Goal: Task Accomplishment & Management: Manage account settings

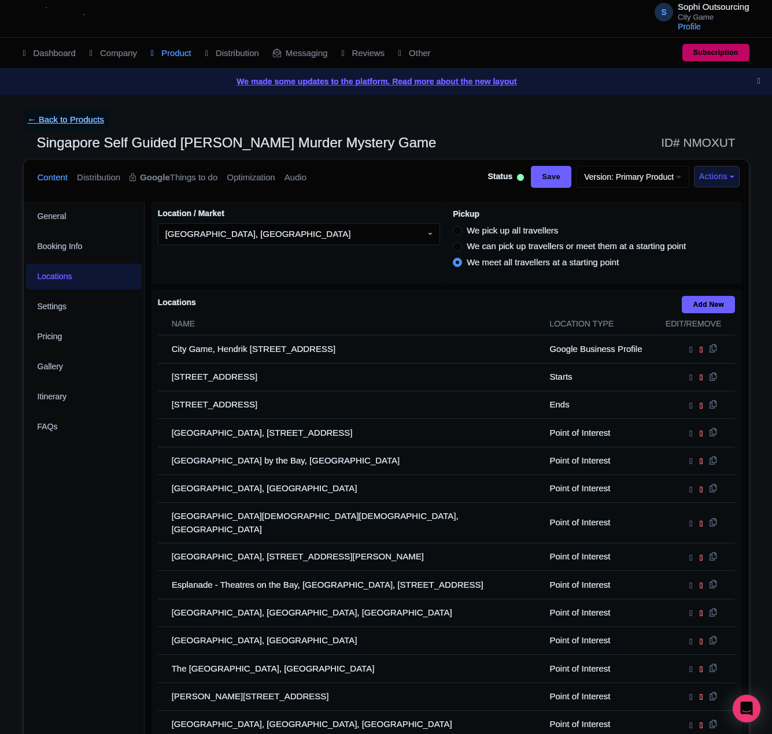
click at [66, 125] on link "← Back to Products" at bounding box center [66, 120] width 86 height 23
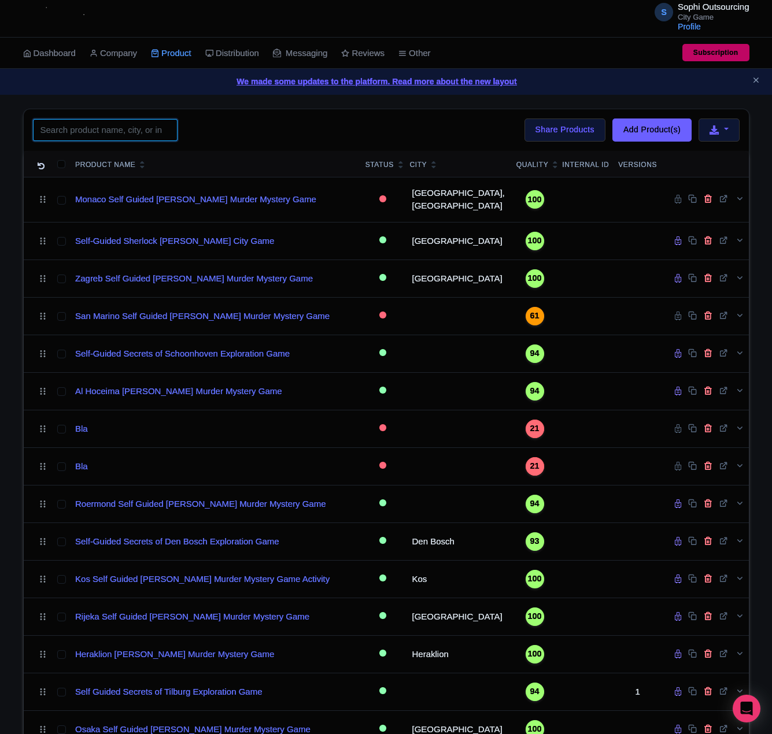
click at [75, 123] on input "search" at bounding box center [105, 130] width 145 height 22
paste input "Essen"
click button "Search" at bounding box center [0, 0] width 0 height 0
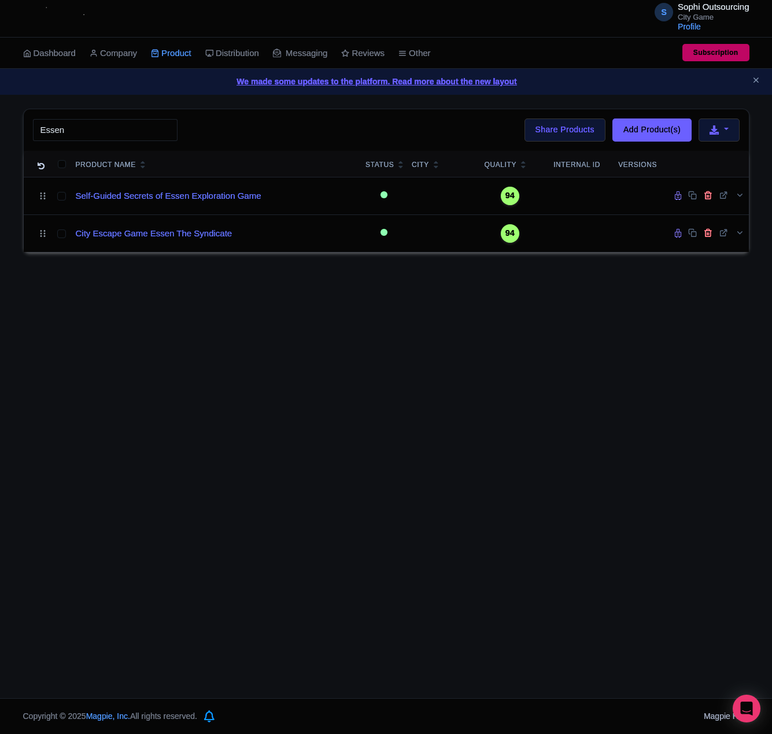
click at [214, 273] on div "S Sophi Outsourcing City Game Profile Users Settings Sign out Dashboard Company…" at bounding box center [386, 349] width 772 height 698
click at [96, 134] on input "Essen" at bounding box center [105, 130] width 145 height 22
click button "Search" at bounding box center [0, 0] width 0 height 0
click at [281, 397] on div "S Sophi Outsourcing City Game Profile Users Settings Sign out Dashboard Company…" at bounding box center [386, 349] width 772 height 698
click at [285, 375] on div "S Sophi Outsourcing City Game Profile Users Settings Sign out Dashboard Company…" at bounding box center [386, 349] width 772 height 698
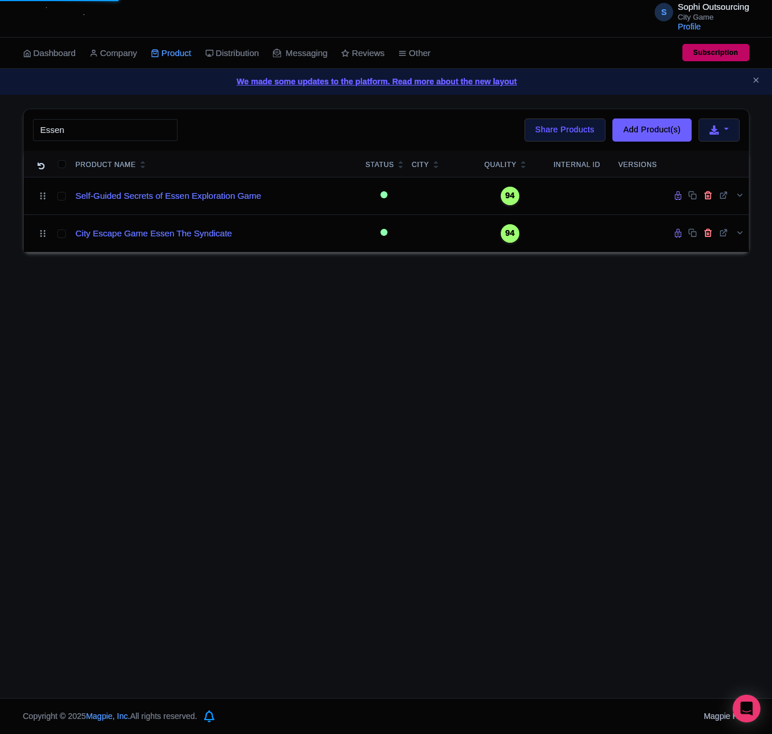
click at [288, 373] on div "S Sophi Outsourcing City Game Profile Users Settings Sign out Dashboard Company…" at bounding box center [386, 349] width 772 height 698
click at [120, 139] on input "Essen" at bounding box center [105, 130] width 145 height 22
click at [59, 134] on input "Essen" at bounding box center [105, 130] width 145 height 22
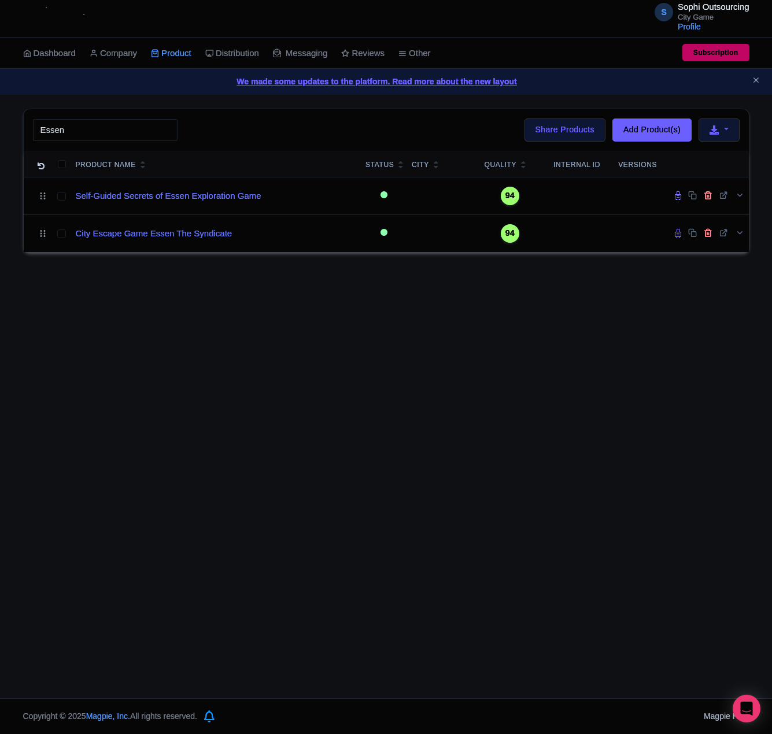
click at [192, 328] on div "S Sophi Outsourcing City Game Profile Users Settings Sign out Dashboard Company…" at bounding box center [386, 349] width 772 height 698
click at [102, 137] on input "Essen" at bounding box center [105, 130] width 145 height 22
type input "Orléans"
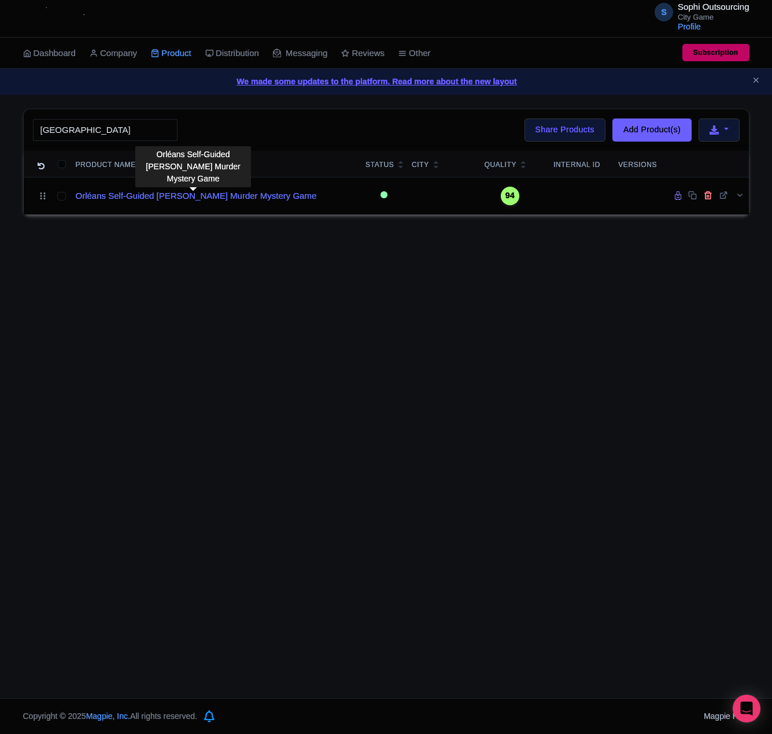
click at [179, 194] on link "Orléans Self-Guided Sherlock Holmes Murder Mystery Game" at bounding box center [196, 196] width 241 height 13
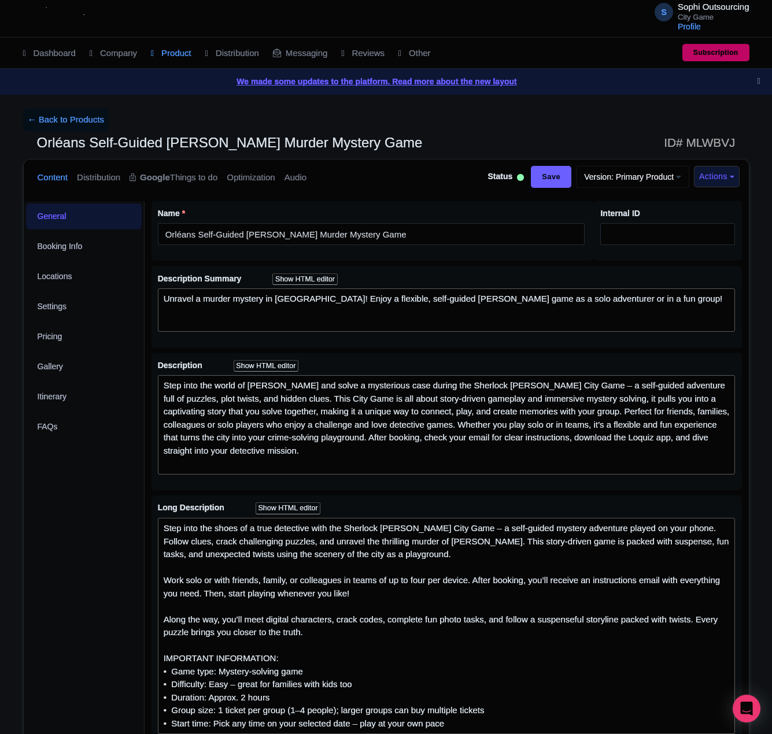
click at [17, 275] on div "← Back to Products Orléans Self-Guided Sherlock Holmes Murder Mystery Game ID# …" at bounding box center [386, 664] width 740 height 1110
click at [47, 275] on link "Locations" at bounding box center [84, 277] width 116 height 26
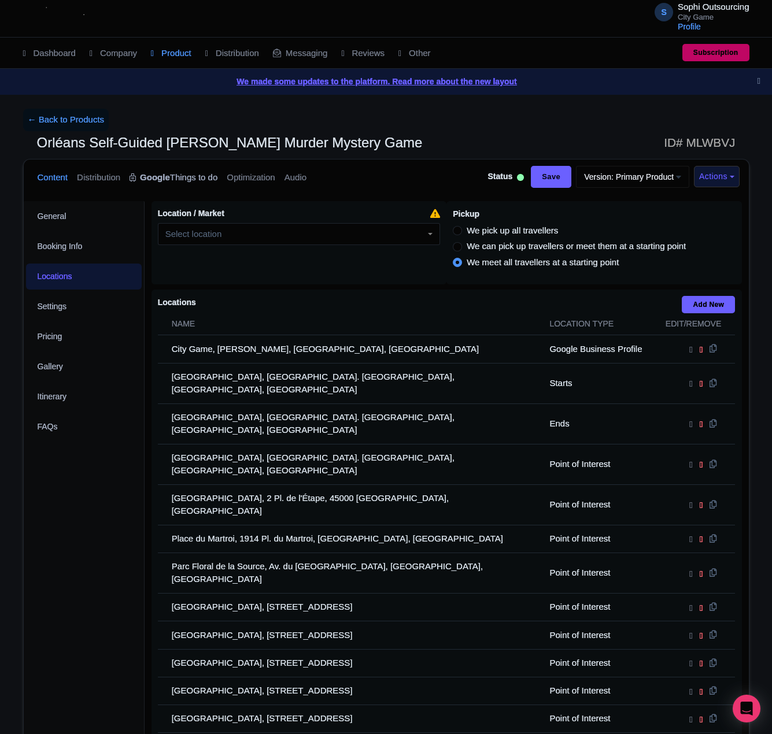
click at [145, 183] on strong "Google" at bounding box center [155, 177] width 30 height 13
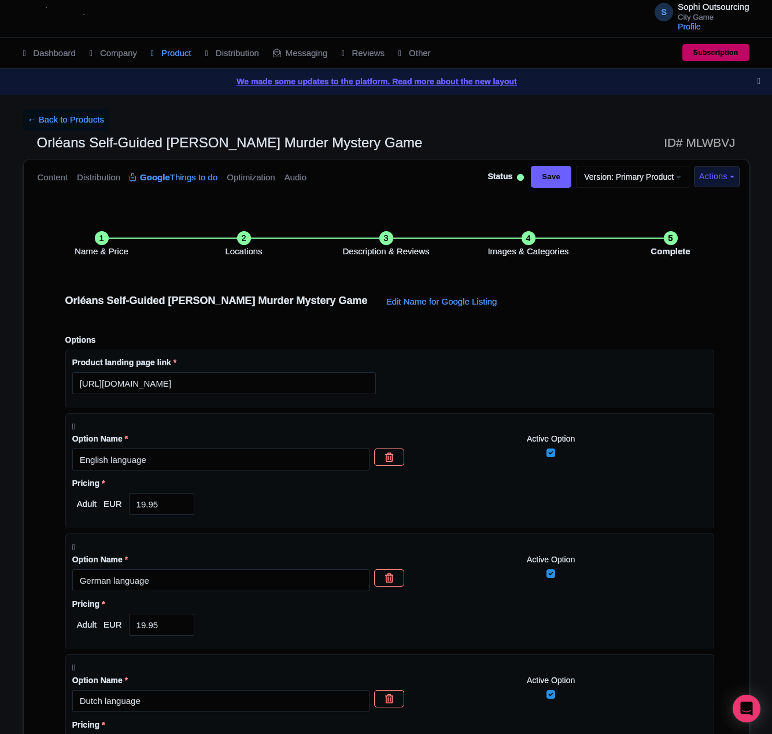
click at [264, 239] on li "Locations" at bounding box center [244, 244] width 142 height 27
click at [248, 238] on li "Locations" at bounding box center [244, 244] width 142 height 27
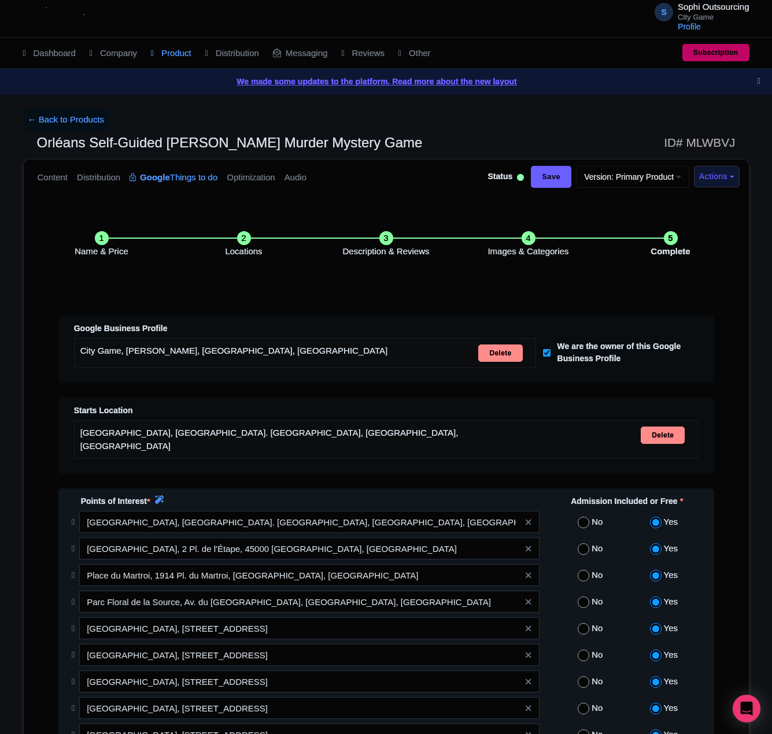
scroll to position [235, 0]
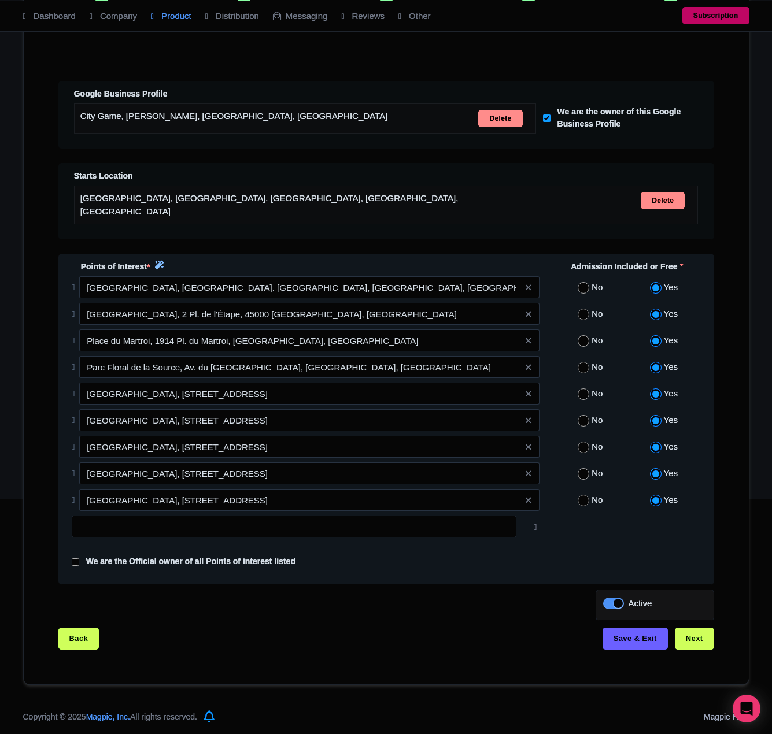
click at [162, 265] on icon at bounding box center [159, 265] width 9 height 9
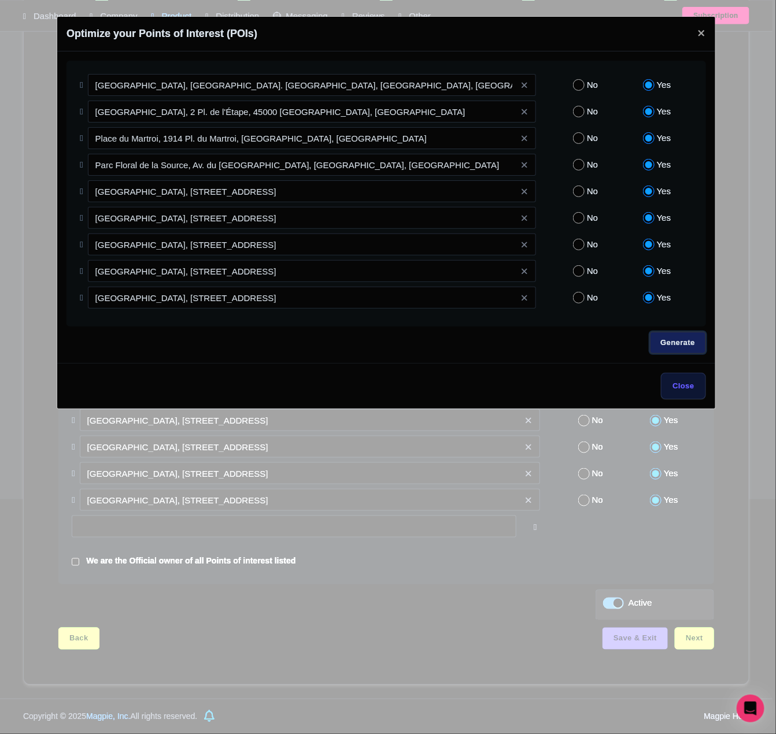
click at [660, 346] on link "Generate" at bounding box center [678, 343] width 56 height 22
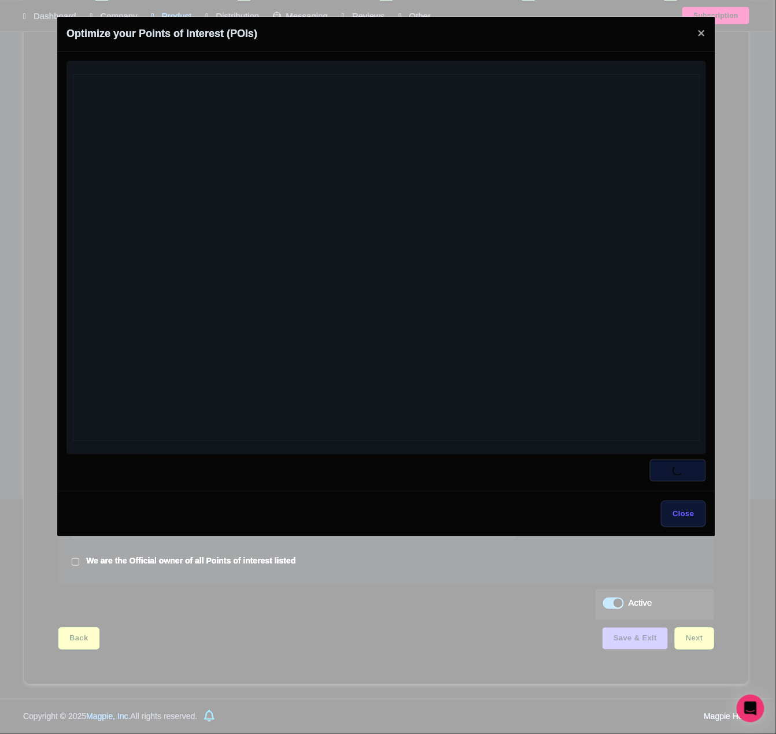
drag, startPoint x: 302, startPoint y: 337, endPoint x: 294, endPoint y: 269, distance: 68.8
drag, startPoint x: 294, startPoint y: 269, endPoint x: 339, endPoint y: 248, distance: 49.7
click at [339, 248] on div at bounding box center [386, 257] width 627 height 367
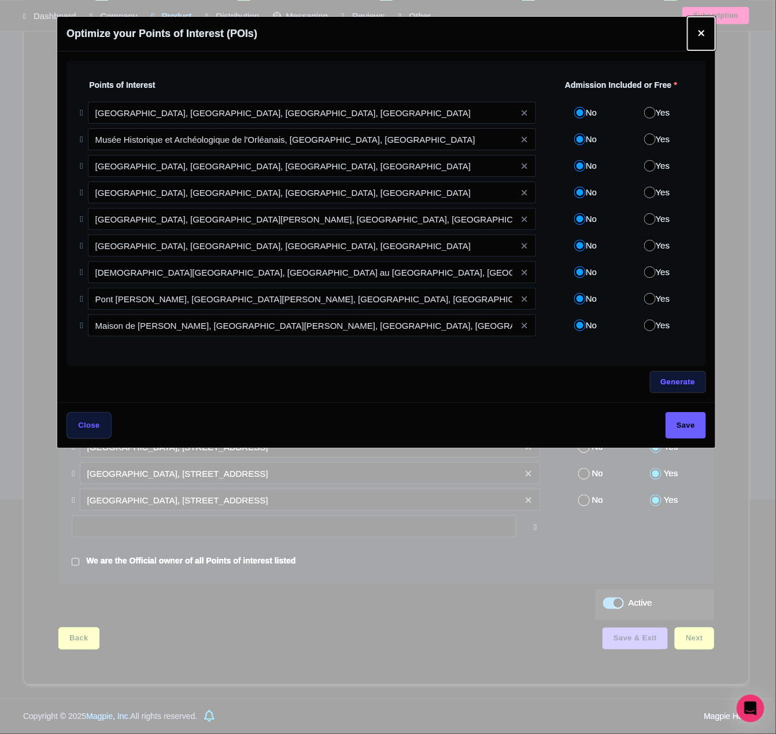
click at [701, 31] on button "Close" at bounding box center [701, 34] width 28 height 34
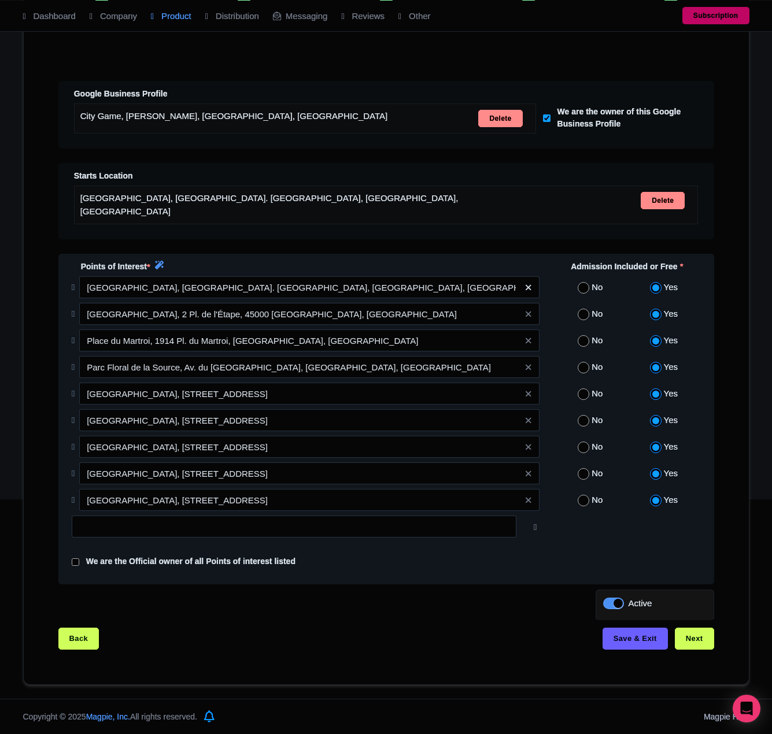
click at [527, 288] on icon at bounding box center [527, 287] width 5 height 9
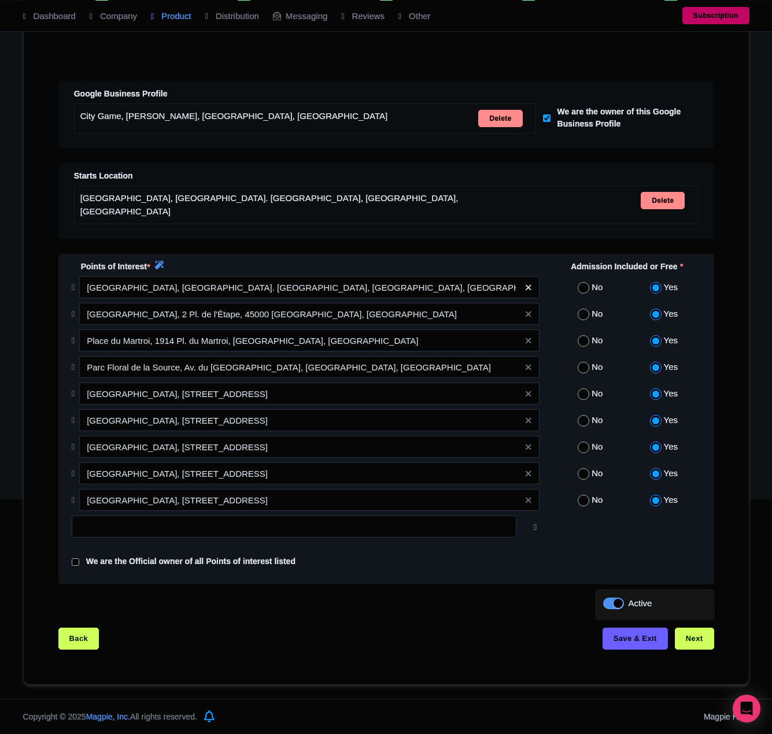
click at [527, 288] on icon at bounding box center [527, 287] width 5 height 9
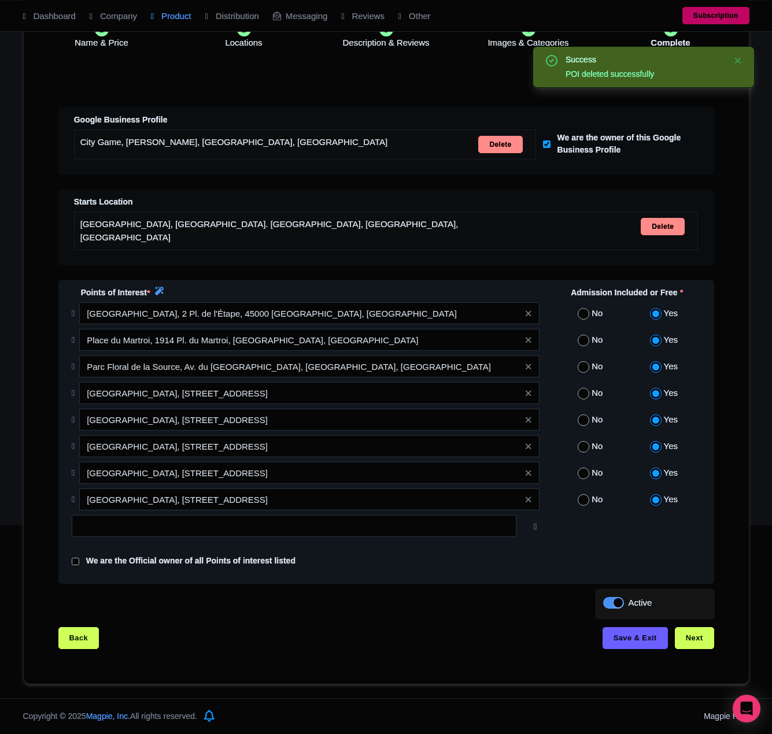
click at [527, 288] on div "Points of Interest *" at bounding box center [306, 294] width 482 height 16
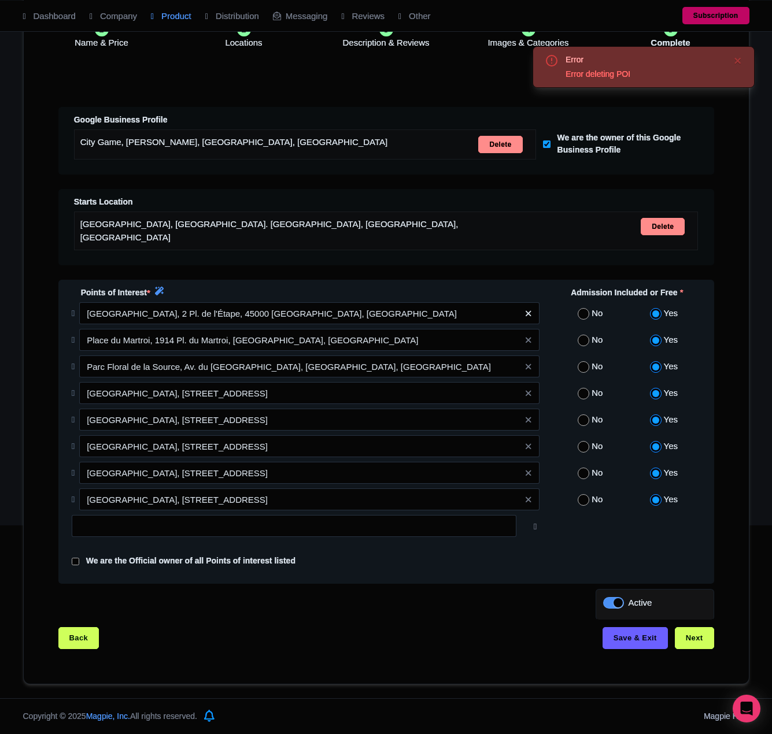
click at [529, 312] on icon at bounding box center [527, 313] width 5 height 9
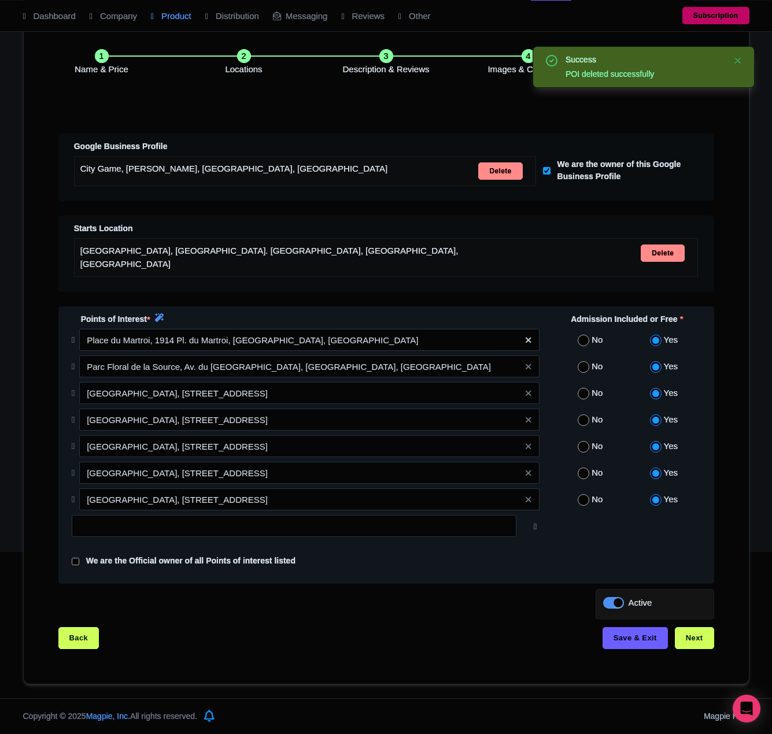
click at [528, 337] on icon at bounding box center [527, 340] width 5 height 9
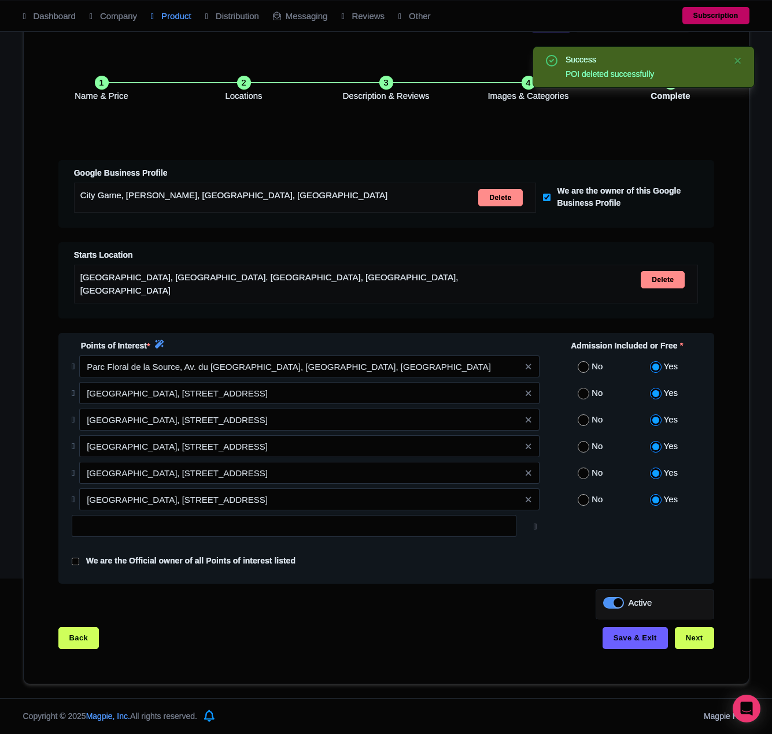
scroll to position [155, 0]
click at [529, 361] on link at bounding box center [527, 367] width 5 height 13
click at [529, 364] on icon at bounding box center [527, 367] width 5 height 9
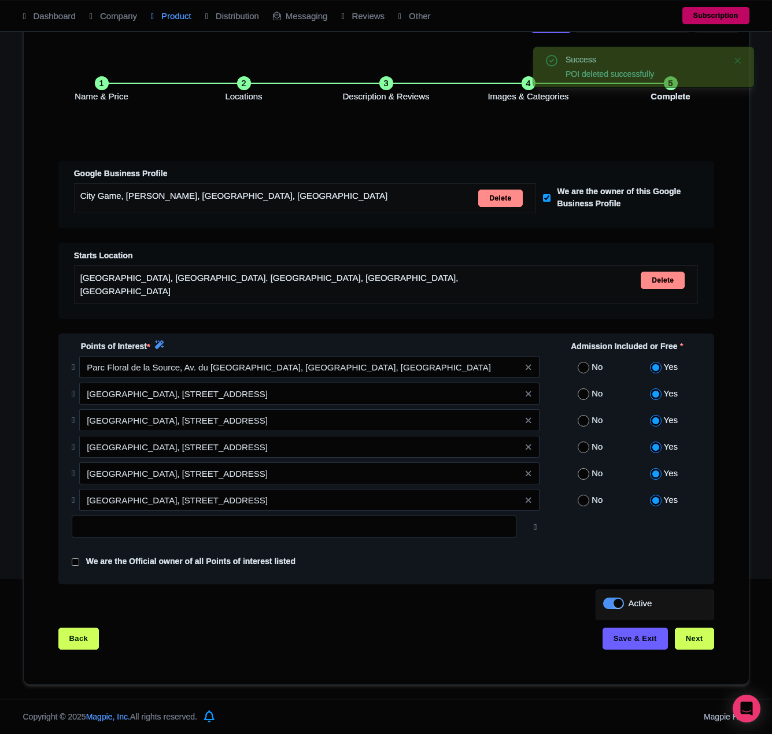
scroll to position [129, 0]
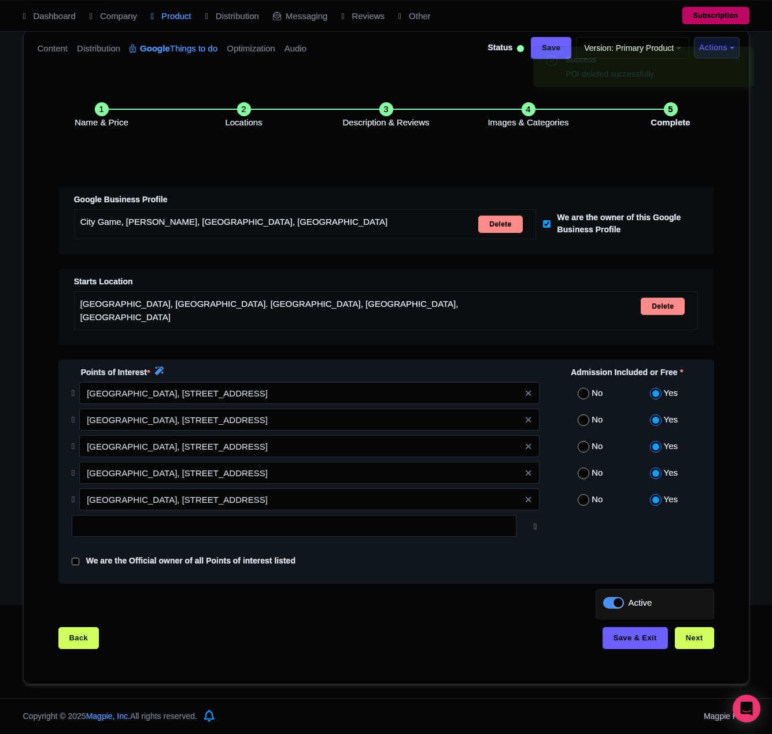
click at [531, 388] on span at bounding box center [527, 393] width 23 height 22
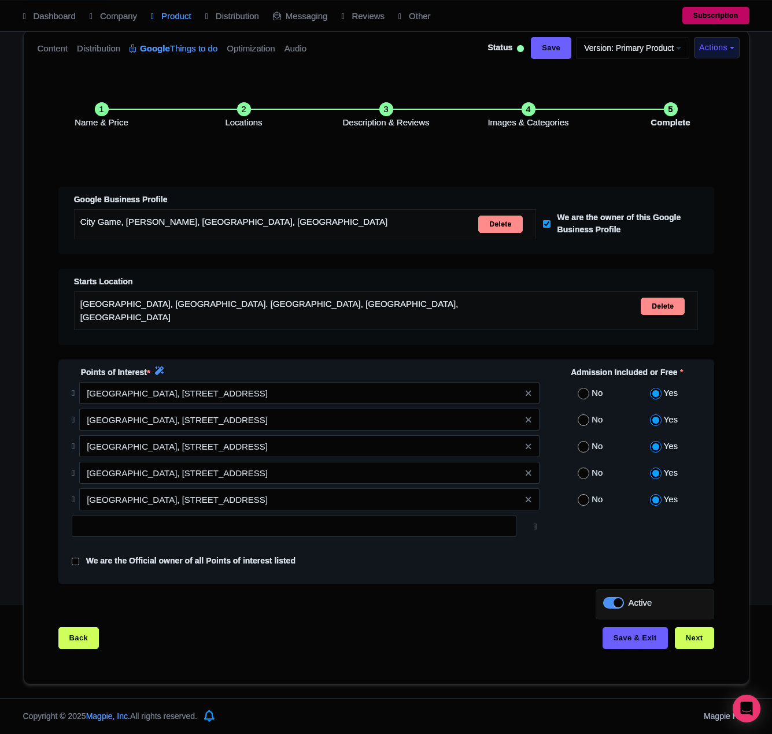
click at [531, 389] on span at bounding box center [527, 393] width 23 height 22
click at [529, 392] on icon at bounding box center [527, 393] width 5 height 9
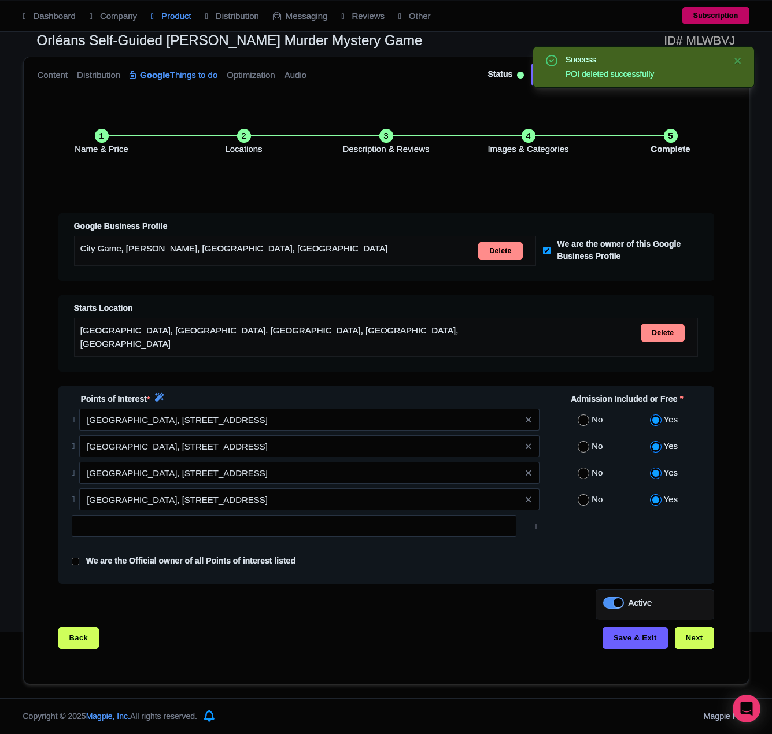
click at [531, 418] on span at bounding box center [527, 420] width 23 height 22
click at [525, 413] on link at bounding box center [527, 419] width 5 height 13
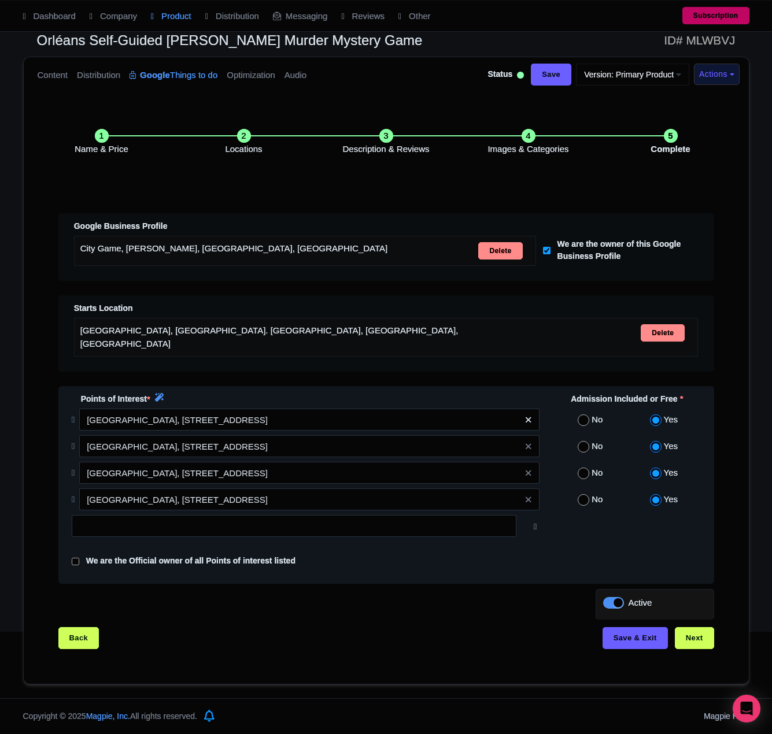
click at [528, 421] on icon at bounding box center [527, 420] width 5 height 9
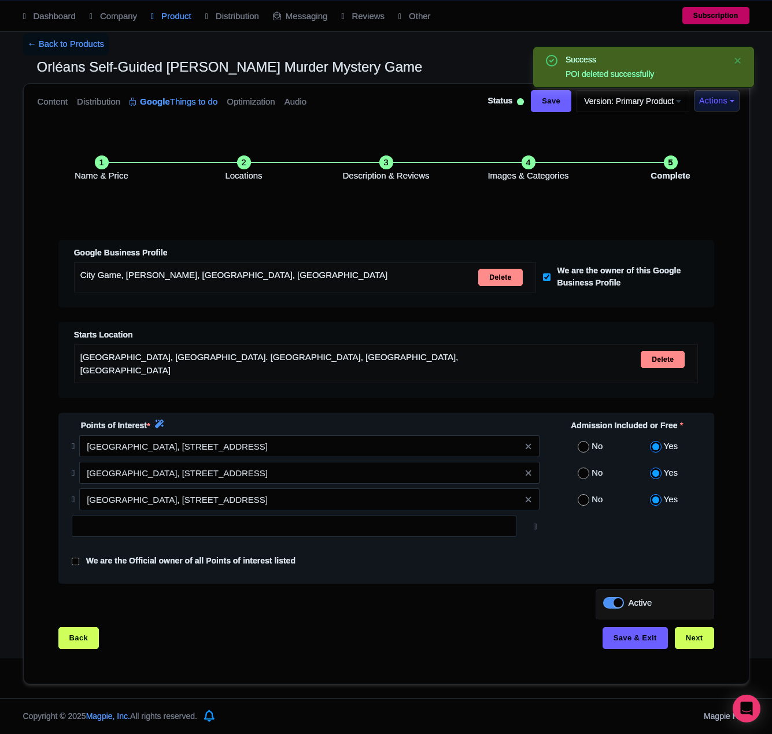
scroll to position [75, 0]
click at [529, 446] on icon at bounding box center [527, 447] width 5 height 9
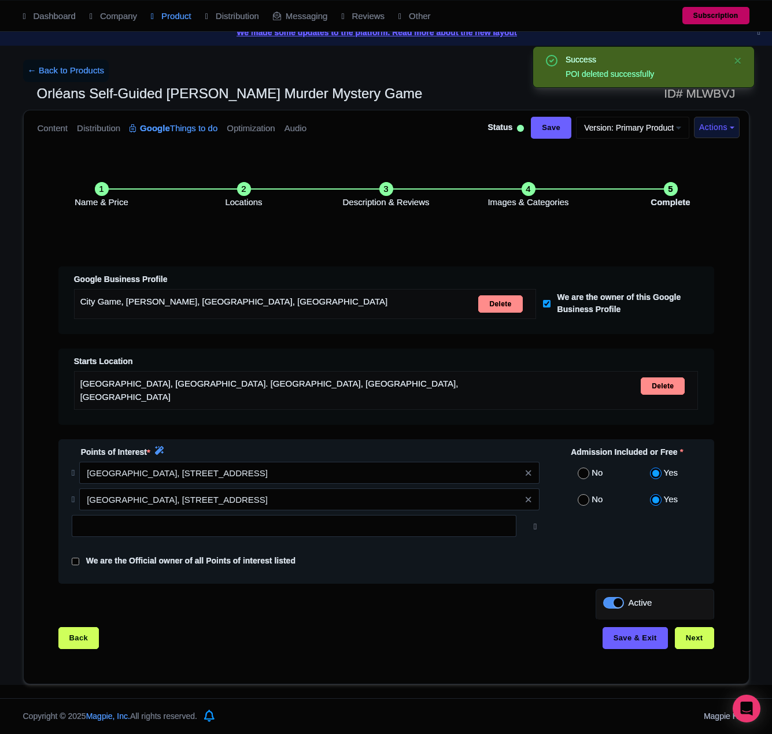
scroll to position [49, 0]
click at [529, 472] on icon at bounding box center [527, 473] width 5 height 9
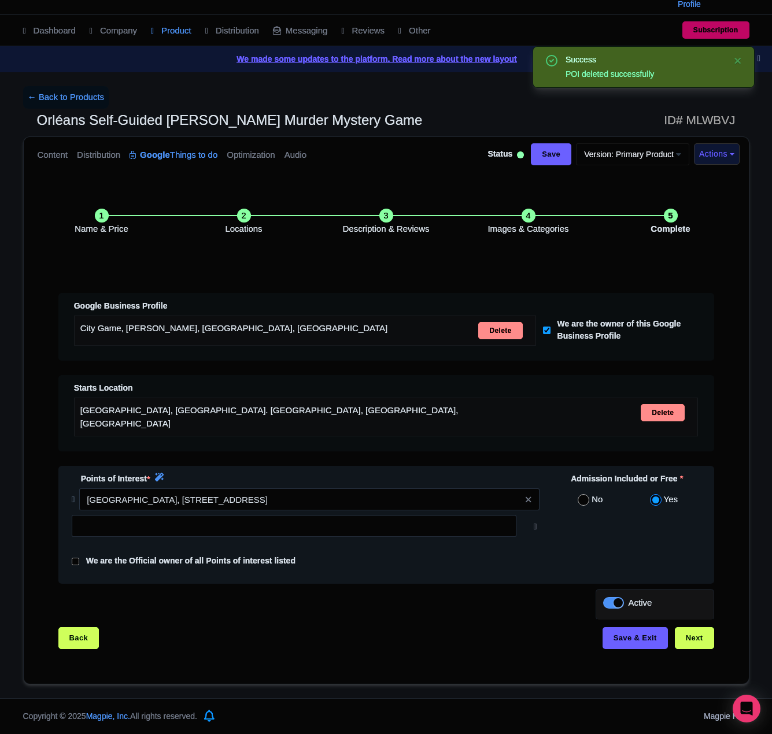
scroll to position [23, 0]
click at [531, 497] on span at bounding box center [527, 499] width 23 height 22
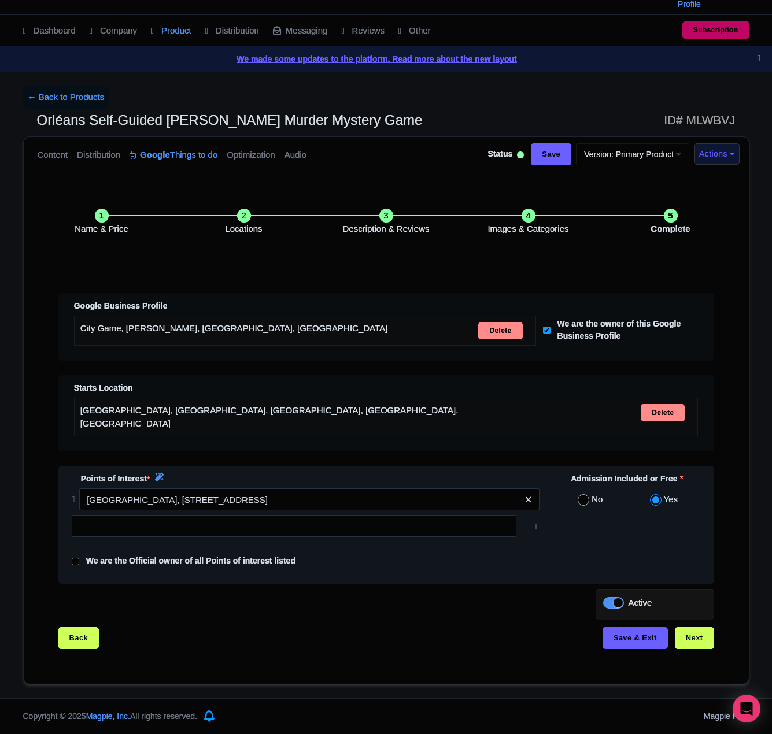
click at [527, 497] on icon at bounding box center [527, 499] width 5 height 9
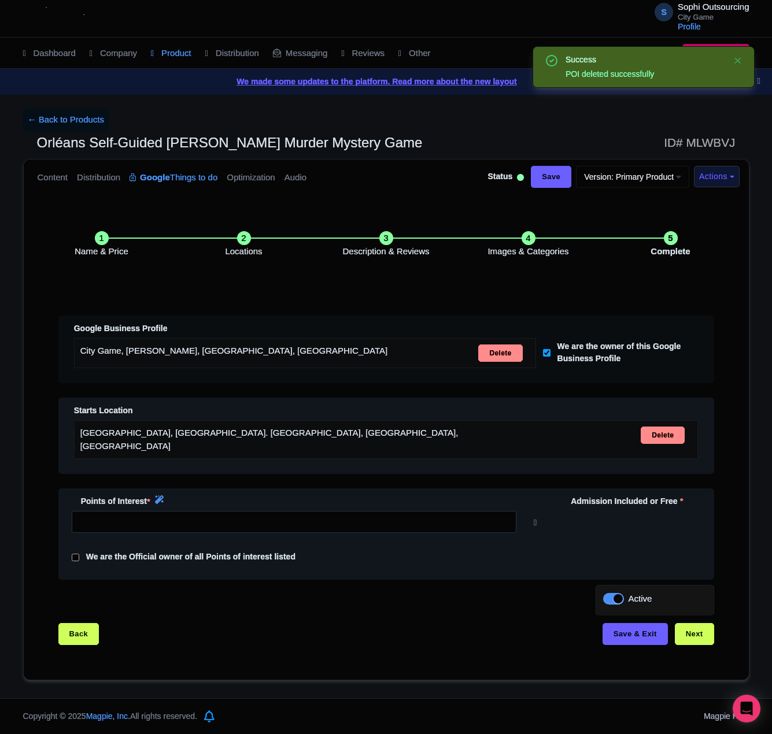
scroll to position [0, 0]
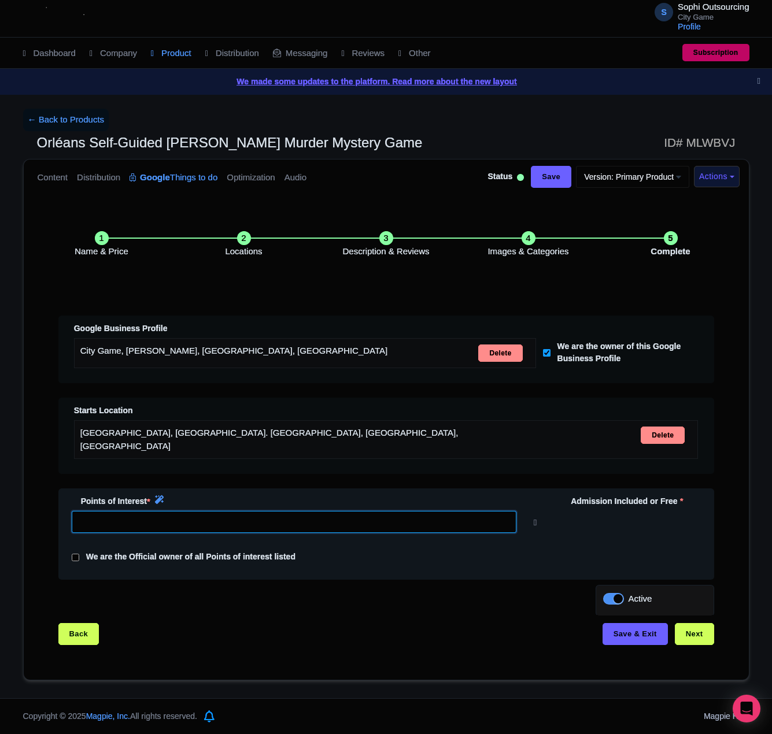
click at [249, 517] on input "text" at bounding box center [294, 522] width 444 height 22
paste input "Cathedrale Sainte-Croix d'Orleans, Place Sainte-Croix, Orleans, France"
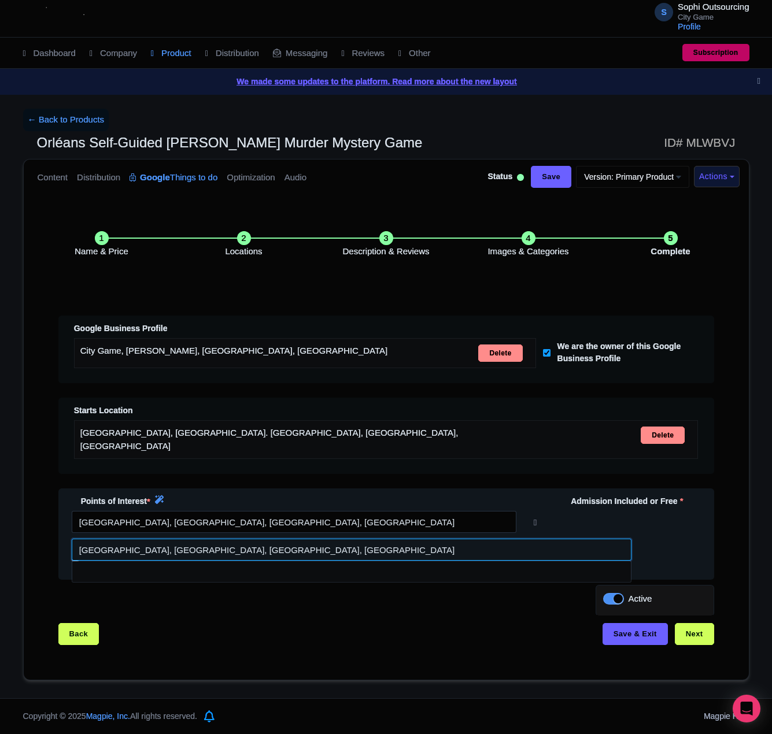
click at [413, 543] on input at bounding box center [352, 550] width 560 height 22
type input "Cathédrale Sainte-Croix d'Orléans, Place Sainte-Croix, Orléans, France"
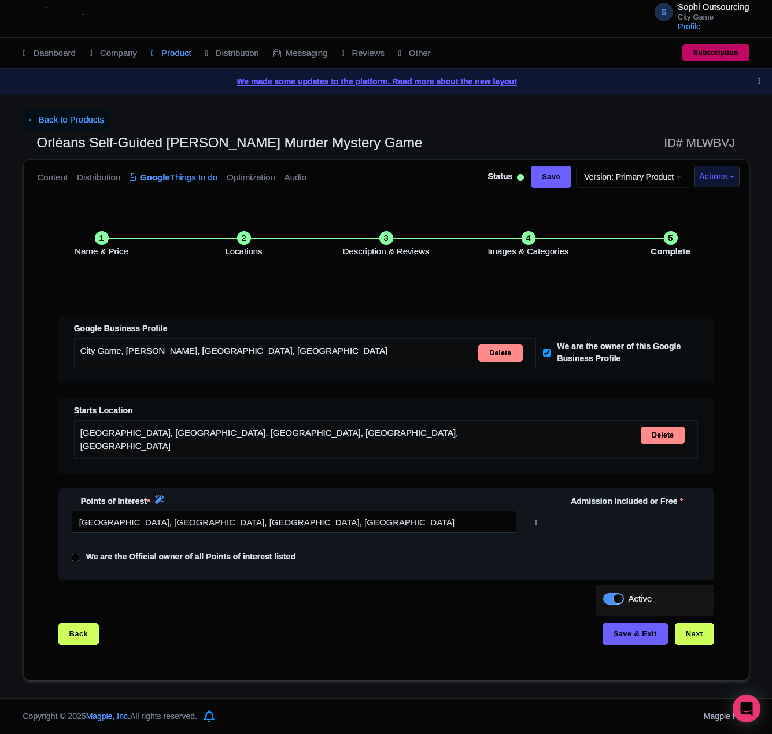
click at [534, 523] on icon at bounding box center [535, 522] width 3 height 10
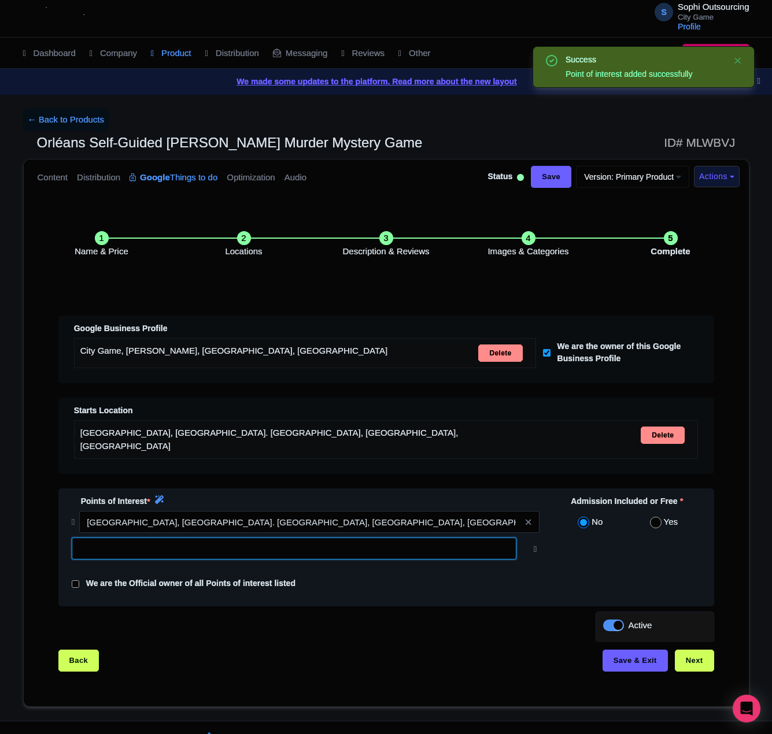
click at [193, 539] on input "text" at bounding box center [294, 549] width 444 height 22
paste input "Musee Historique et Archeologique de l'Orleanais, Orleans, France"
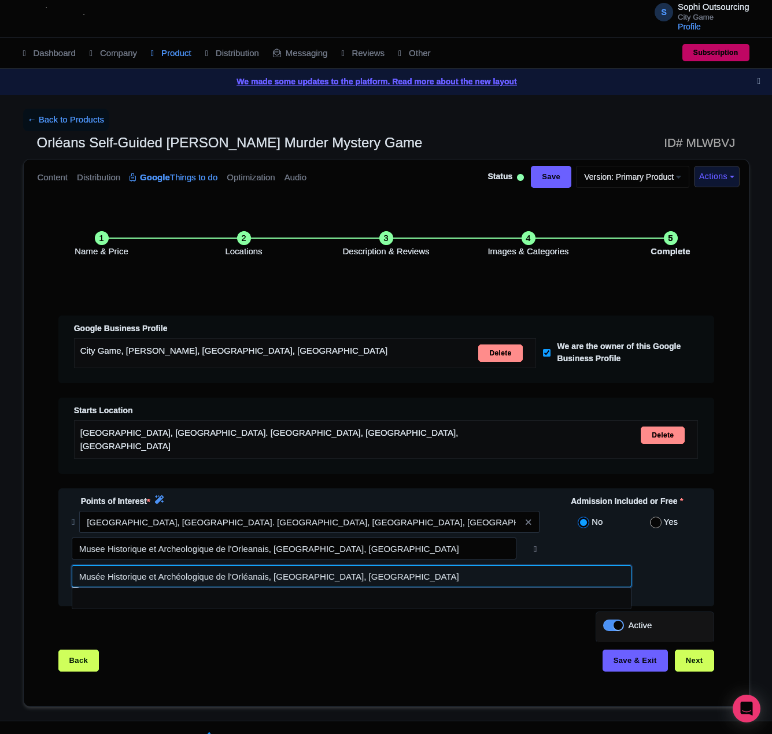
click at [431, 573] on input at bounding box center [352, 576] width 560 height 22
type input "Musée Historique et Archéologique de l'Orléanais, Orléans, France"
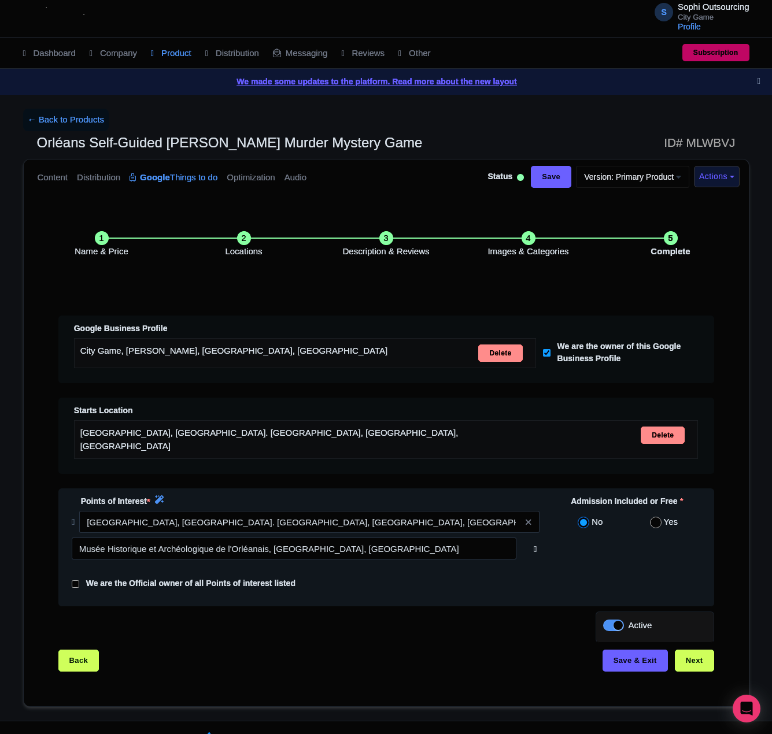
click at [534, 548] on icon at bounding box center [535, 549] width 3 height 10
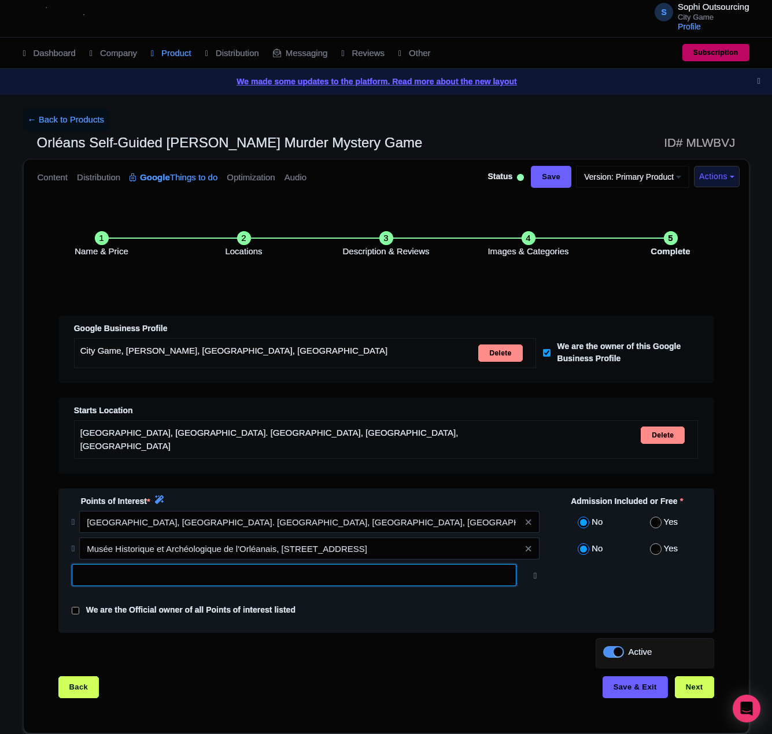
click at [418, 573] on input "text" at bounding box center [294, 575] width 444 height 22
paste input "Hotel Groslot, Place de l'Etape, Orleans, France"
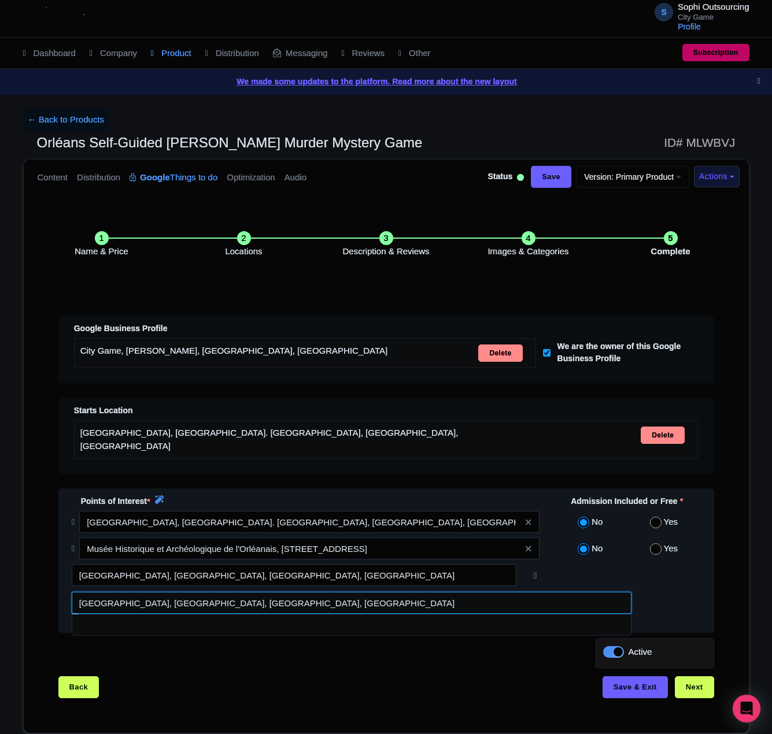
drag, startPoint x: 438, startPoint y: 595, endPoint x: 444, endPoint y: 597, distance: 7.1
click at [439, 597] on input at bounding box center [352, 603] width 560 height 22
type input "Hôtel Groslot, Place de l'Étape, Orléans, France"
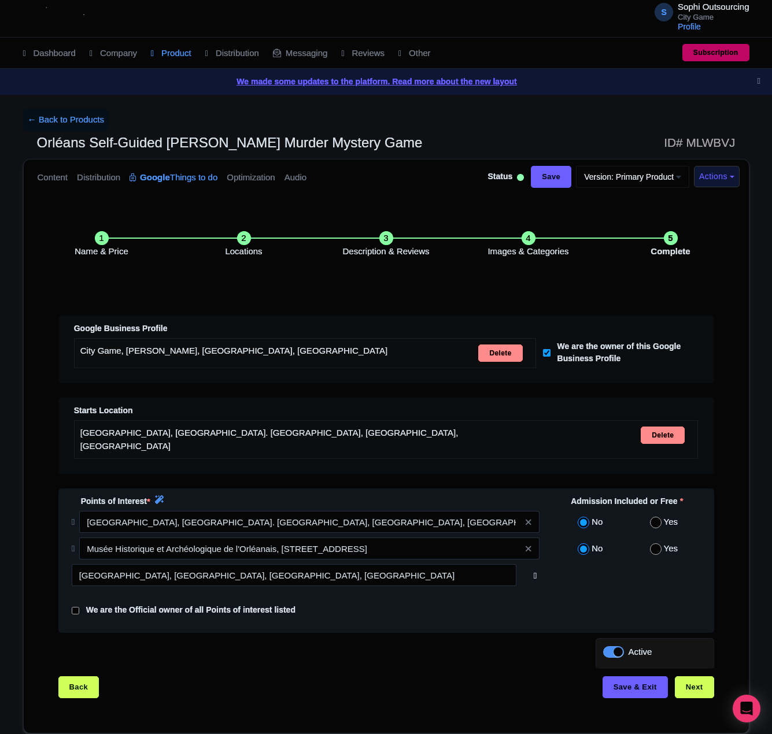
click at [536, 573] on icon at bounding box center [535, 575] width 3 height 10
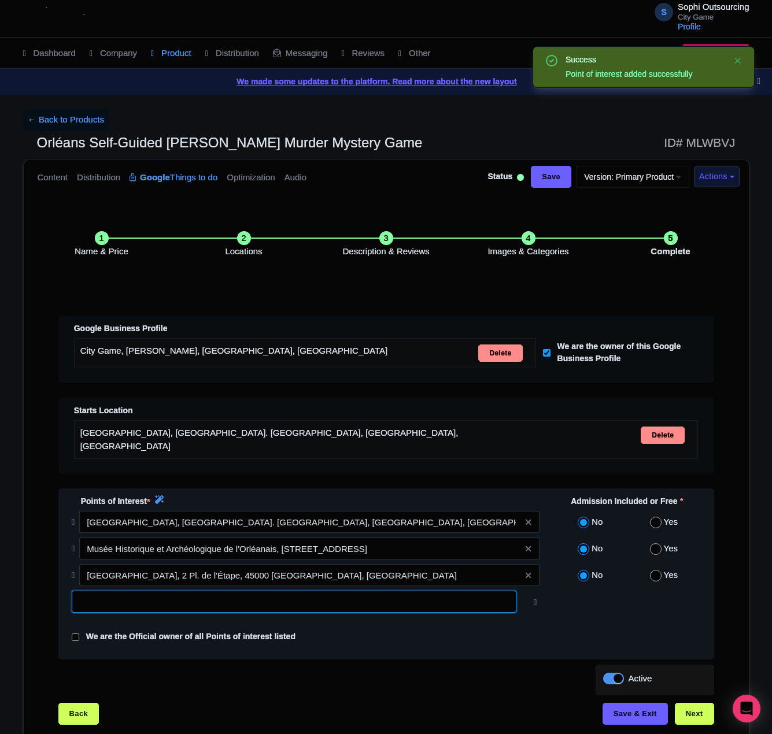
drag, startPoint x: 324, startPoint y: 605, endPoint x: 330, endPoint y: 607, distance: 6.2
click at [328, 606] on input "text" at bounding box center [294, 602] width 444 height 22
paste input "Parc Floral de la Source, Avenue du Parc Floral, Orleans, France"
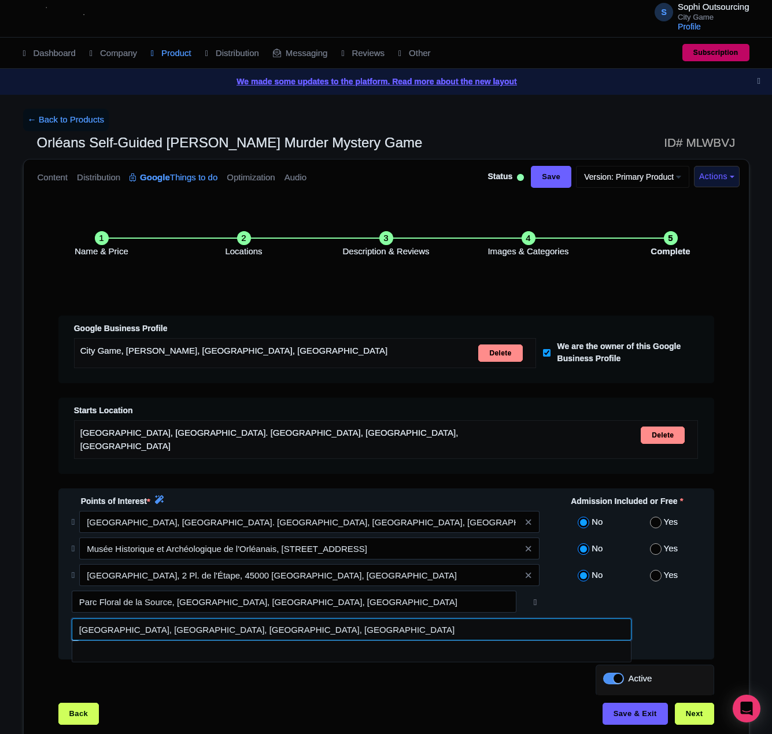
click at [462, 623] on input at bounding box center [352, 629] width 560 height 22
type input "Parc Floral de La Source, Avenue du Parc Floral, Orléans, France"
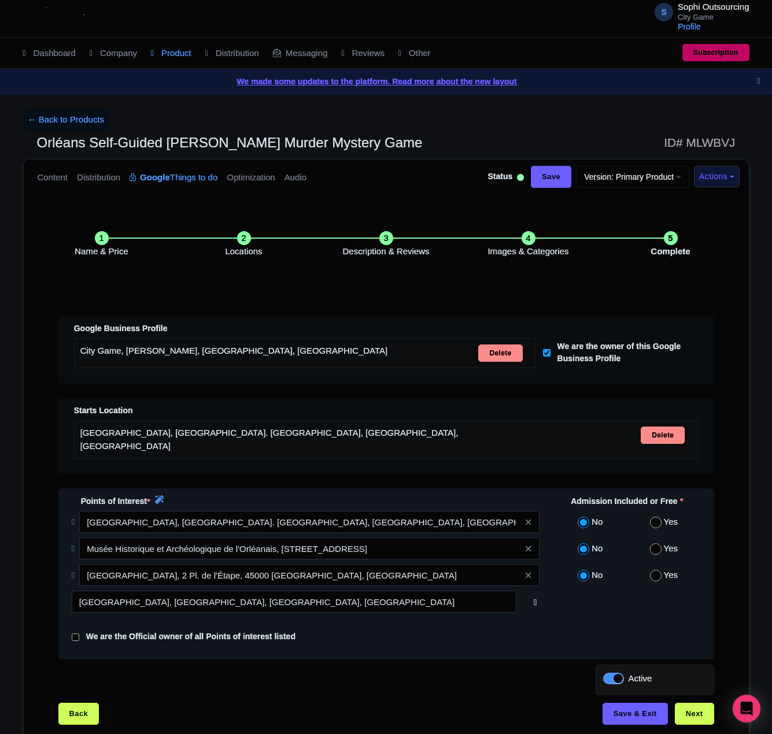
click at [535, 600] on icon at bounding box center [535, 602] width 3 height 10
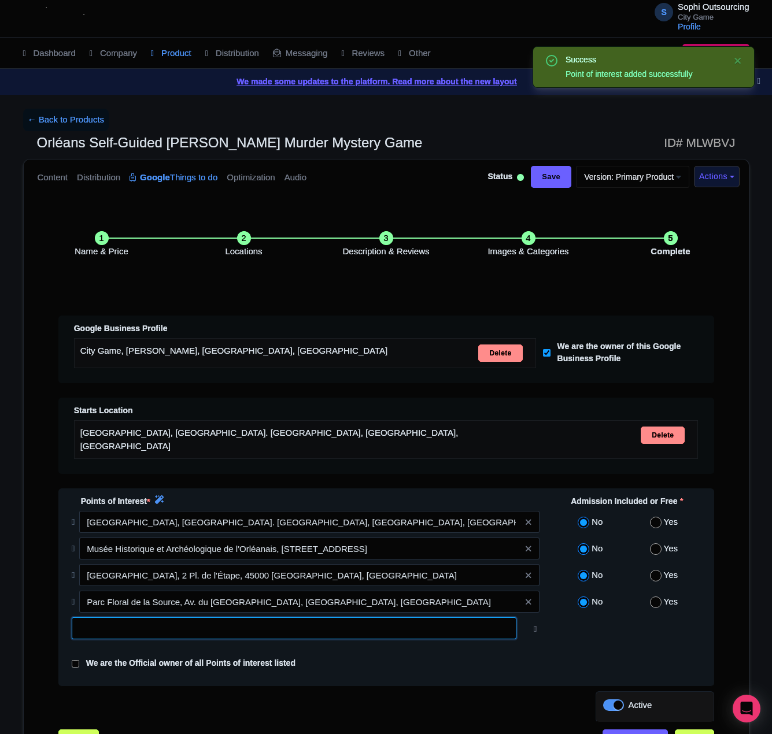
click at [420, 630] on input "text" at bounding box center [294, 628] width 444 height 22
paste input "Musee des Beaux-Arts d'Orleans, Rue Fernand Rabier, Orleans, France"
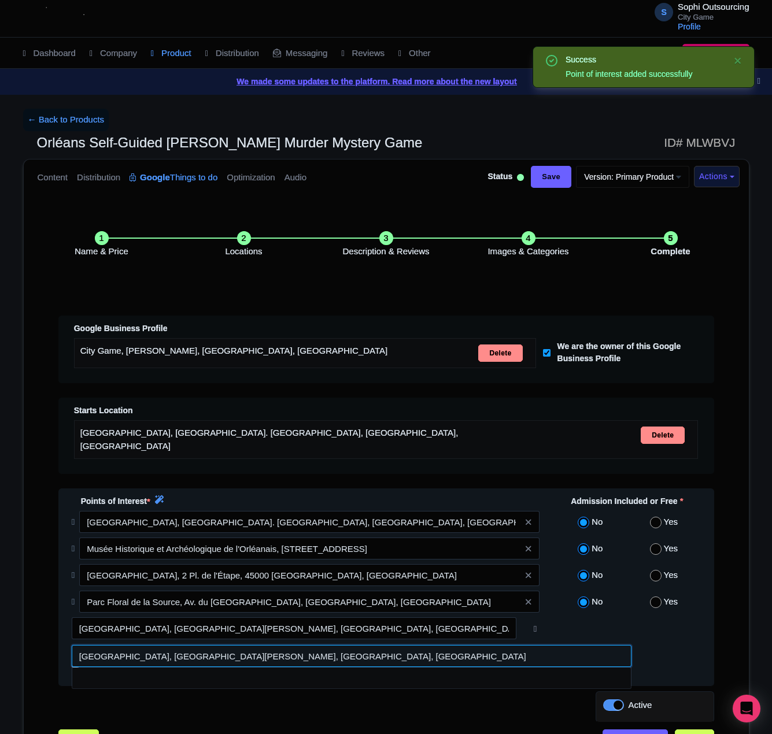
click at [347, 647] on input at bounding box center [352, 656] width 560 height 22
type input "Musée des Beaux-Arts d'Orléans, Rue Fernand Rabier, Orléans, France"
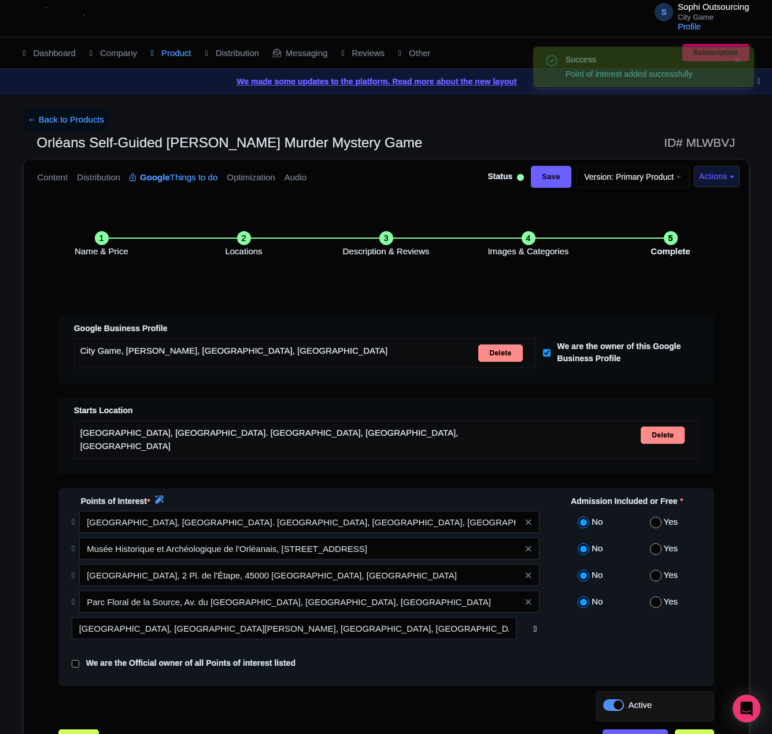
click at [535, 630] on icon at bounding box center [535, 629] width 3 height 10
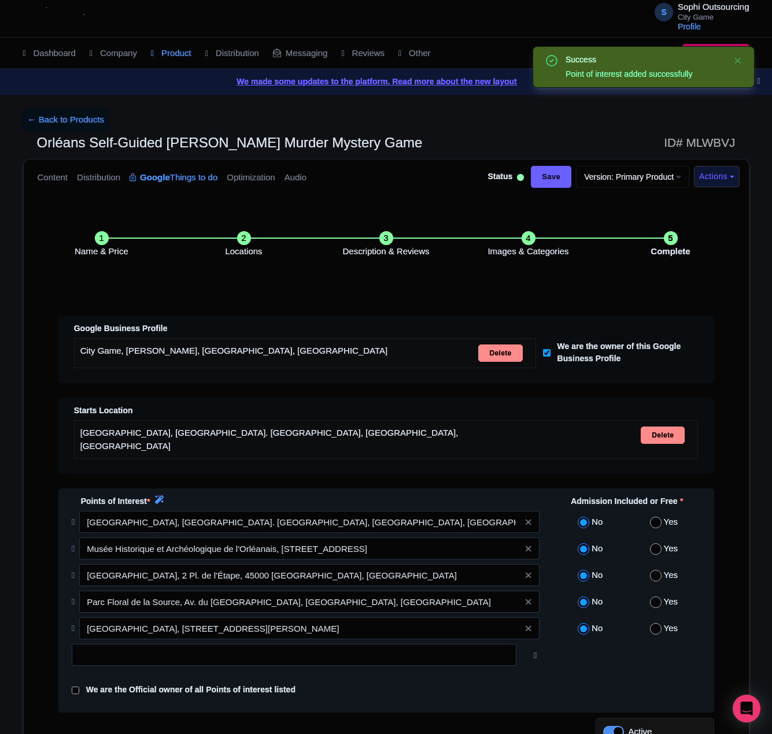
click at [483, 662] on div at bounding box center [386, 659] width 643 height 31
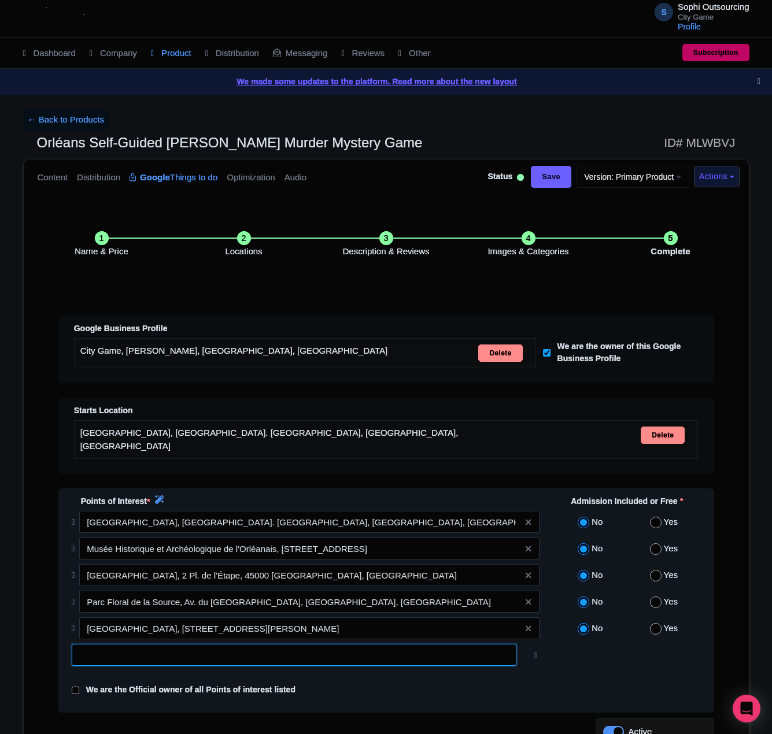
click at [424, 654] on input "text" at bounding box center [294, 655] width 444 height 22
paste input "Place du Martroi, Place du Martroi, Pithiviers, France"
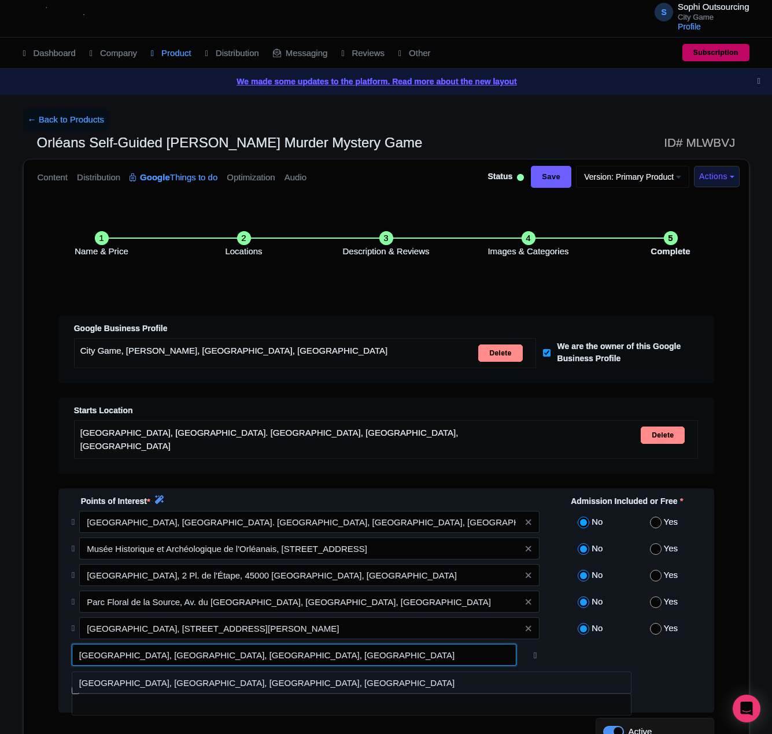
type input "Place du Martroi, Place du Martroi, Pithiviers, France"
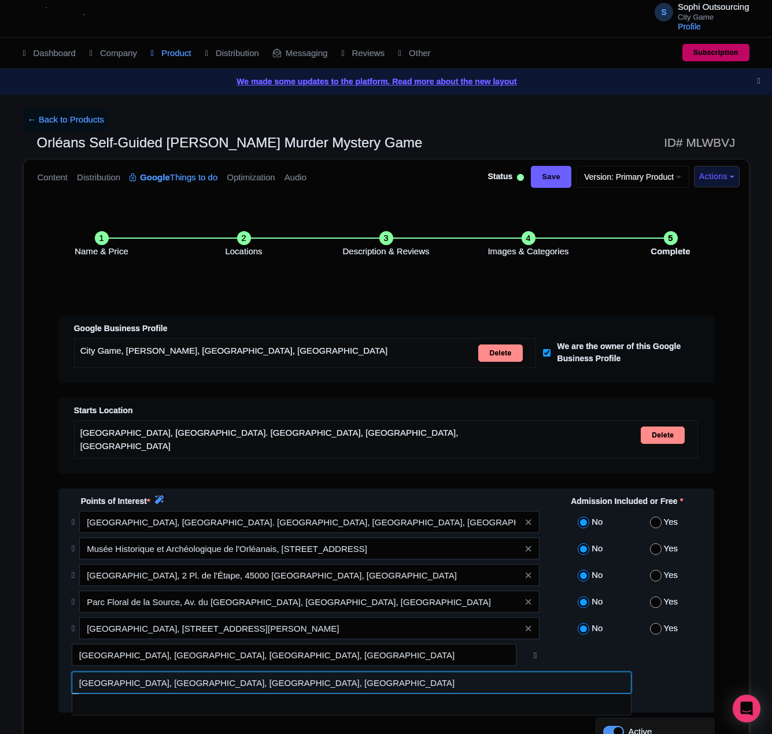
click at [257, 677] on input at bounding box center [352, 683] width 560 height 22
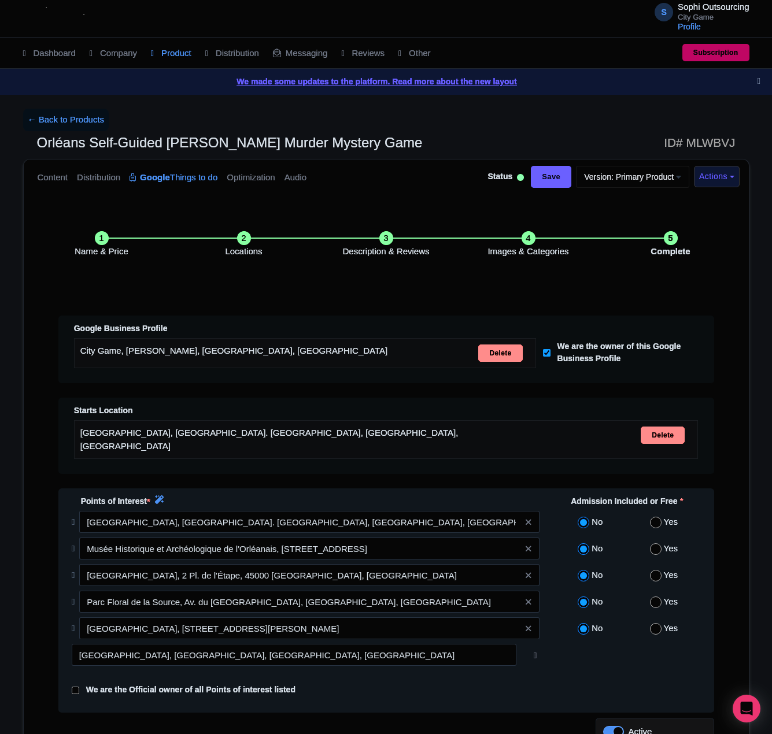
click at [541, 654] on div at bounding box center [534, 655] width 23 height 22
click at [536, 654] on icon at bounding box center [535, 655] width 3 height 10
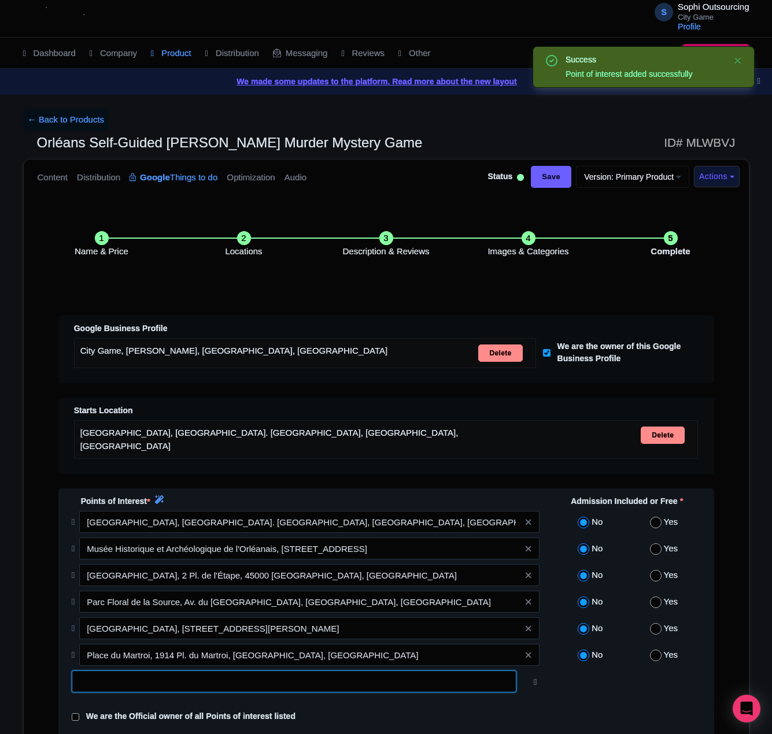
click at [268, 682] on input "text" at bounding box center [294, 681] width 444 height 22
paste input "Eglise Saint Aignan, Place de l'Etape au Vin, Chartres, France"
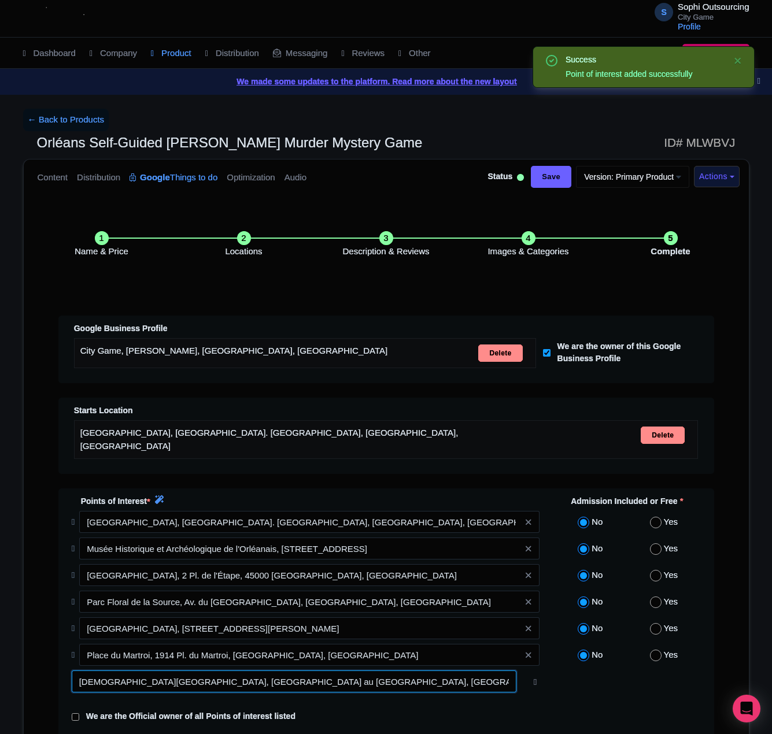
scroll to position [155, 0]
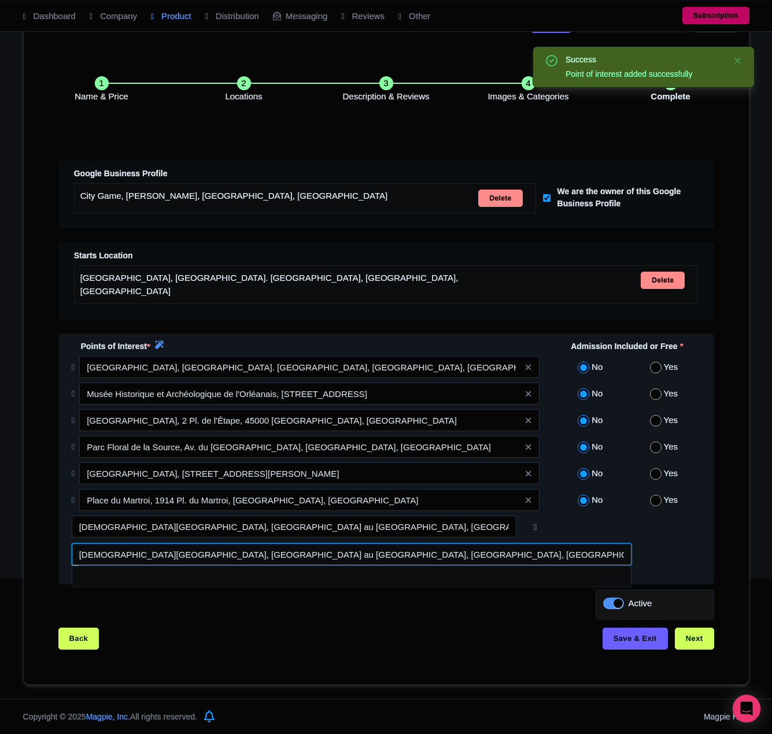
drag, startPoint x: 388, startPoint y: 553, endPoint x: 422, endPoint y: 554, distance: 33.5
click at [394, 553] on input at bounding box center [352, 554] width 560 height 22
type input "Eglise Saint Aignan, Place de l'Étape au Vin, Chartres, France"
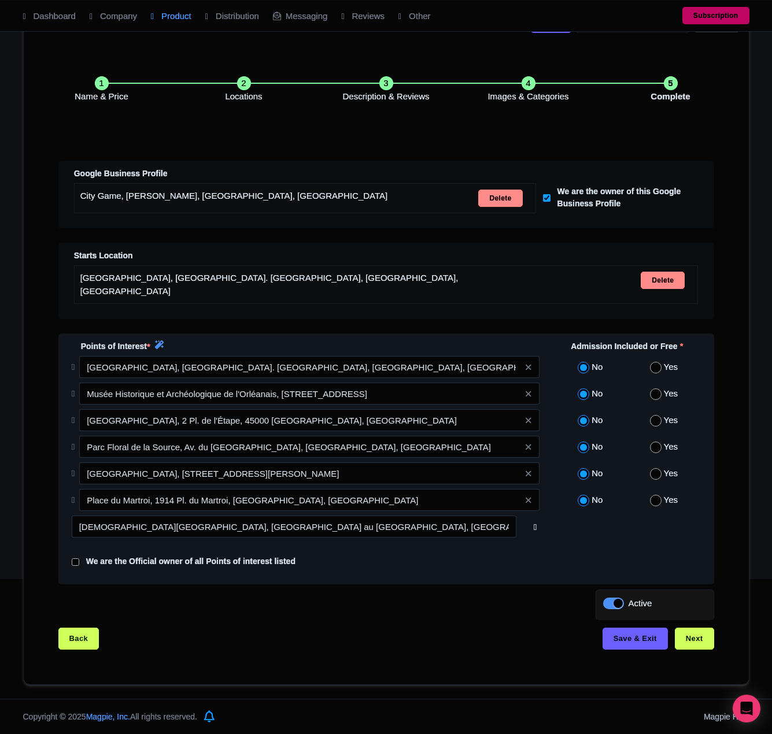
click at [534, 528] on icon at bounding box center [535, 527] width 3 height 10
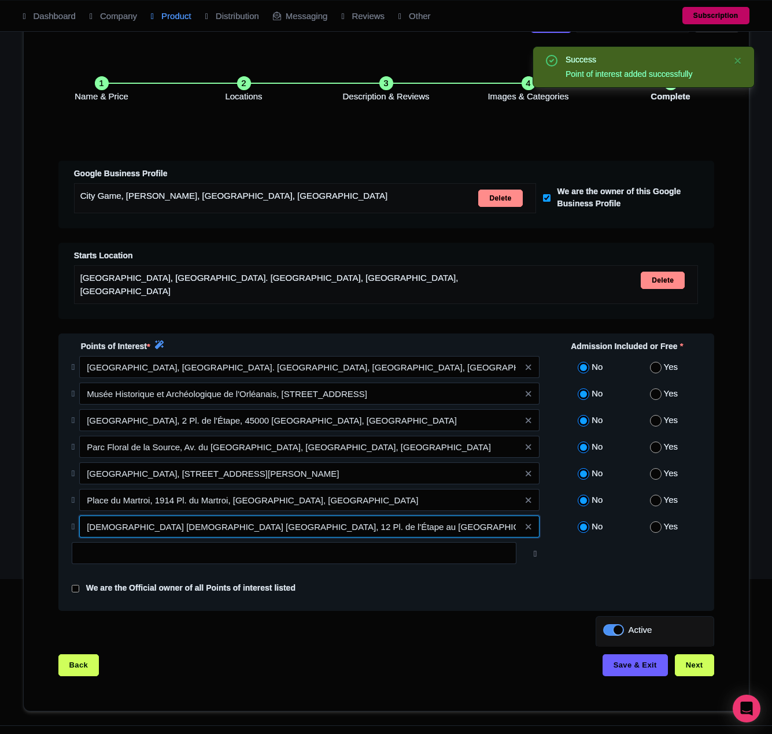
drag, startPoint x: 413, startPoint y: 536, endPoint x: 418, endPoint y: 541, distance: 7.4
click at [413, 538] on div "Église catholique Saint-Aignan, 12 Pl. de l'Étape au Vin, 28000 Chartres, France" at bounding box center [306, 529] width 482 height 27
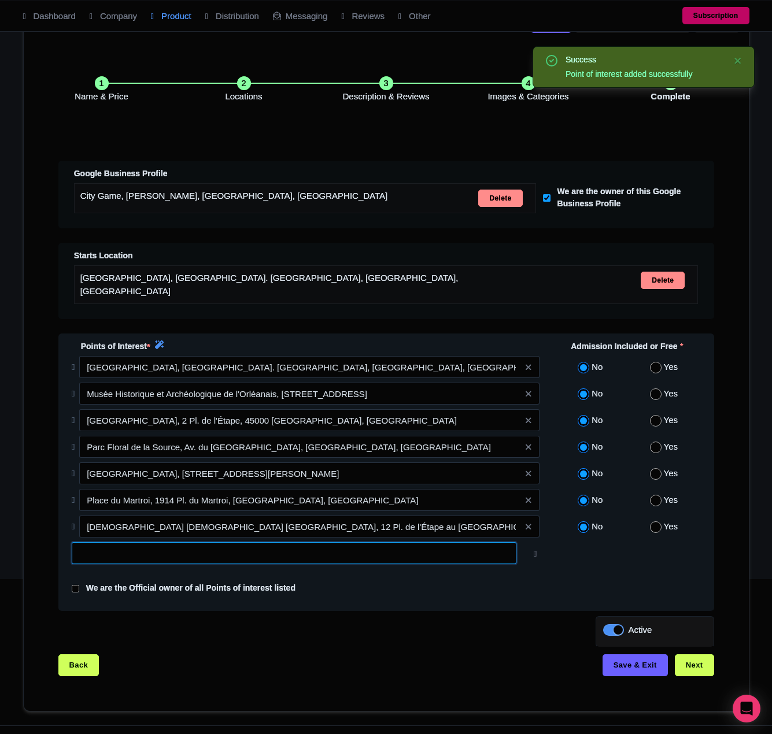
click at [413, 545] on input "text" at bounding box center [294, 553] width 444 height 22
paste input "Pont George V, Pont George V, Orleans, France"
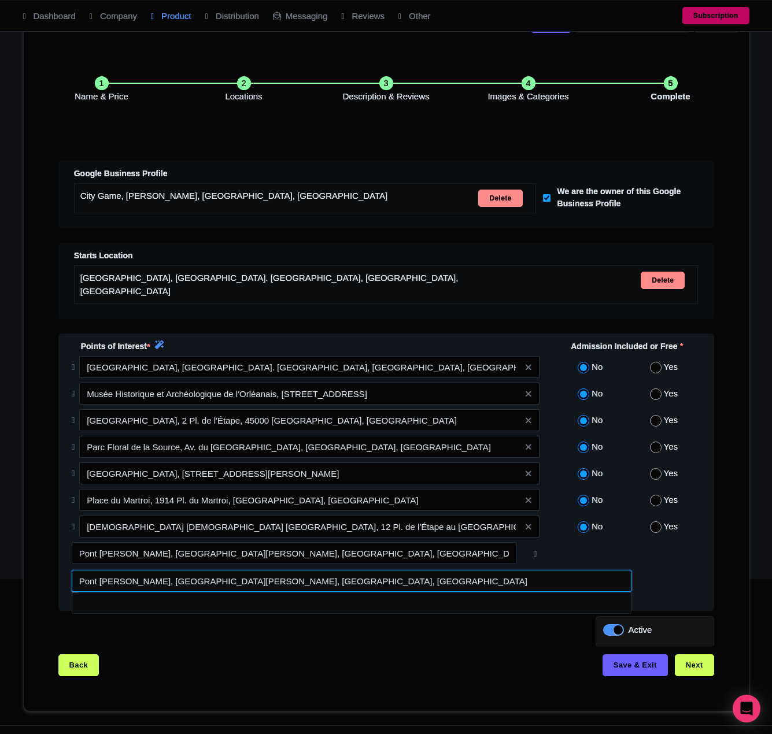
click at [408, 578] on input at bounding box center [352, 581] width 560 height 22
type input "Pont George V, Pont George V, Orléans, France"
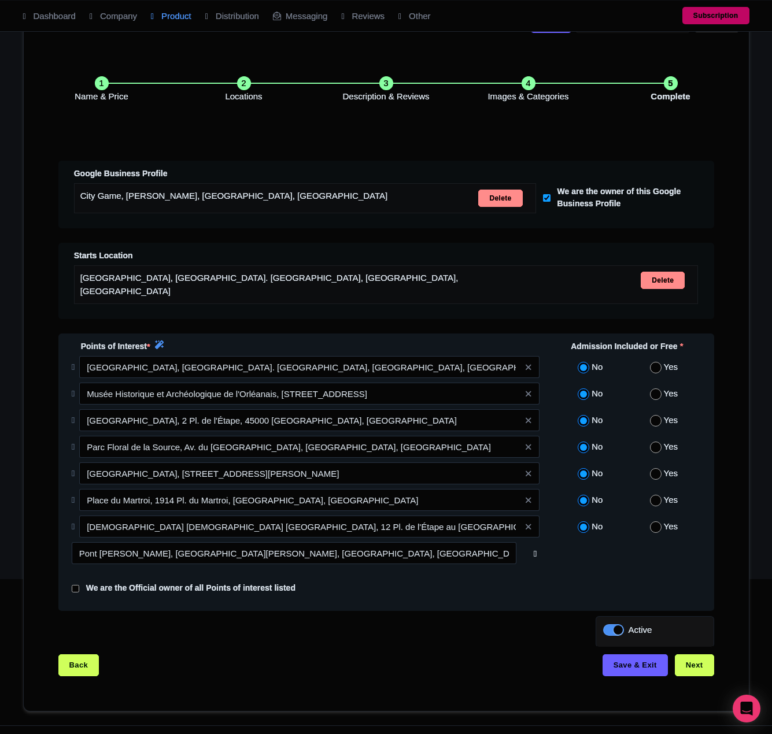
click at [536, 550] on icon at bounding box center [535, 554] width 3 height 10
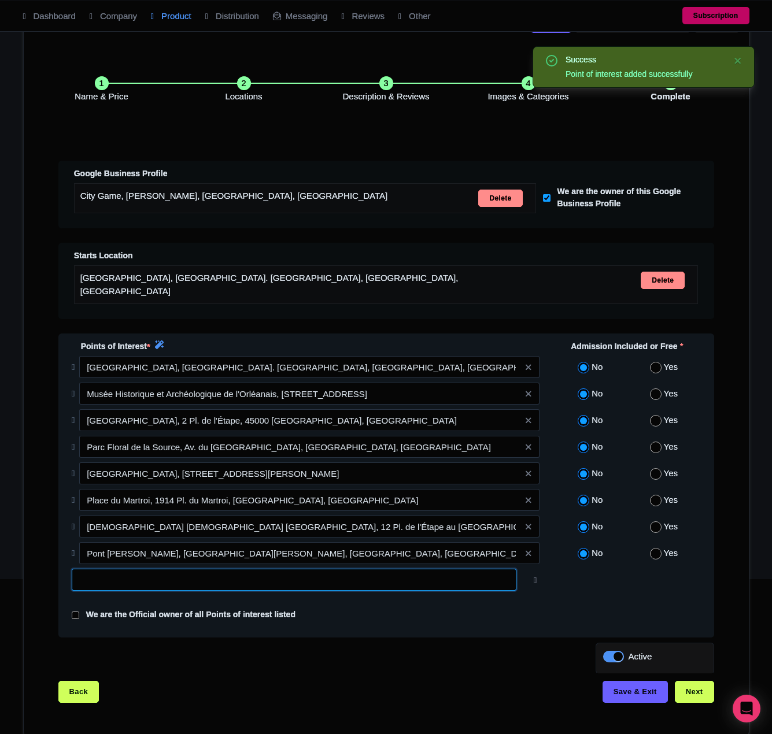
click at [394, 576] on input "text" at bounding box center [294, 580] width 444 height 22
paste input "Maison de Jeanne d'Arc, Place du General de Gaulle, Orleans, France"
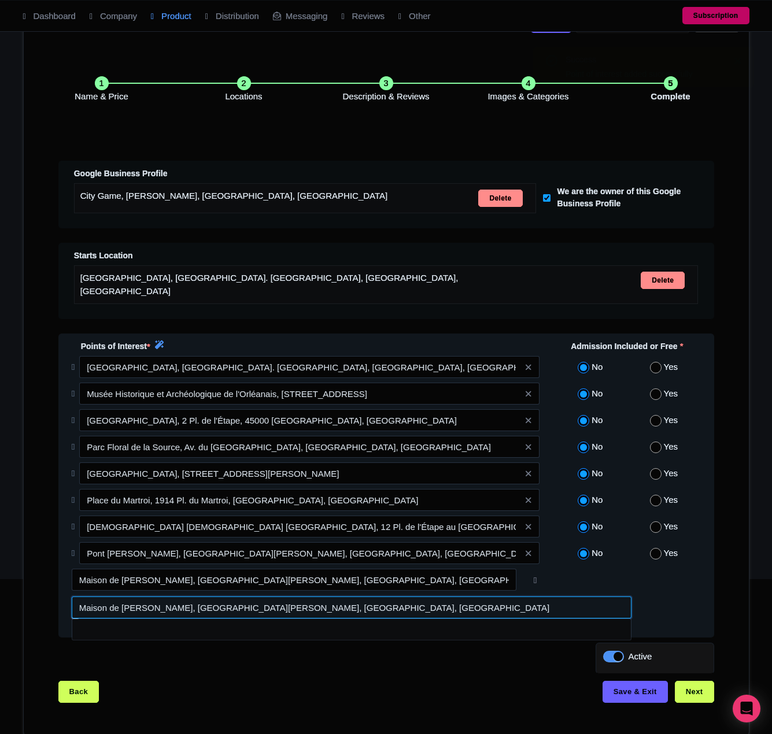
click at [430, 609] on input at bounding box center [352, 608] width 560 height 22
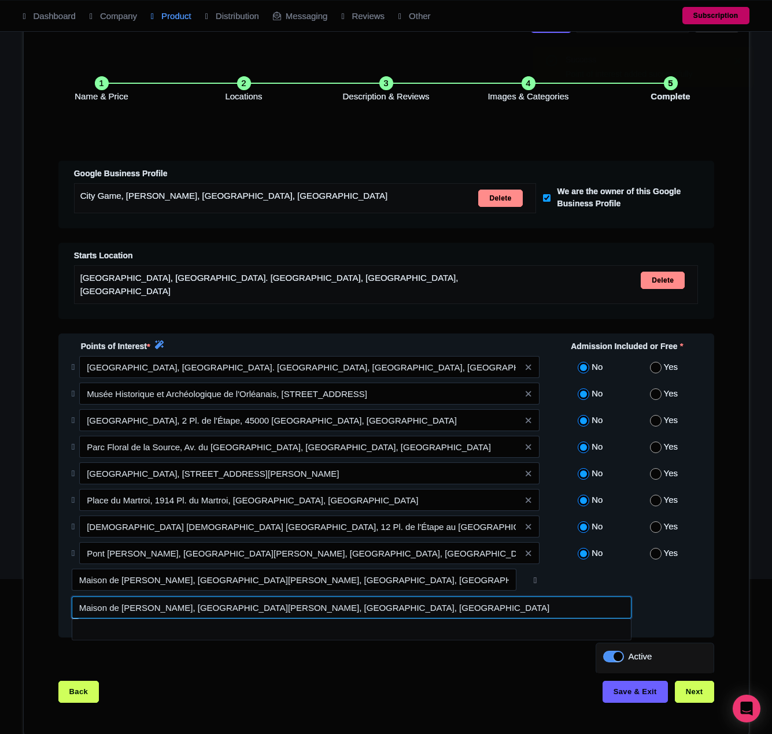
type input "Maison de Jeanne d'Arc, Place du Général de Gaulle, Orléans, France"
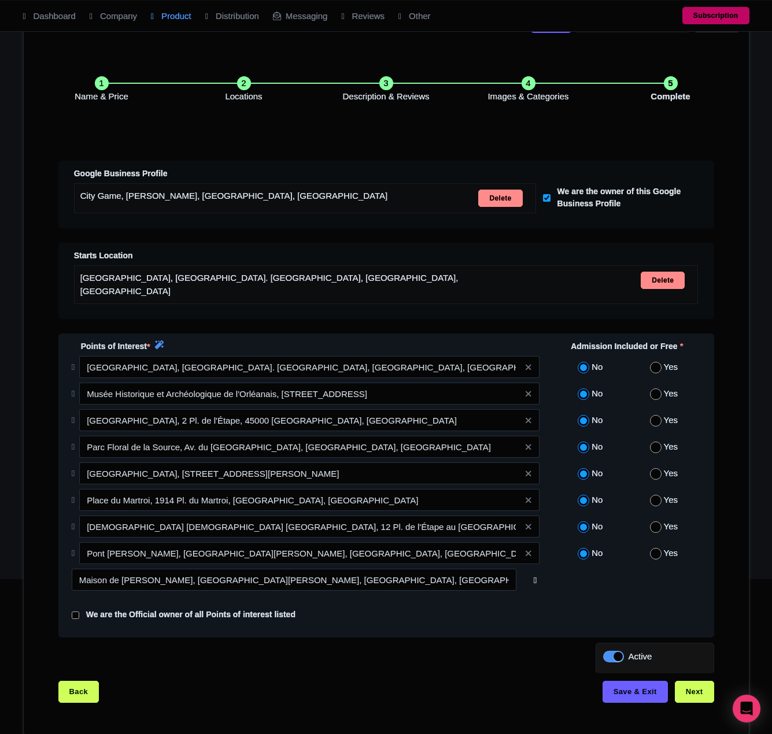
click at [534, 583] on icon at bounding box center [535, 580] width 3 height 10
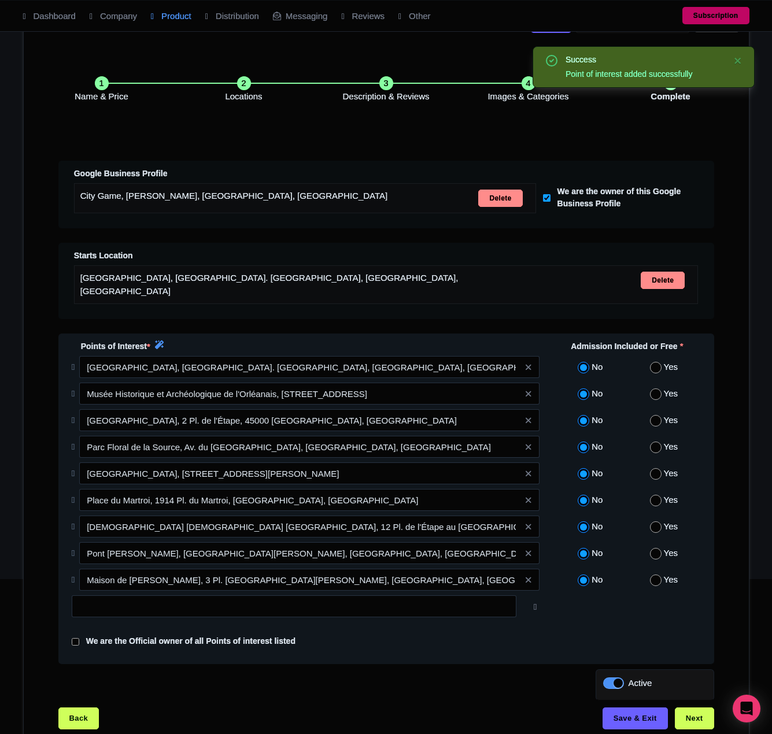
click at [653, 362] on input "radio" at bounding box center [656, 368] width 12 height 12
radio input "true"
click at [658, 394] on input "radio" at bounding box center [656, 394] width 12 height 12
radio input "true"
click at [658, 418] on input "radio" at bounding box center [656, 421] width 12 height 12
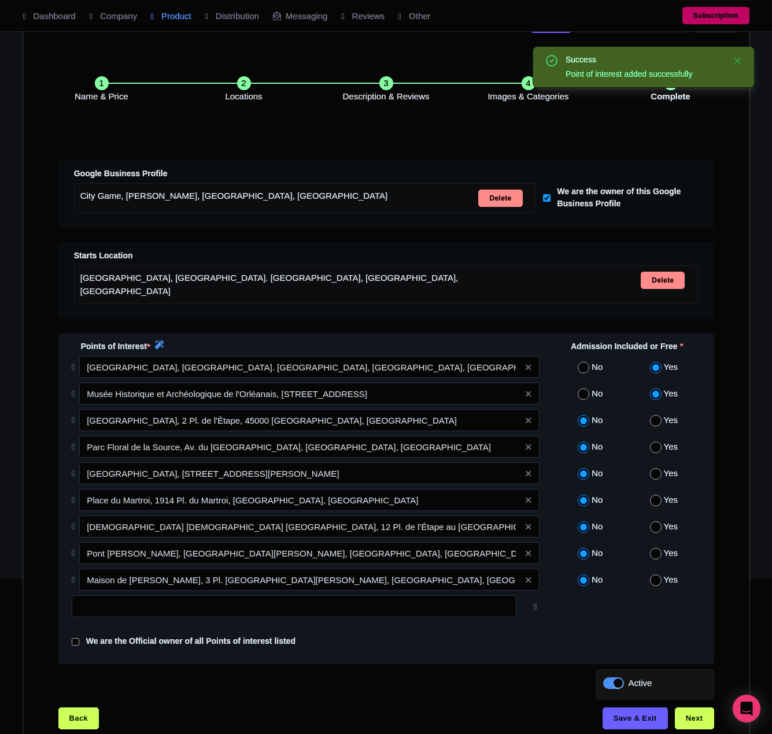
radio input "true"
click at [654, 444] on input "radio" at bounding box center [656, 448] width 12 height 12
radio input "true"
click at [656, 462] on div "No Yes" at bounding box center [626, 475] width 161 height 27
click at [652, 465] on div "No Yes" at bounding box center [626, 475] width 161 height 27
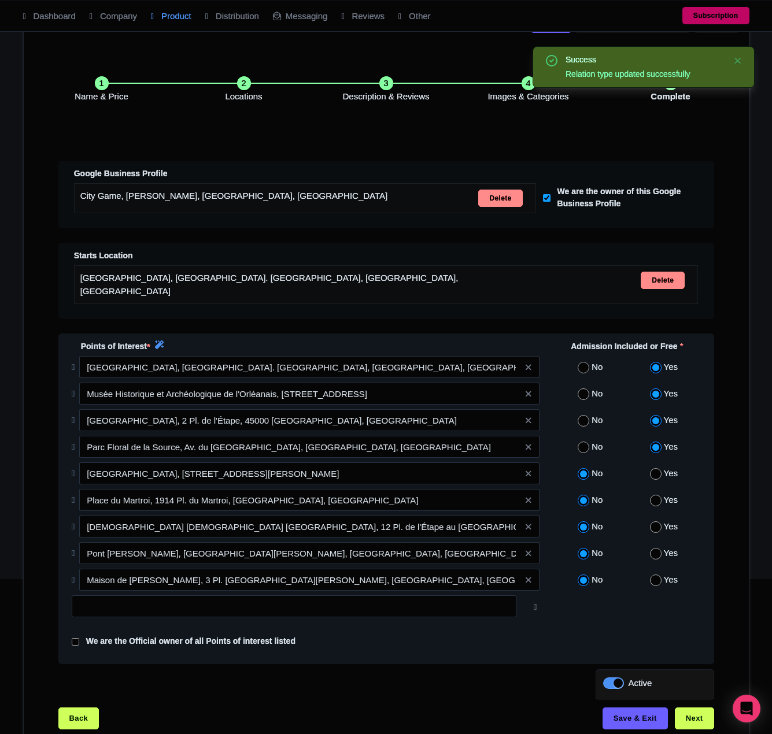
click at [666, 494] on label "Yes" at bounding box center [671, 500] width 14 height 13
click at [657, 472] on input "radio" at bounding box center [656, 474] width 12 height 12
radio input "true"
drag, startPoint x: 659, startPoint y: 495, endPoint x: 656, endPoint y: 515, distance: 20.4
click at [659, 496] on input "radio" at bounding box center [656, 501] width 12 height 12
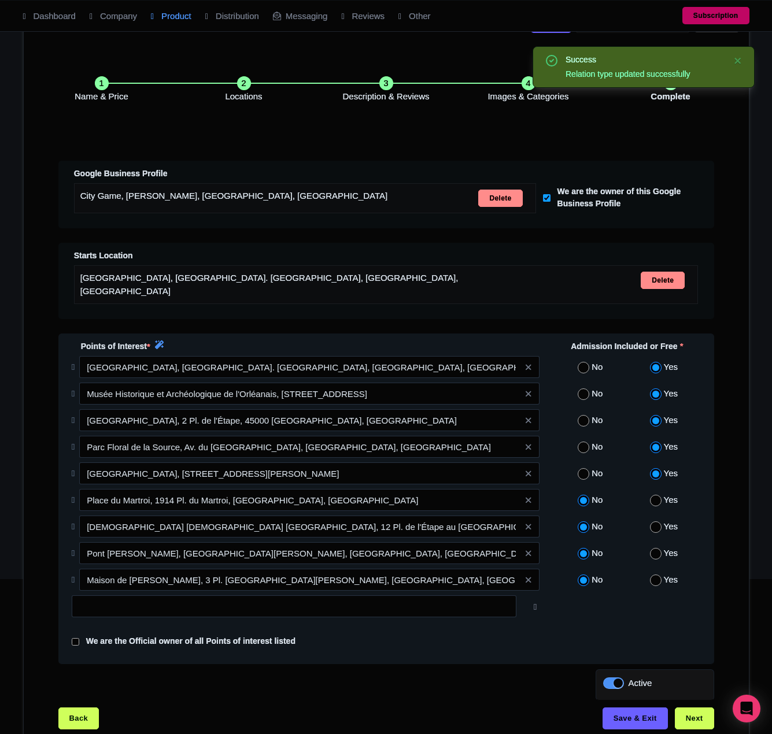
radio input "true"
click at [647, 524] on div "Yes" at bounding box center [663, 526] width 73 height 13
click at [658, 524] on input "radio" at bounding box center [656, 527] width 12 height 12
radio input "true"
drag, startPoint x: 660, startPoint y: 544, endPoint x: 660, endPoint y: 555, distance: 10.4
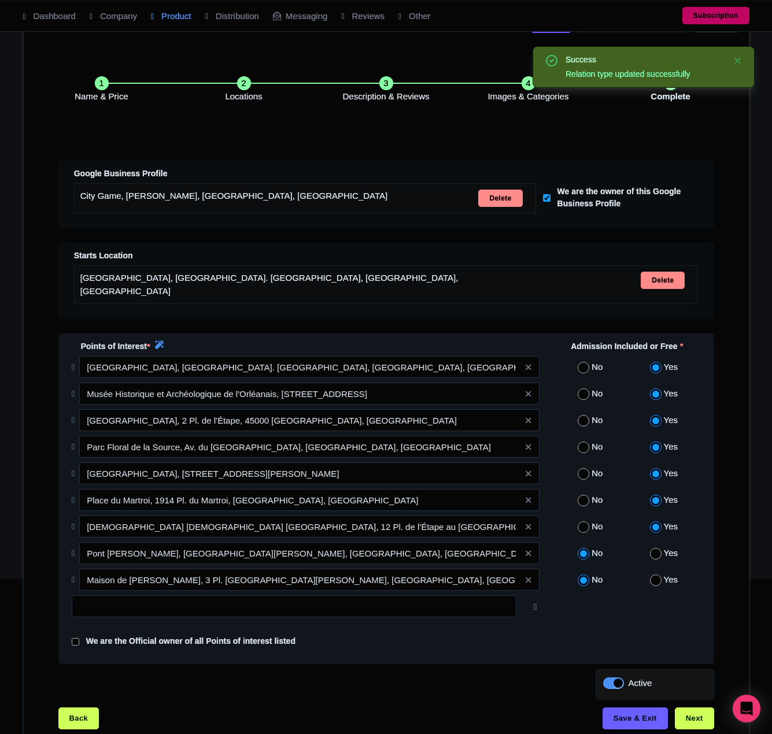
click at [660, 545] on div "No Yes" at bounding box center [626, 555] width 161 height 27
click at [657, 550] on input "radio" at bounding box center [656, 554] width 12 height 12
radio input "true"
click at [664, 578] on label "Yes" at bounding box center [671, 579] width 14 height 13
click at [654, 577] on input "radio" at bounding box center [656, 581] width 12 height 12
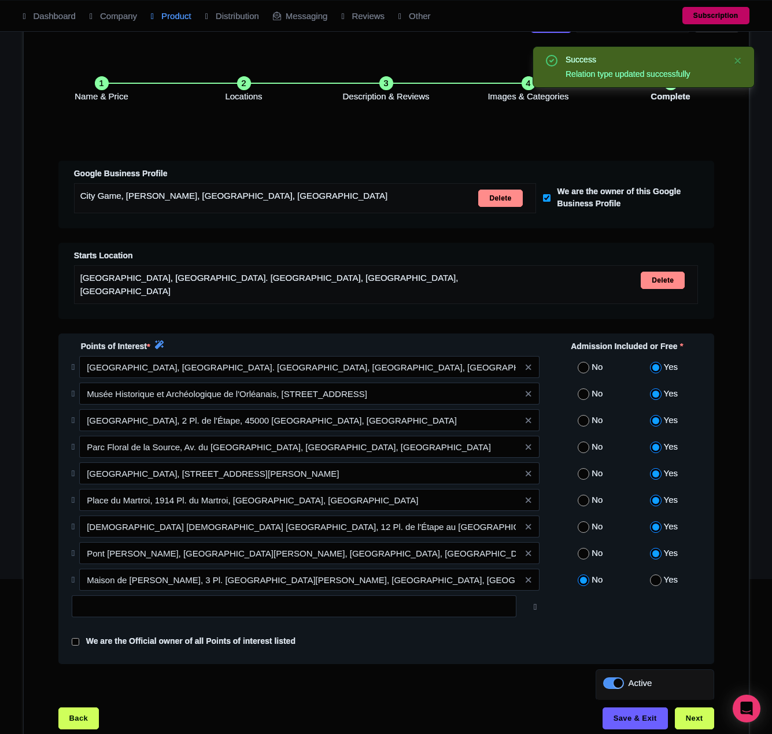
radio input "true"
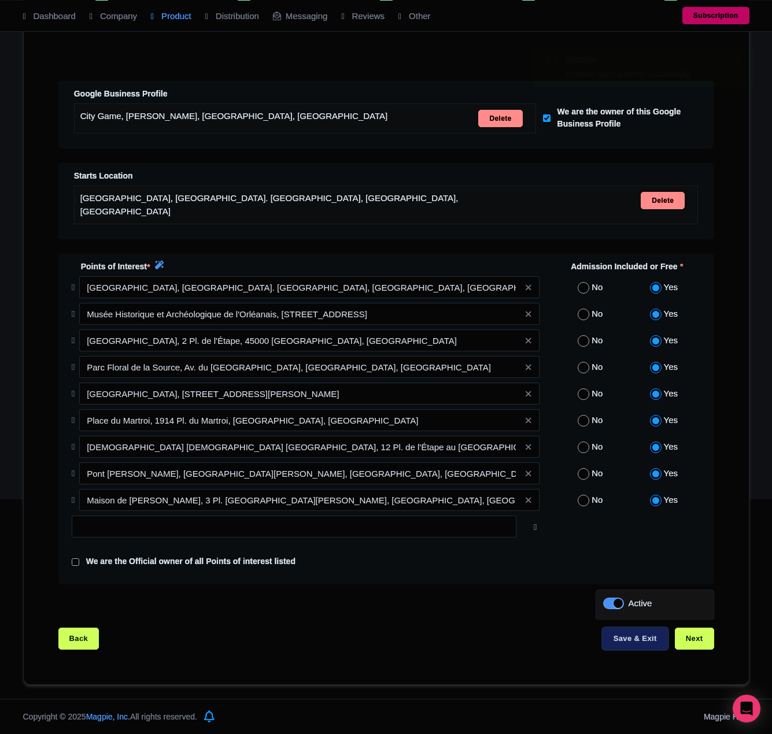
click at [631, 645] on button "Save & Exit" at bounding box center [634, 639] width 65 height 22
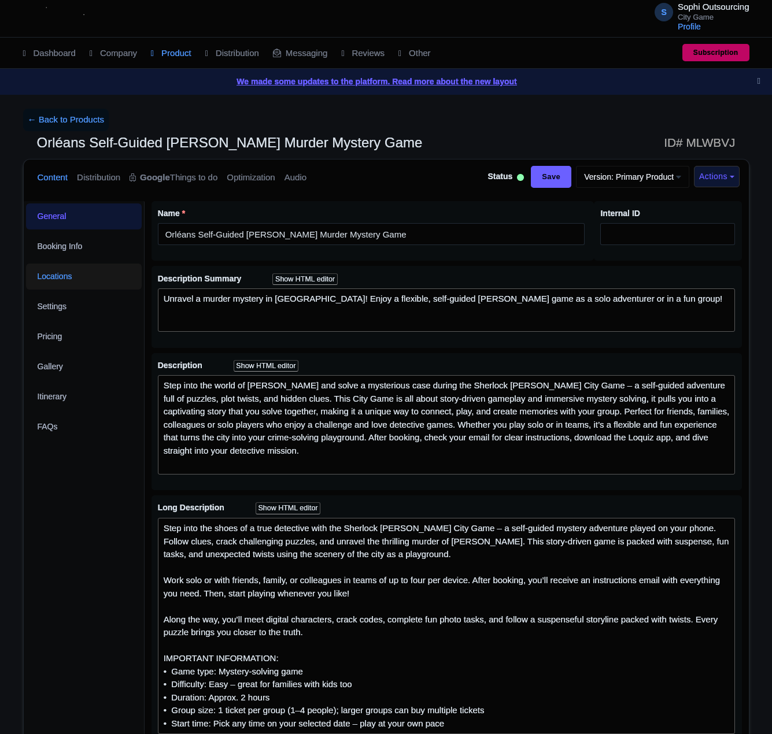
click at [68, 278] on link "Locations" at bounding box center [84, 277] width 116 height 26
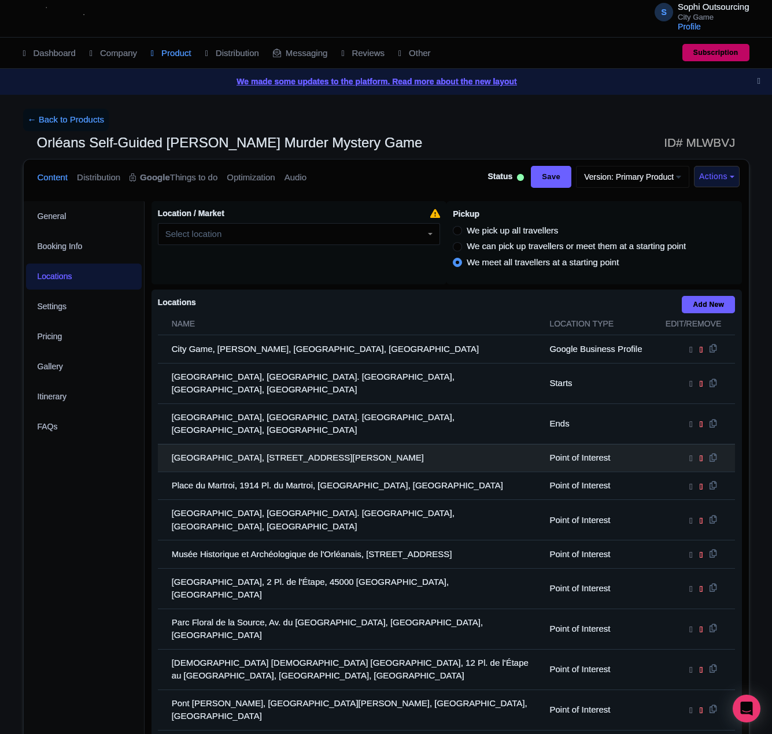
click at [173, 444] on td "Musée des Beaux-Arts d'Orléans, 1 Rue Fernand Rabier, 45000 Orléans, France" at bounding box center [350, 458] width 385 height 28
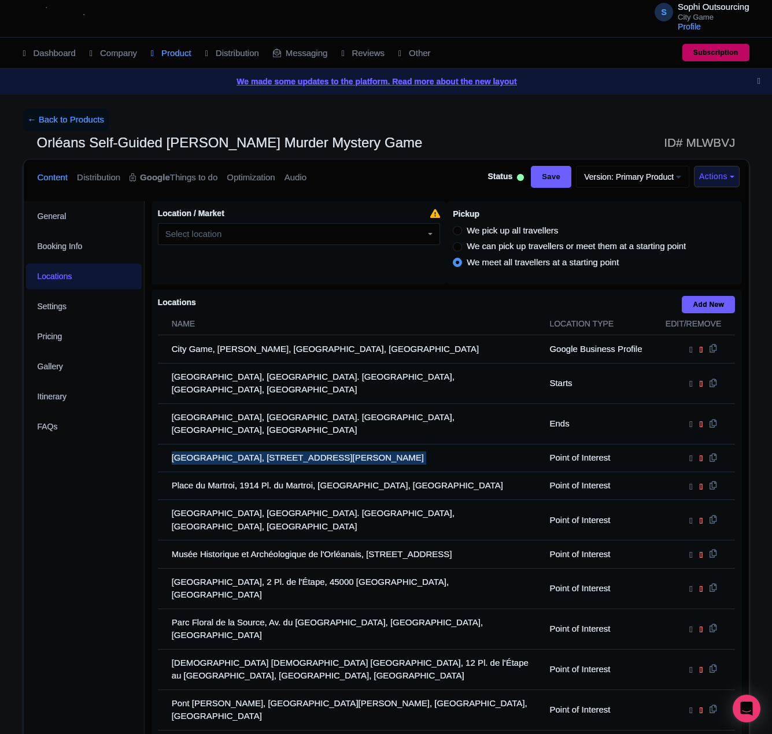
copy tr "Musée des Beaux-Arts d'Orléans, 1 Rue Fernand Rabier, 45000 Orléans, France"
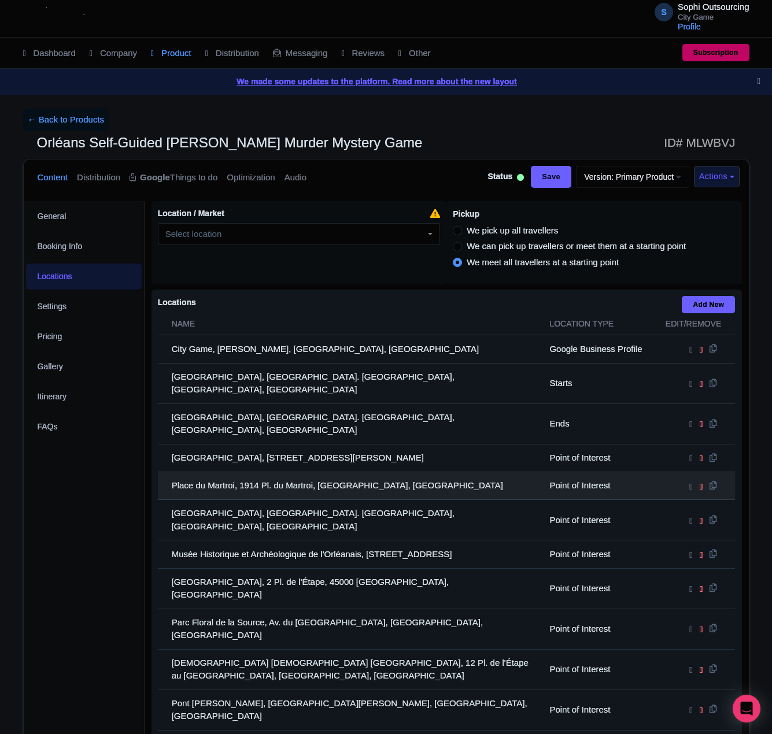
click at [379, 472] on td "Place du Martroi, 1914 Pl. du Martroi, 45300 Pithiviers, France" at bounding box center [350, 486] width 385 height 28
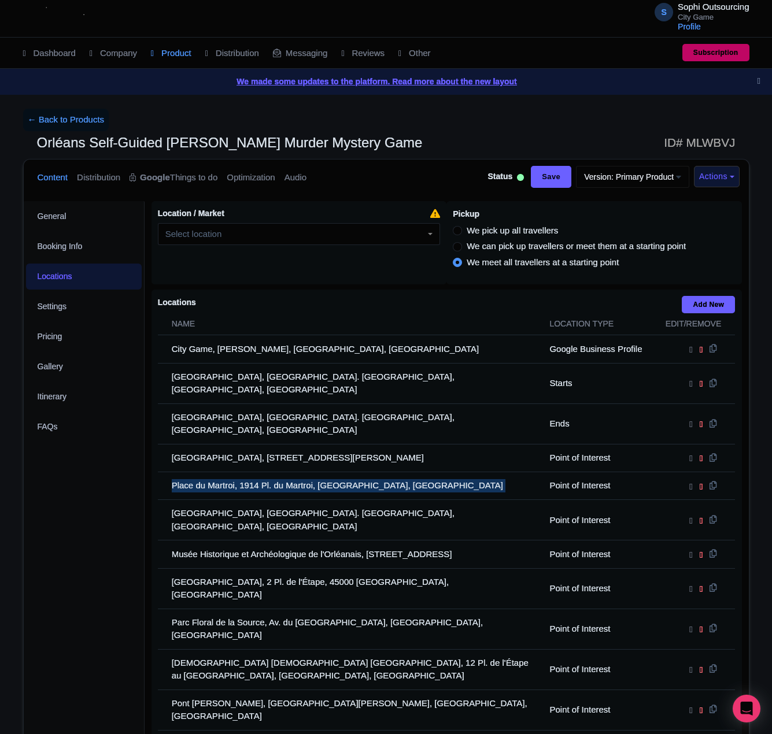
copy tr "Place du Martroi, 1914 Pl. du Martroi, 45300 Pithiviers, France"
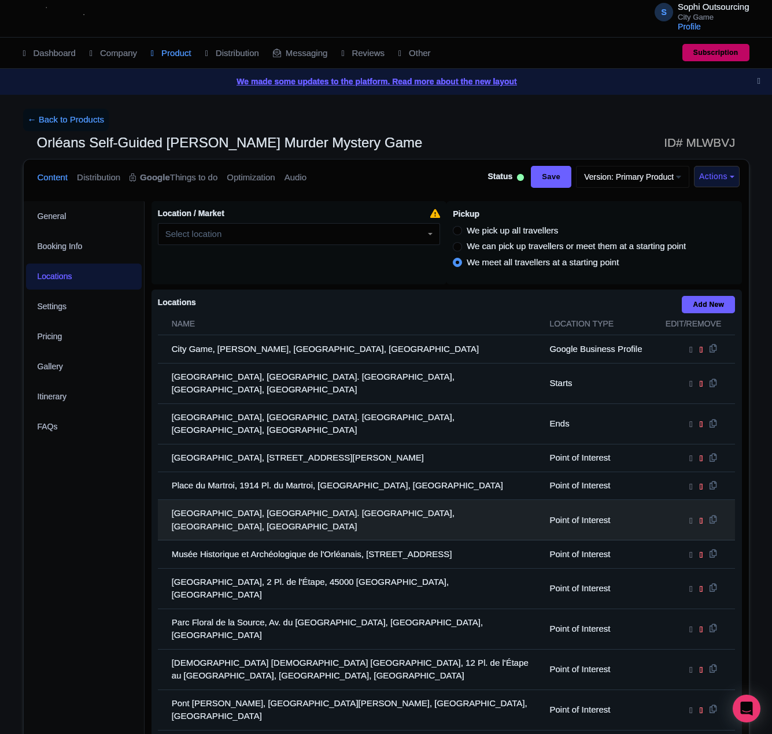
click at [210, 500] on td "Cathédrale Sainte-Croix d'Orléans, Pl. Sainte-Croix, 45000 Orléans, France" at bounding box center [350, 520] width 385 height 40
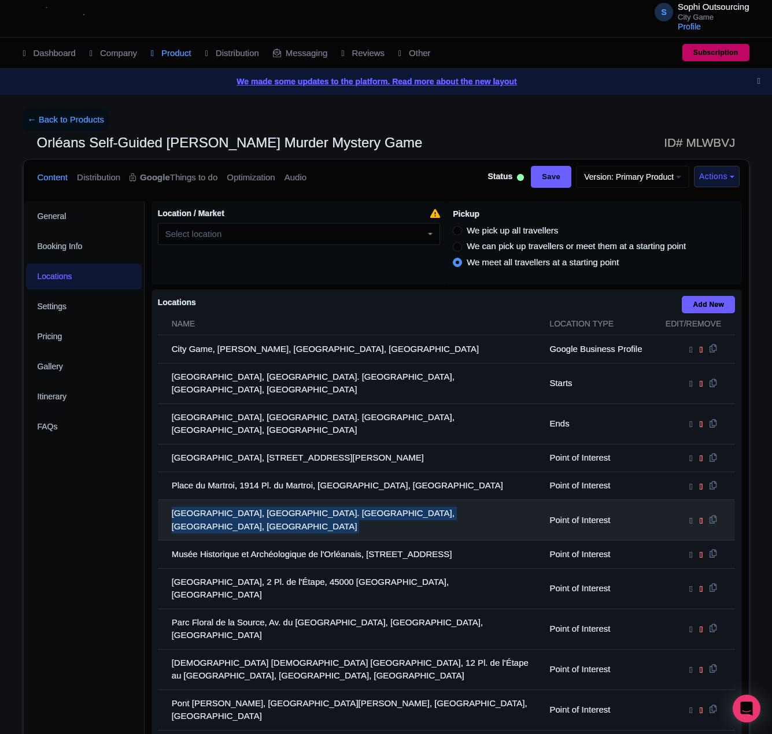
click at [210, 500] on td "Cathédrale Sainte-Croix d'Orléans, Pl. Sainte-Croix, 45000 Orléans, France" at bounding box center [350, 520] width 385 height 40
copy tr "Cathédrale Sainte-Croix d'Orléans, Pl. Sainte-Croix, 45000 Orléans, France"
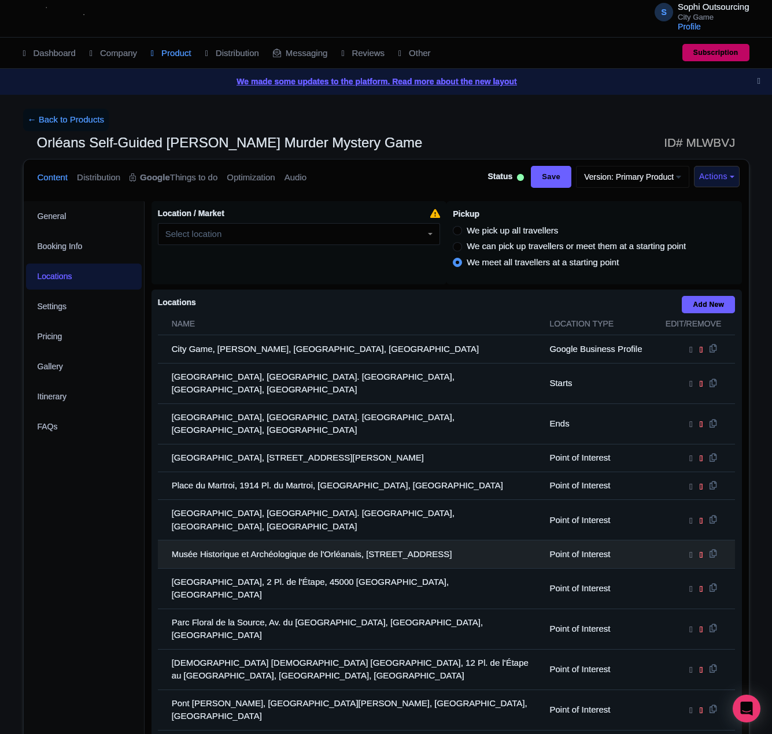
click at [292, 540] on td "Musée Historique et Archéologique de l'Orléanais, 1, Square Abbé Desnoyers, 450…" at bounding box center [350, 554] width 385 height 28
copy tr "Musée Historique et Archéologique de l'Orléanais, 1, Square Abbé Desnoyers, 450…"
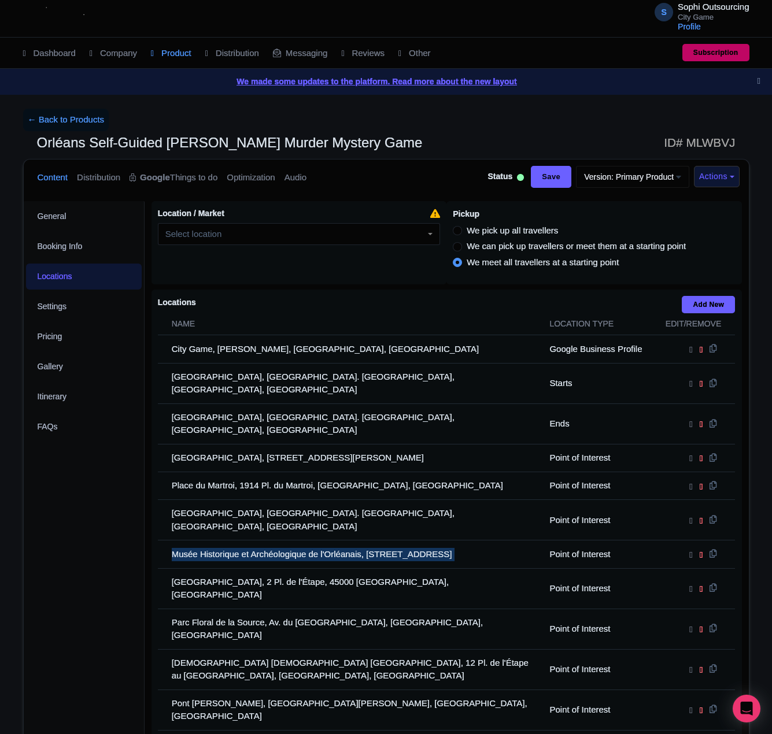
copy tr "Musée Historique et Archéologique de l'Orléanais, 1, Square Abbé Desnoyers, 450…"
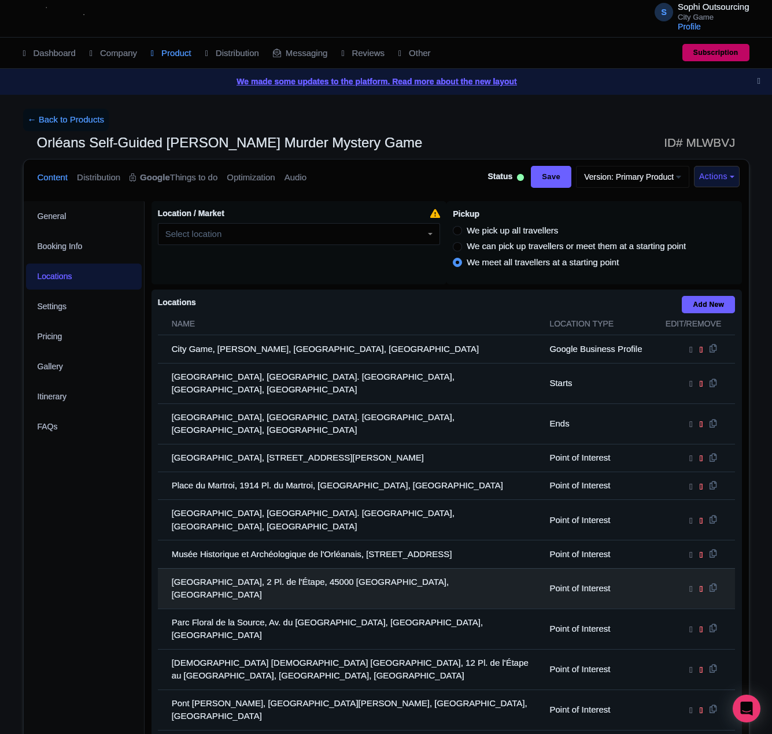
click at [265, 568] on td "Hôtel Groslot, 2 Pl. de l'Étape, 45000 Orléans, France" at bounding box center [350, 588] width 385 height 40
click at [266, 568] on td "Hôtel Groslot, 2 Pl. de l'Étape, 45000 Orléans, France" at bounding box center [350, 588] width 385 height 40
drag, startPoint x: 266, startPoint y: 562, endPoint x: 221, endPoint y: 574, distance: 46.7
click at [266, 568] on td "Hôtel Groslot, 2 Pl. de l'Étape, 45000 Orléans, France" at bounding box center [350, 588] width 385 height 40
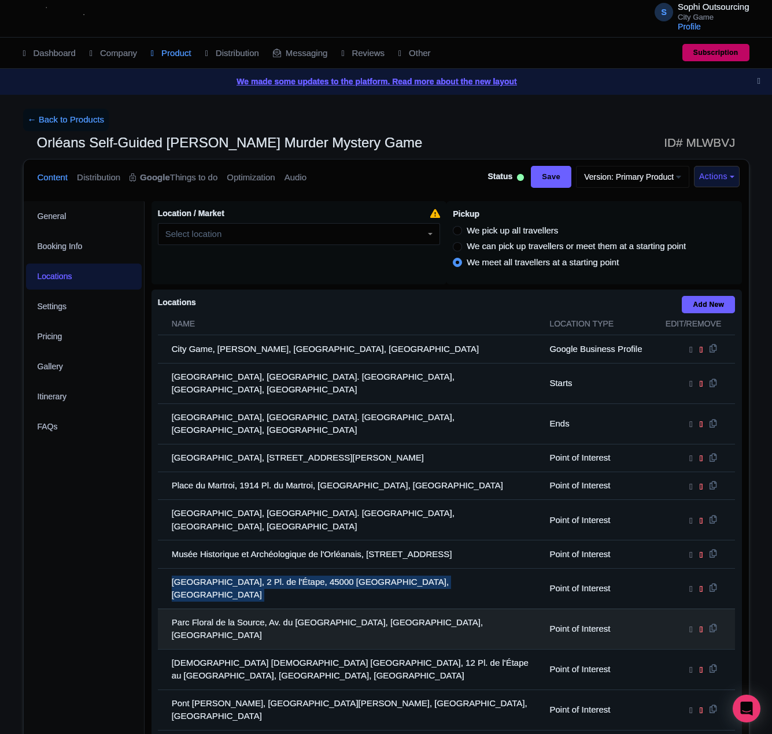
copy tr "Hôtel Groslot, 2 Pl. de l'Étape, 45000 Orléans, France"
click at [224, 609] on td "Parc Floral de la Source, Av. du Parc Floral, 45100 Orléans, France" at bounding box center [350, 629] width 385 height 40
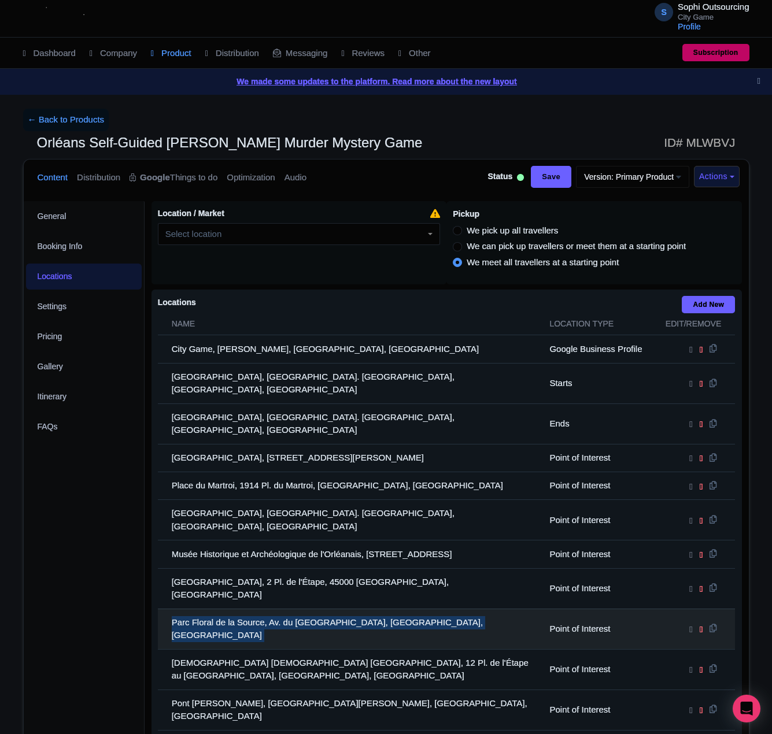
click at [224, 609] on td "Parc Floral de la Source, Av. du Parc Floral, 45100 Orléans, France" at bounding box center [350, 629] width 385 height 40
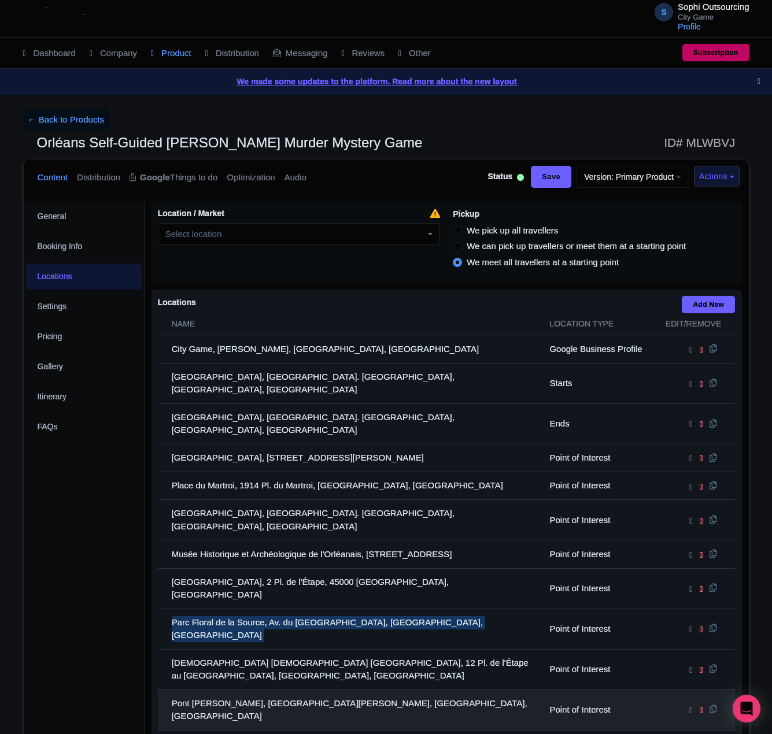
copy tr "Parc Floral de la Source, Av. du Parc Floral, 45100 Orléans, France"
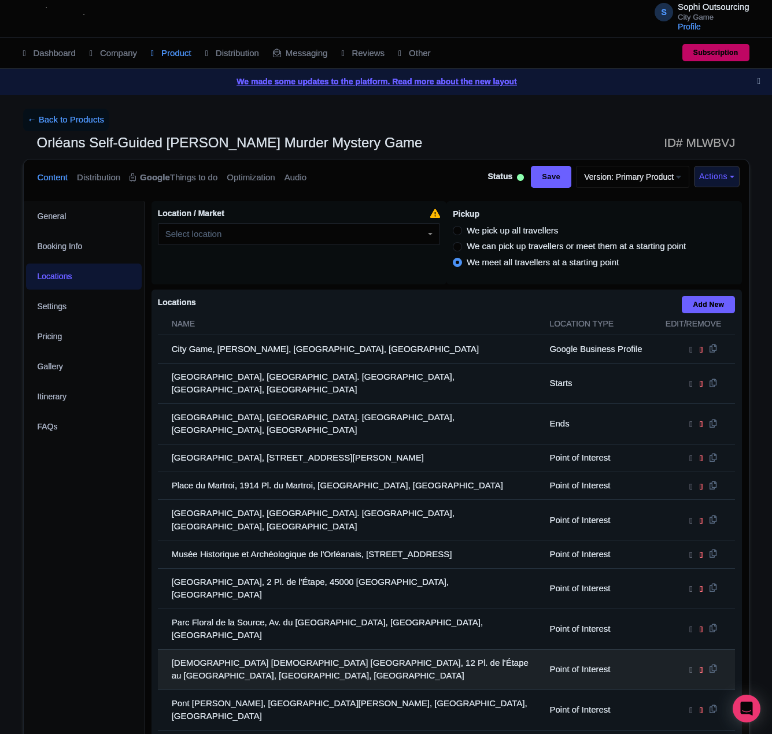
click at [232, 649] on td "Église catholique Saint-Aignan, 12 Pl. de l'Étape au Vin, 28000 Chartres, France" at bounding box center [350, 669] width 385 height 40
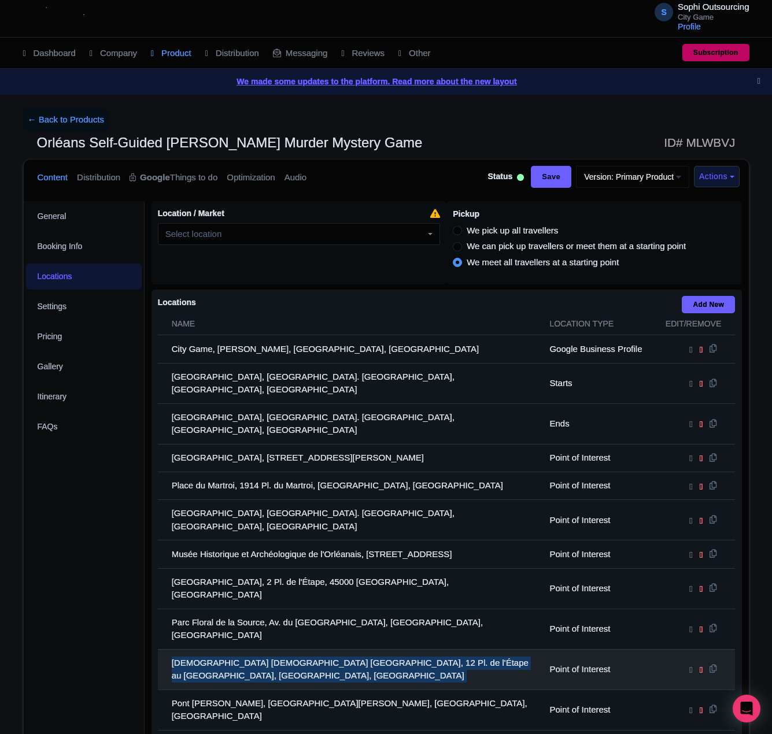
click at [232, 649] on td "Église catholique Saint-Aignan, 12 Pl. de l'Étape au Vin, 28000 Chartres, France" at bounding box center [350, 669] width 385 height 40
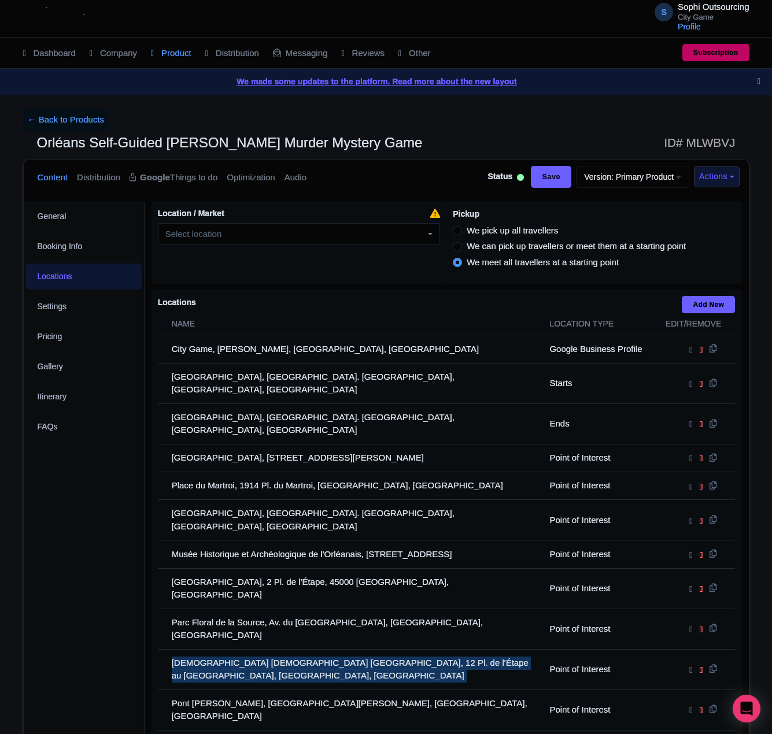
copy tr "Église catholique Saint-Aignan, 12 Pl. de l'Étape au Vin, 28000 Chartres, France"
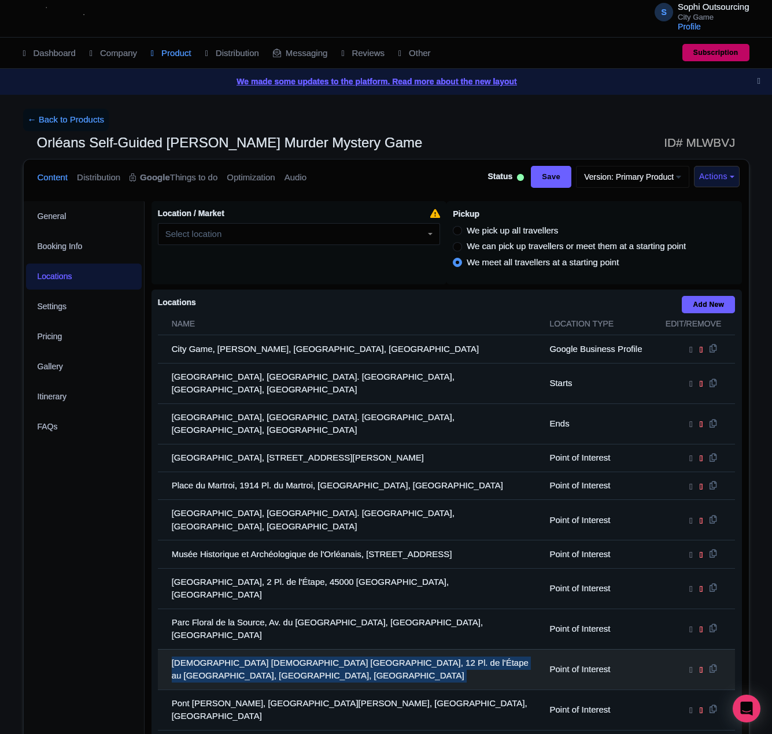
click at [290, 649] on td "Église catholique Saint-Aignan, 12 Pl. de l'Étape au Vin, 28000 Chartres, France" at bounding box center [350, 669] width 385 height 40
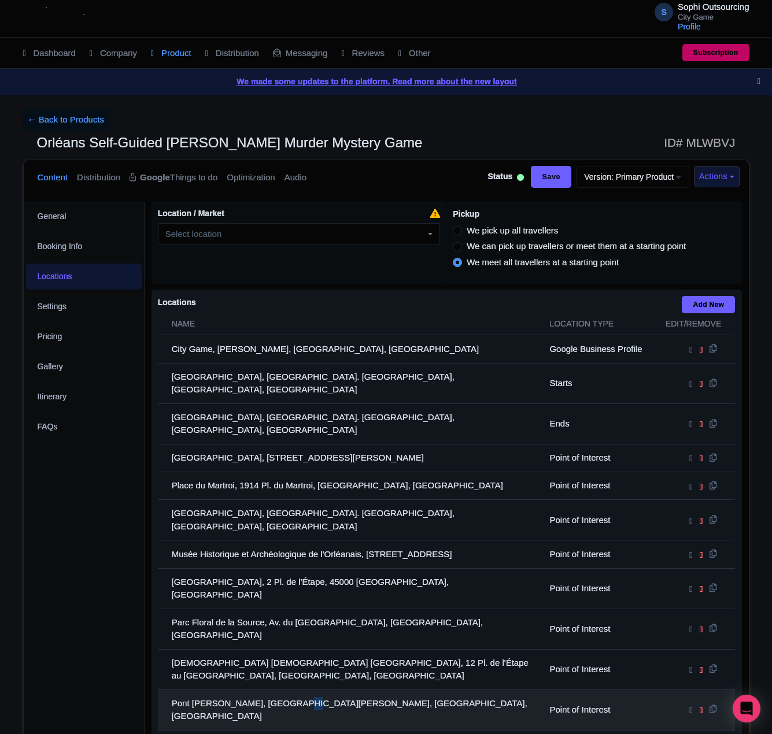
drag, startPoint x: 288, startPoint y: 636, endPoint x: 281, endPoint y: 653, distance: 17.6
click at [288, 690] on td "Pont George V, Pont George V, 45000 Orléans, France" at bounding box center [350, 710] width 385 height 40
click at [281, 690] on td "Pont George V, Pont George V, 45000 Orléans, France" at bounding box center [350, 710] width 385 height 40
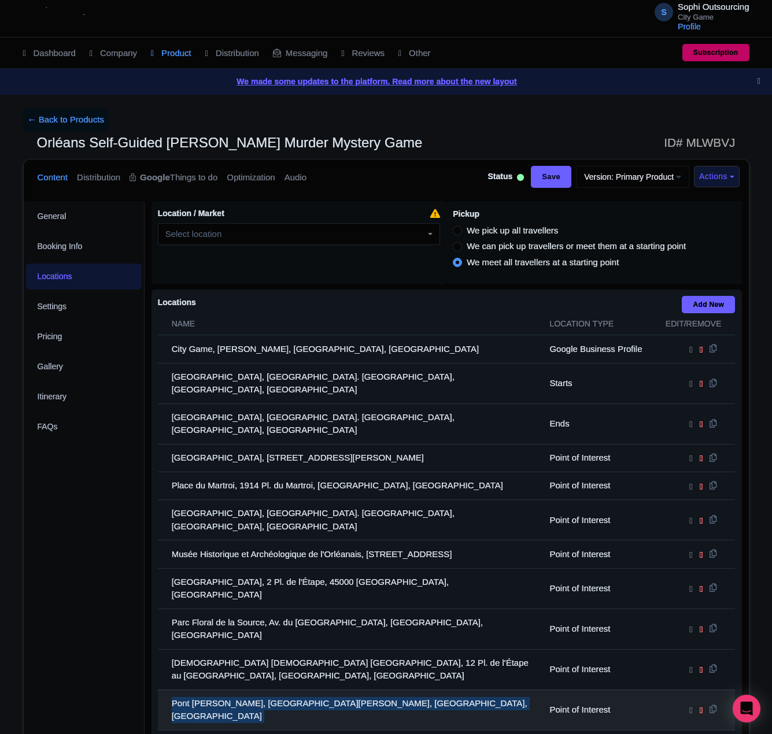
click at [281, 690] on td "Pont George V, Pont George V, 45000 Orléans, France" at bounding box center [350, 710] width 385 height 40
drag, startPoint x: 281, startPoint y: 653, endPoint x: 190, endPoint y: 645, distance: 91.6
click at [278, 690] on td "Pont George V, Pont George V, 45000 Orléans, France" at bounding box center [350, 710] width 385 height 40
copy tr "Pont George V, Pont George V, 45000 Orléans, France"
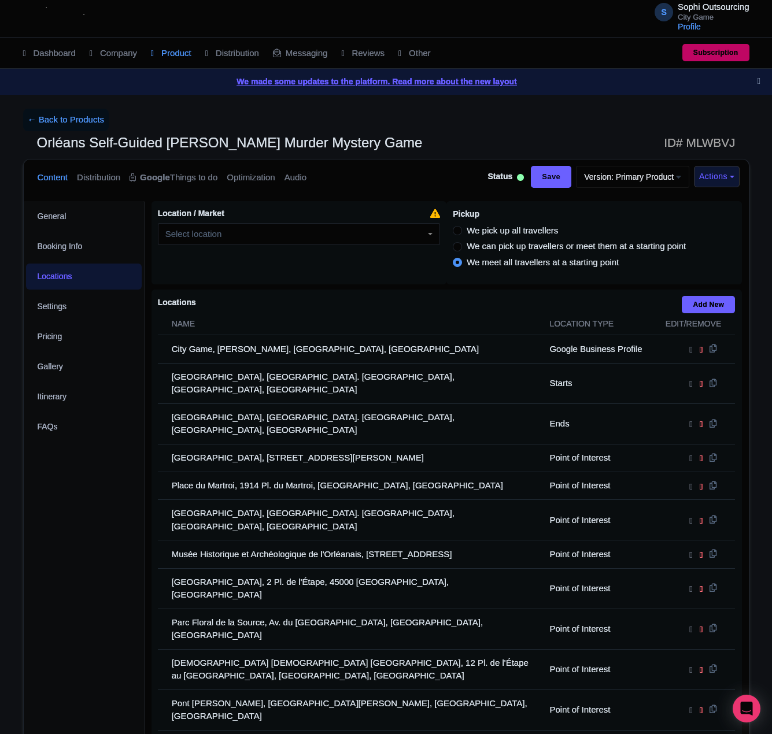
copy tr "Maison de Jeanne d'Arc, 3 Pl. du Général de Gaulle, 45000 Orléans, France"
click at [87, 124] on link "← Back to Products" at bounding box center [66, 120] width 86 height 23
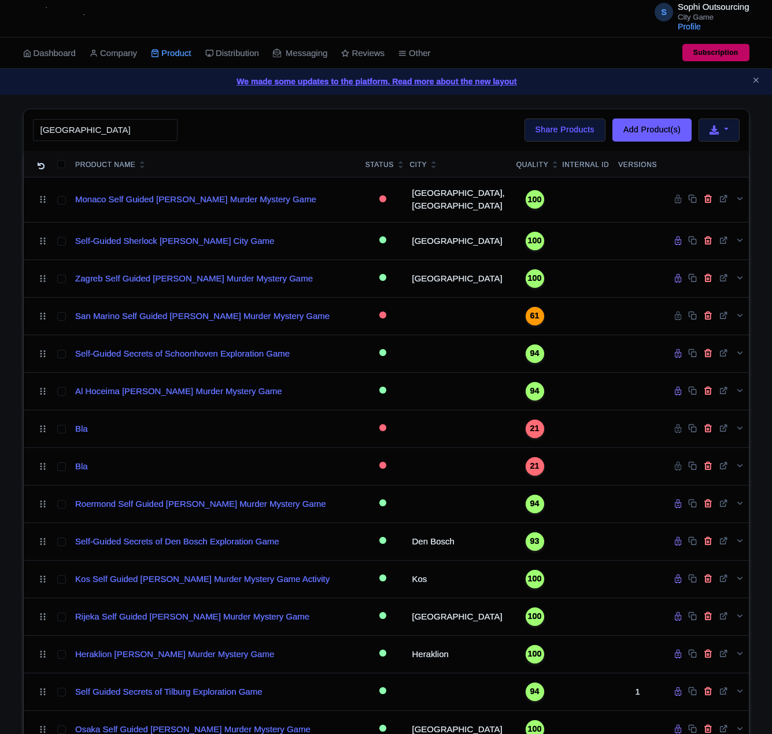
type input "[GEOGRAPHIC_DATA]"
click button "Search" at bounding box center [0, 0] width 0 height 0
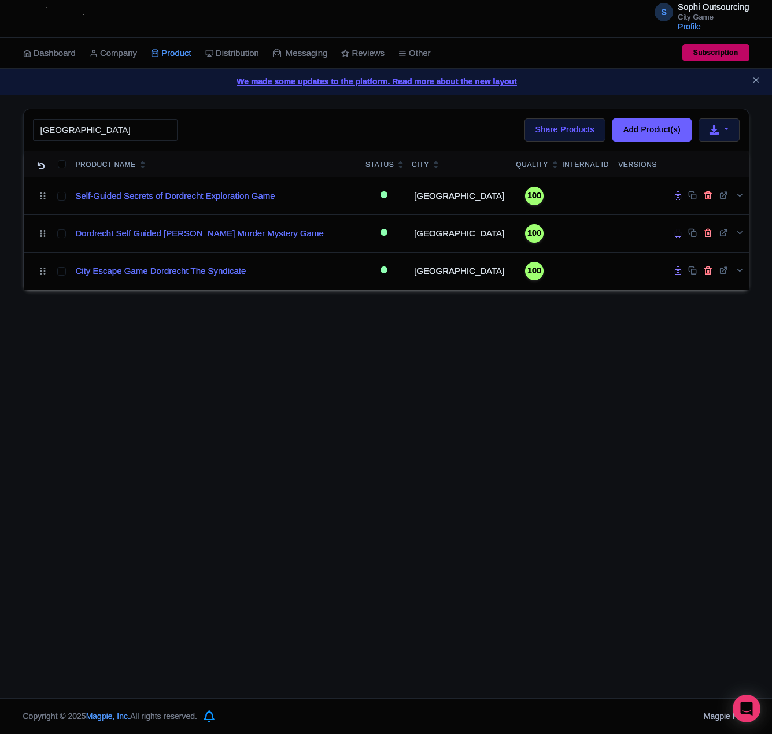
click at [412, 439] on div "S Sophi Outsourcing City Game Profile Users Settings Sign out Dashboard Company…" at bounding box center [386, 349] width 772 height 698
click at [337, 429] on div "S Sophi Outsourcing City Game Profile Users Settings Sign out Dashboard Company…" at bounding box center [386, 349] width 772 height 698
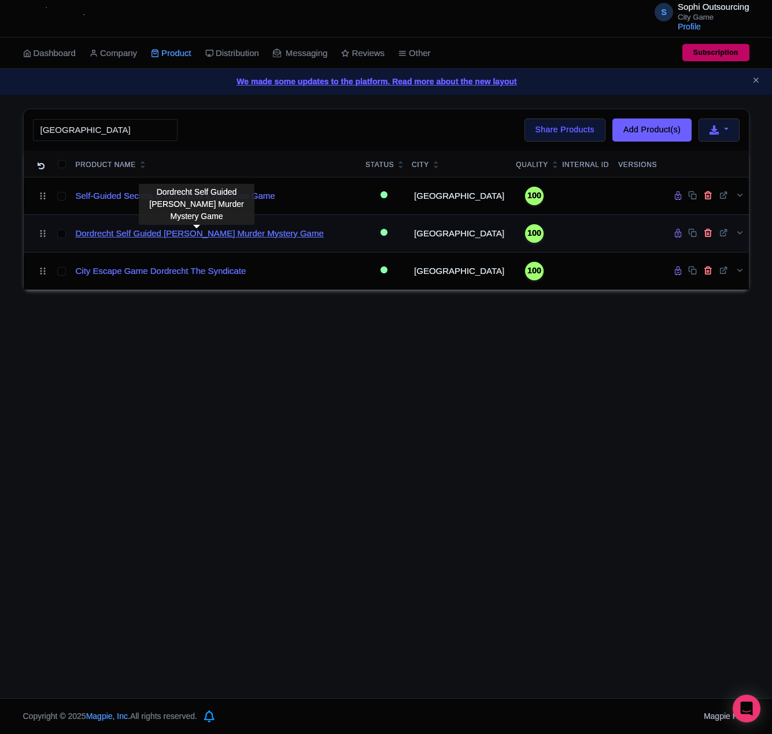
click at [288, 232] on link "Dordrecht Self Guided [PERSON_NAME] Murder Mystery Game" at bounding box center [200, 233] width 248 height 13
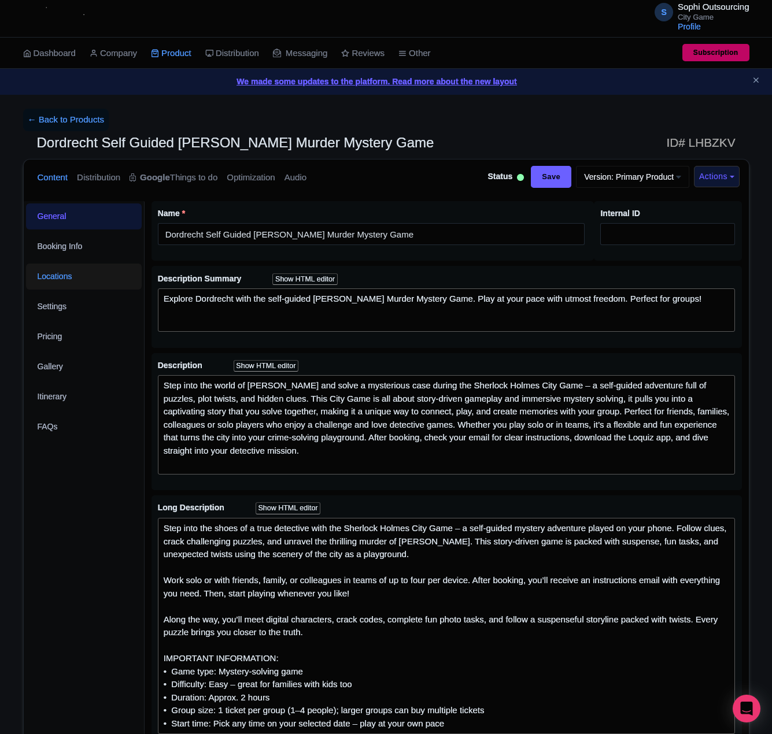
click at [94, 280] on link "Locations" at bounding box center [84, 277] width 116 height 26
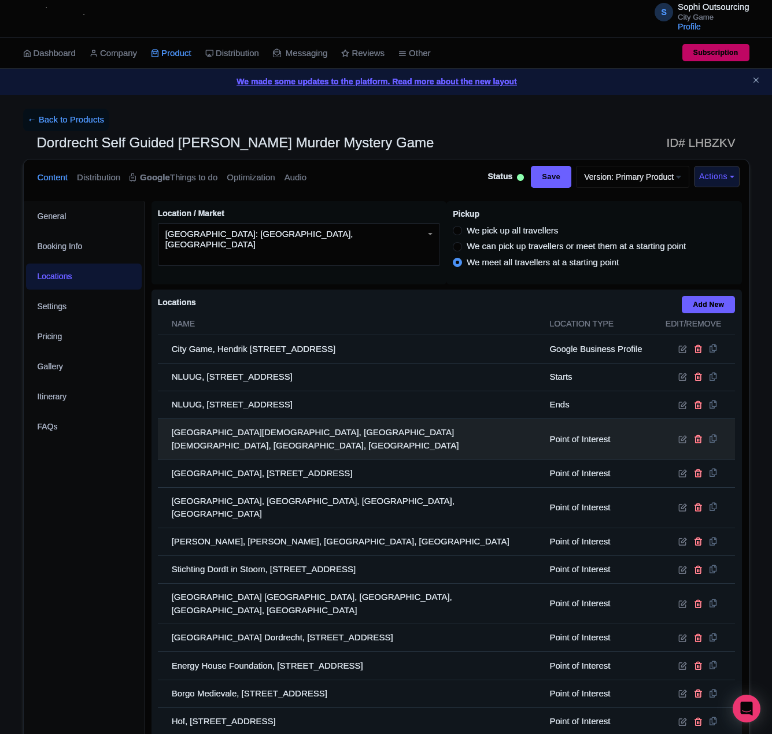
click at [342, 443] on td "[GEOGRAPHIC_DATA][DEMOGRAPHIC_DATA], [GEOGRAPHIC_DATA][DEMOGRAPHIC_DATA], [GEOG…" at bounding box center [350, 439] width 385 height 40
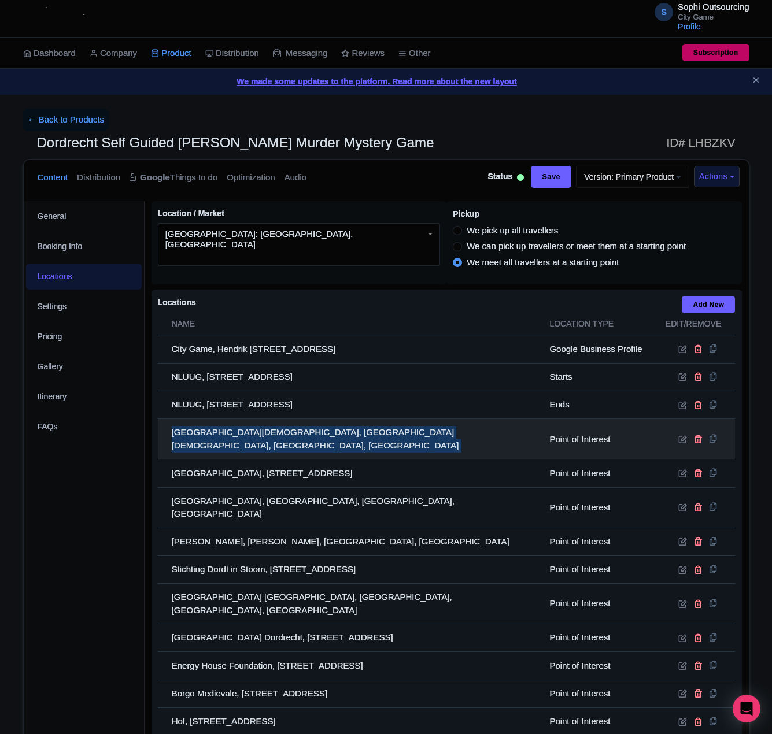
click at [342, 443] on td "[GEOGRAPHIC_DATA][DEMOGRAPHIC_DATA], [GEOGRAPHIC_DATA][DEMOGRAPHIC_DATA], [GEOG…" at bounding box center [350, 439] width 385 height 40
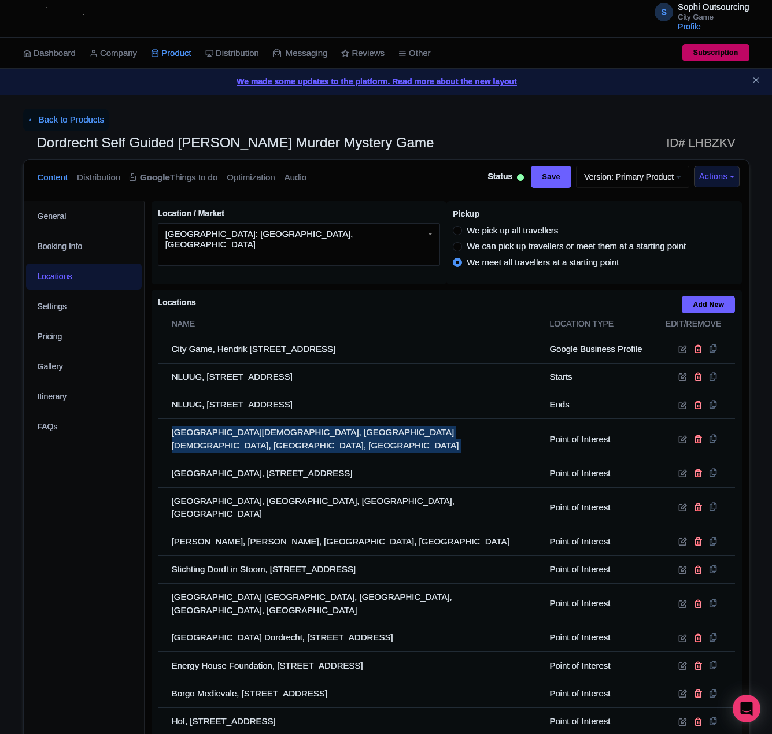
copy tr "[GEOGRAPHIC_DATA][DEMOGRAPHIC_DATA], [GEOGRAPHIC_DATA][DEMOGRAPHIC_DATA], [GEOG…"
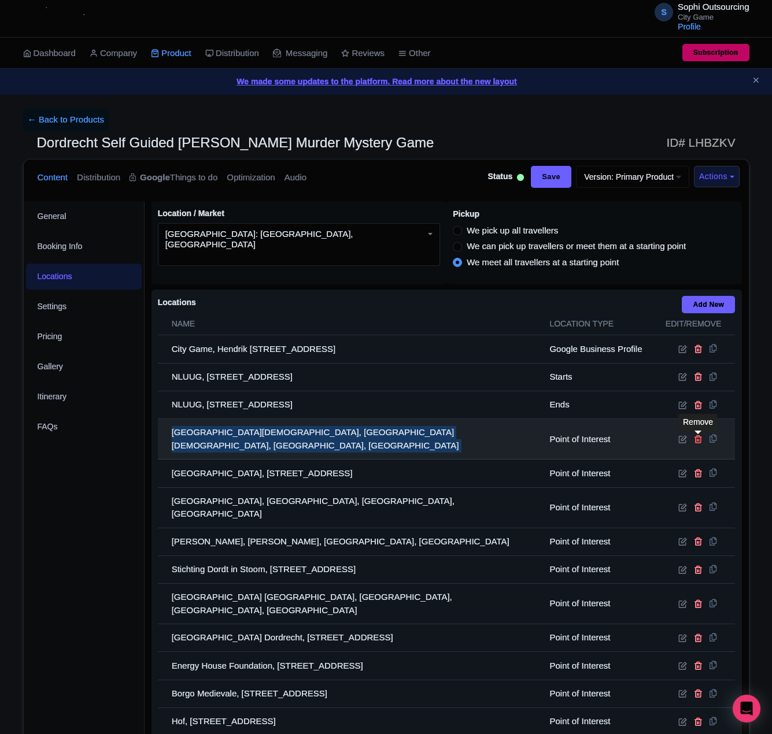
click at [701, 442] on icon at bounding box center [698, 439] width 9 height 9
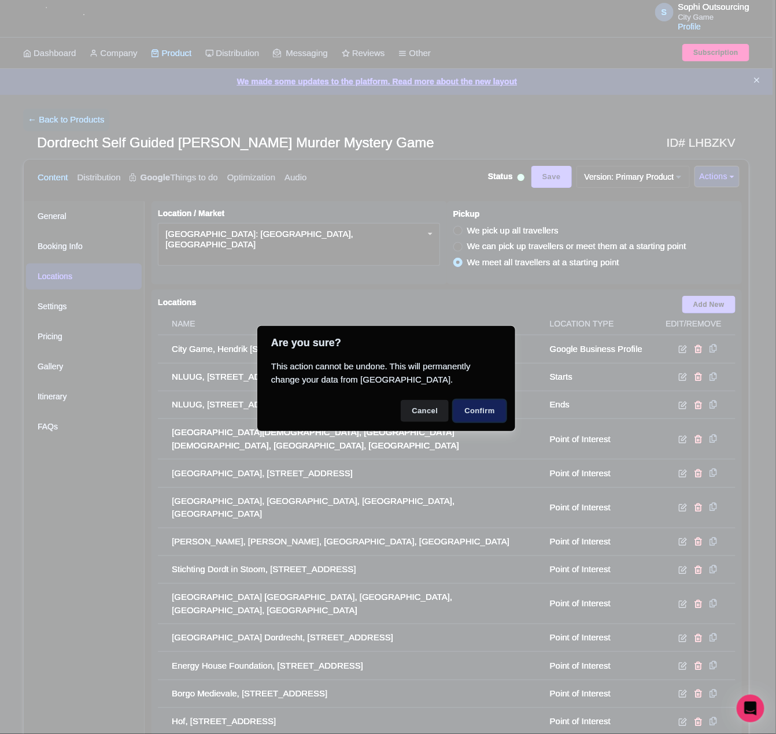
click at [486, 420] on button "Confirm" at bounding box center [479, 411] width 53 height 22
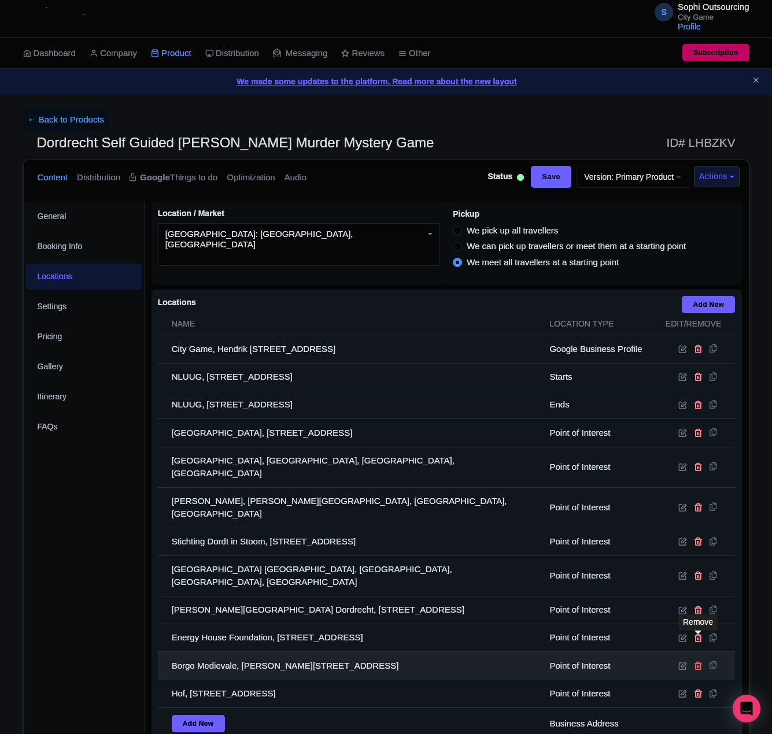
click at [696, 661] on icon at bounding box center [698, 665] width 9 height 9
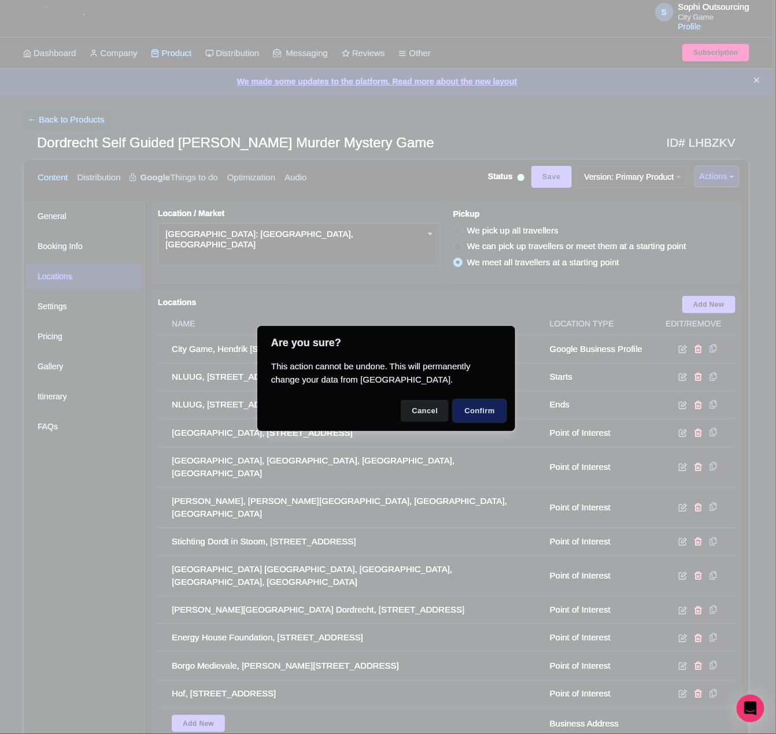
click at [479, 417] on button "Confirm" at bounding box center [479, 411] width 53 height 22
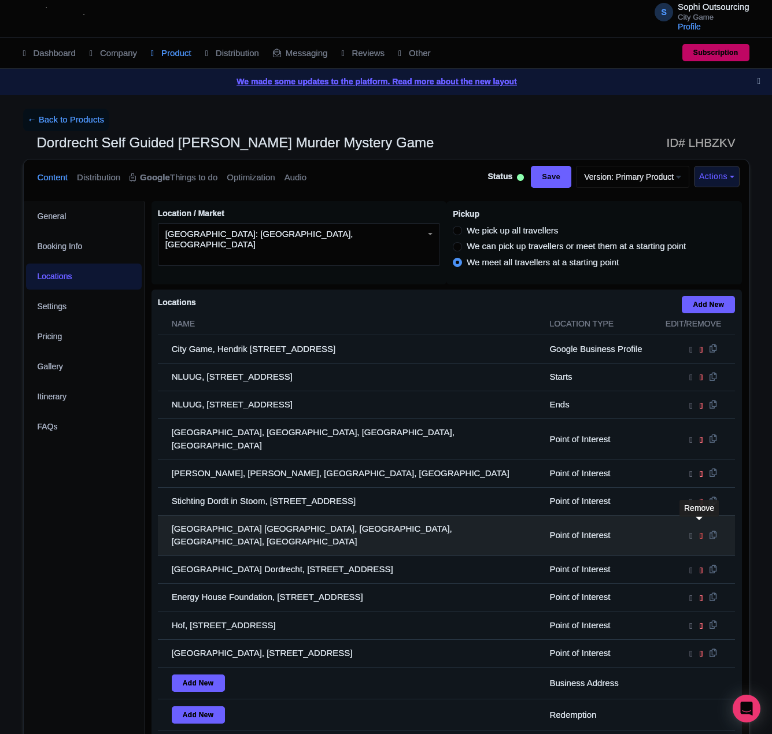
click at [699, 531] on icon at bounding box center [700, 536] width 3 height 10
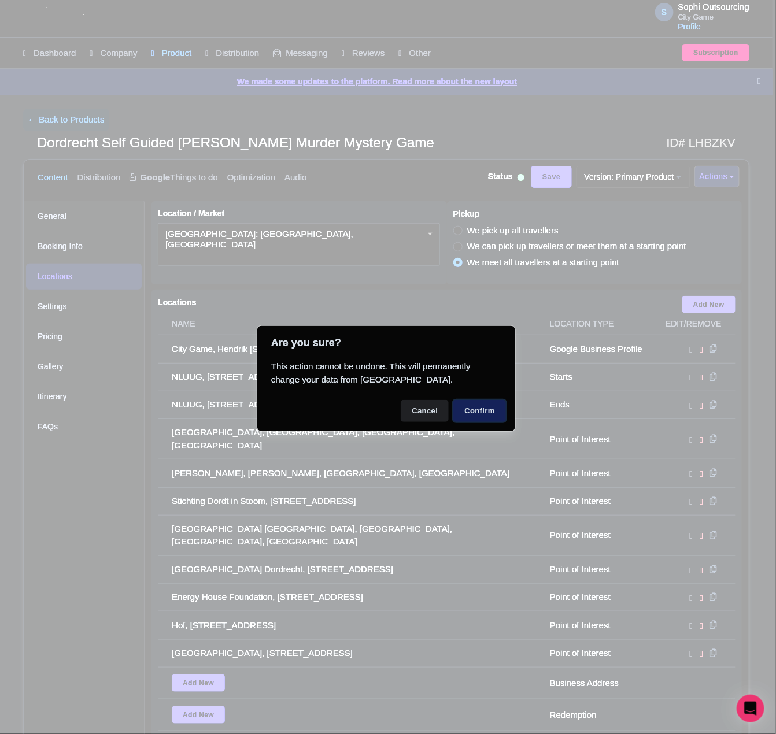
click at [473, 406] on button "Confirm" at bounding box center [479, 411] width 53 height 22
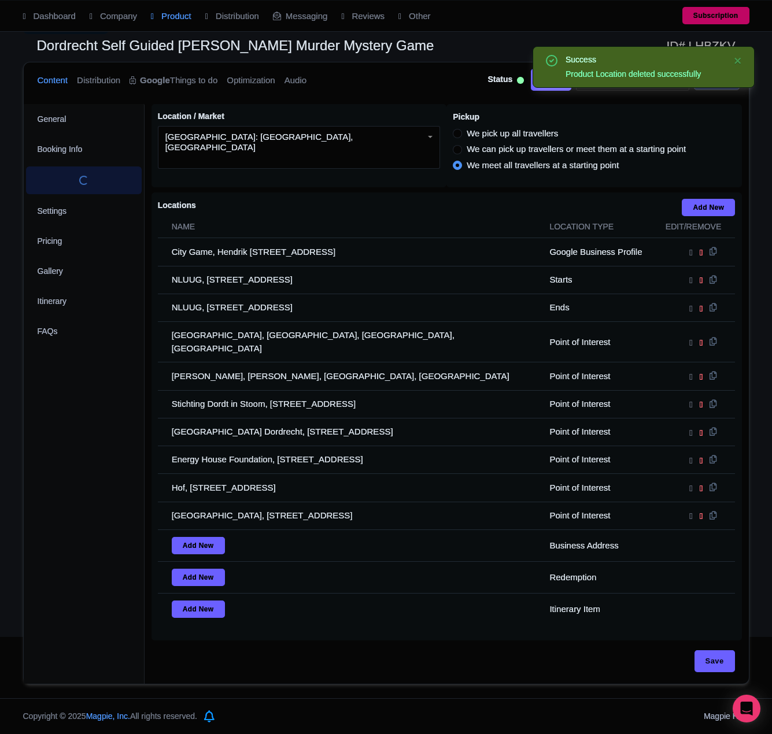
scroll to position [94, 0]
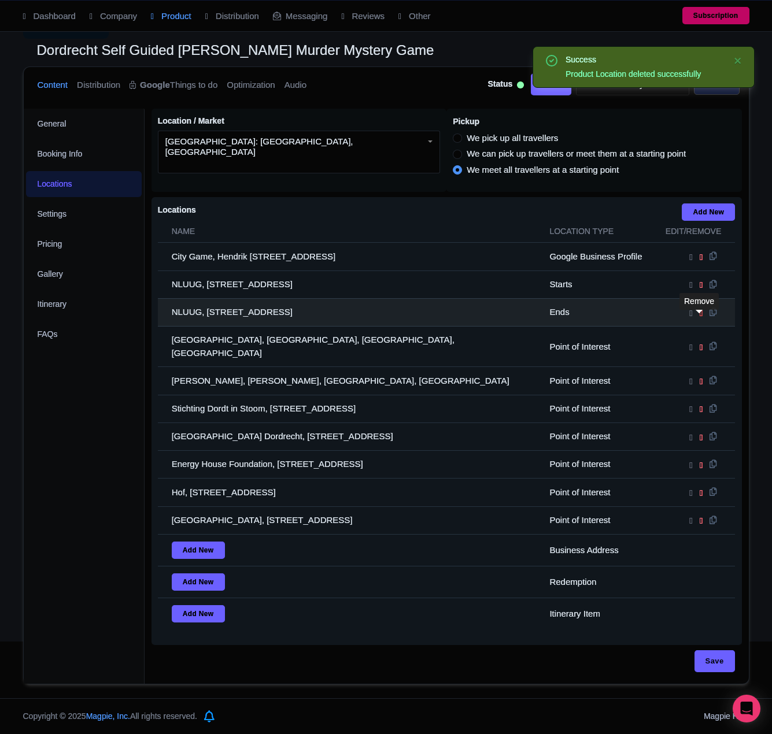
click at [699, 318] on icon at bounding box center [700, 313] width 3 height 10
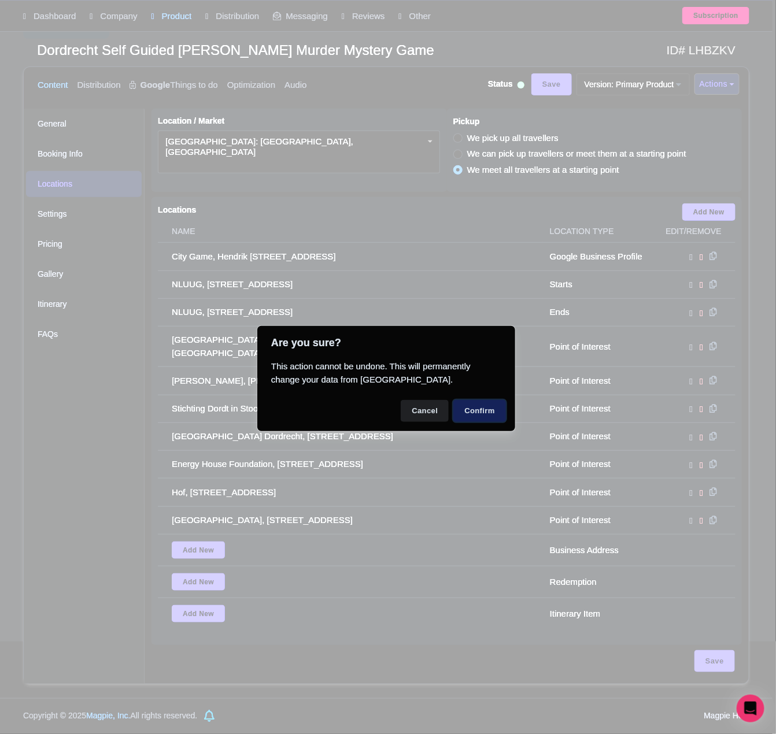
click at [480, 410] on button "Confirm" at bounding box center [479, 411] width 53 height 22
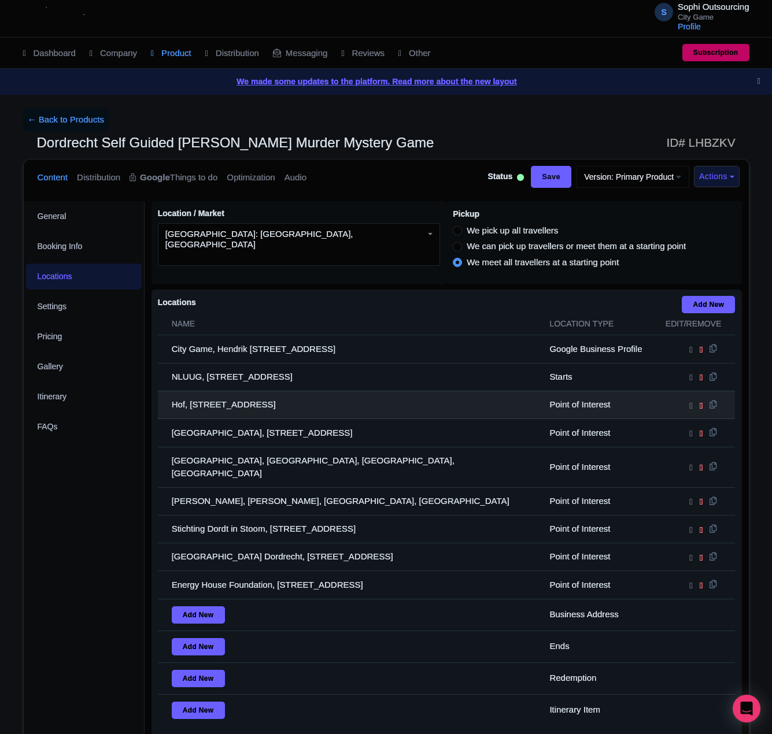
click at [302, 413] on td "Hof, [STREET_ADDRESS]" at bounding box center [350, 405] width 385 height 28
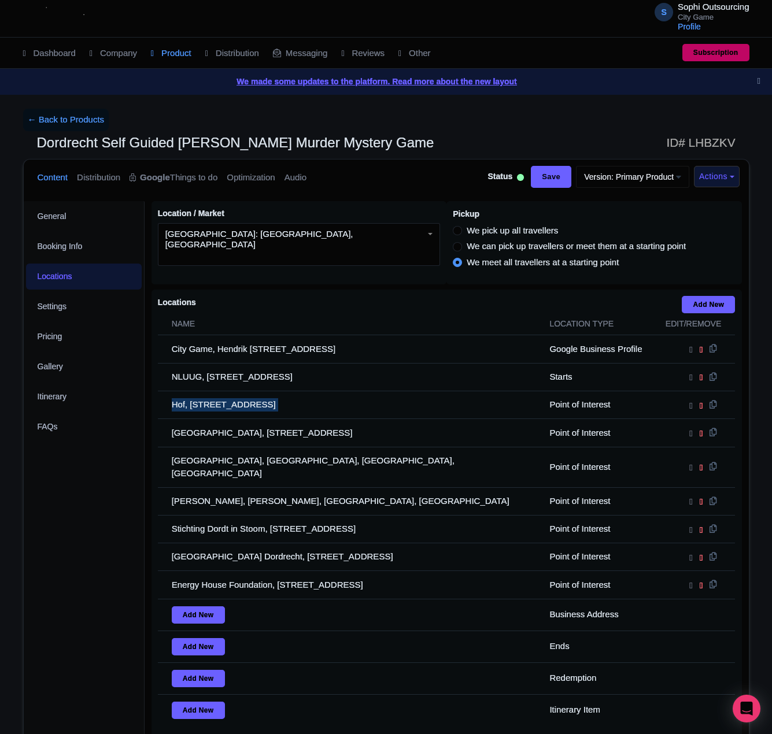
copy tr "Hof, [STREET_ADDRESS]"
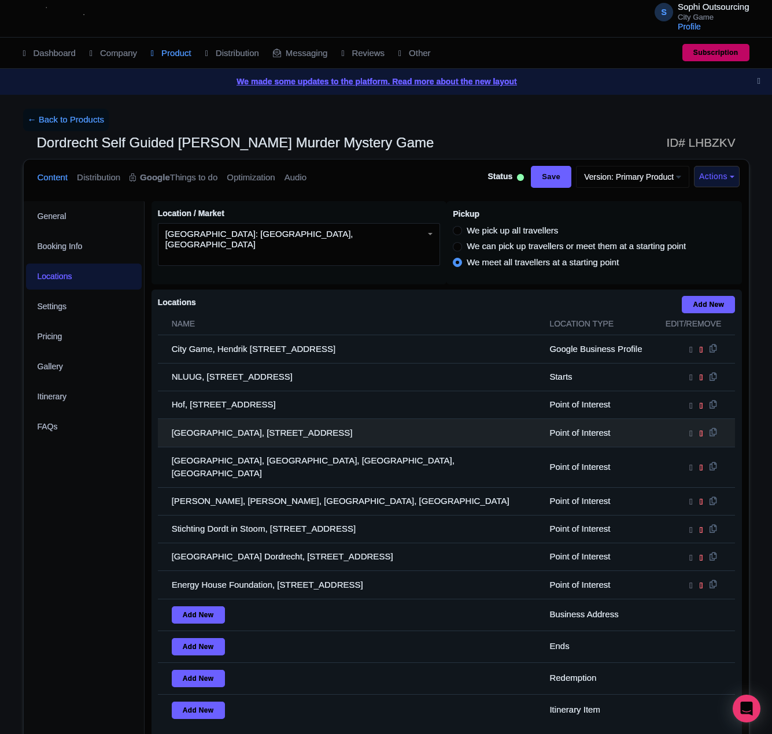
click at [246, 444] on td "[GEOGRAPHIC_DATA], [STREET_ADDRESS]" at bounding box center [350, 433] width 385 height 28
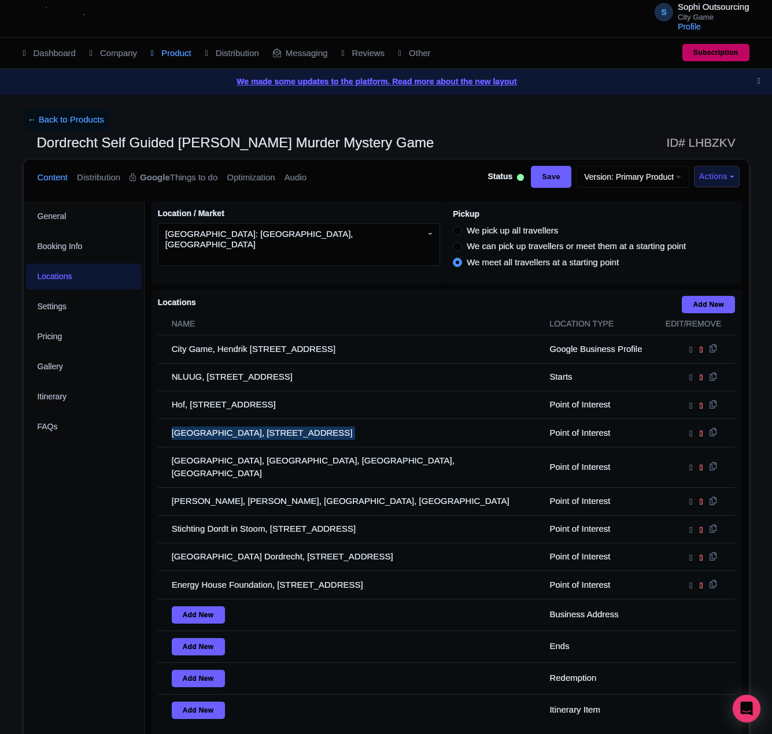
copy tr "[GEOGRAPHIC_DATA], [STREET_ADDRESS]"
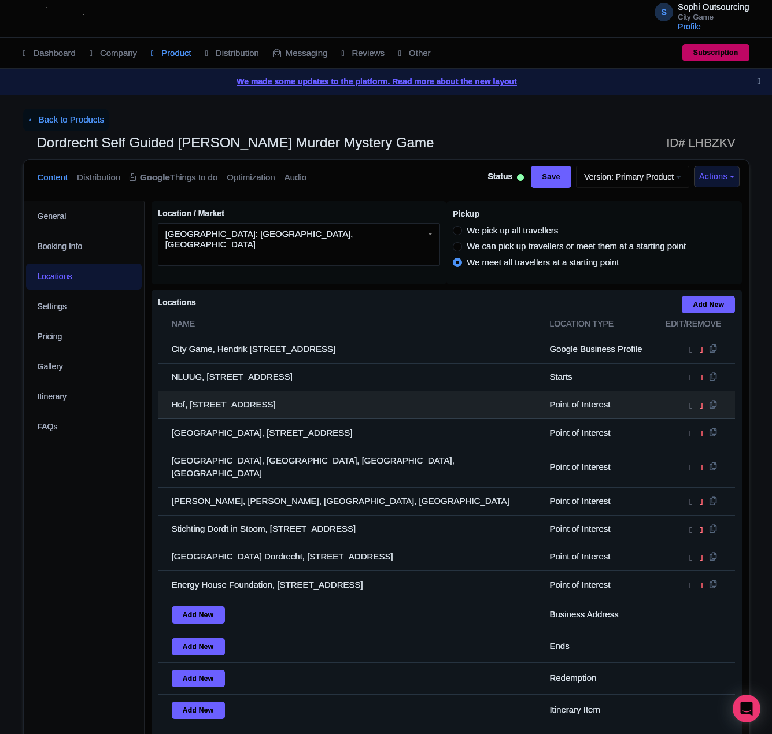
click at [251, 409] on td "Hof, [STREET_ADDRESS]" at bounding box center [350, 405] width 385 height 28
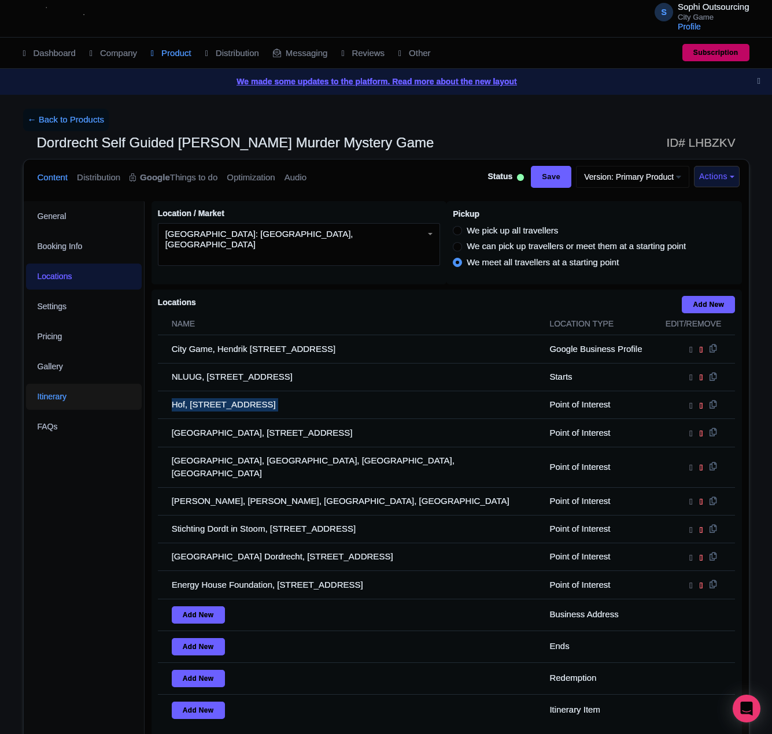
drag, startPoint x: 251, startPoint y: 409, endPoint x: 54, endPoint y: 409, distance: 197.1
click at [236, 409] on td "Hof, [STREET_ADDRESS]" at bounding box center [350, 405] width 385 height 28
copy tr "Hof, Hof 10, 3311 XG Dordrecht, Netherlands"
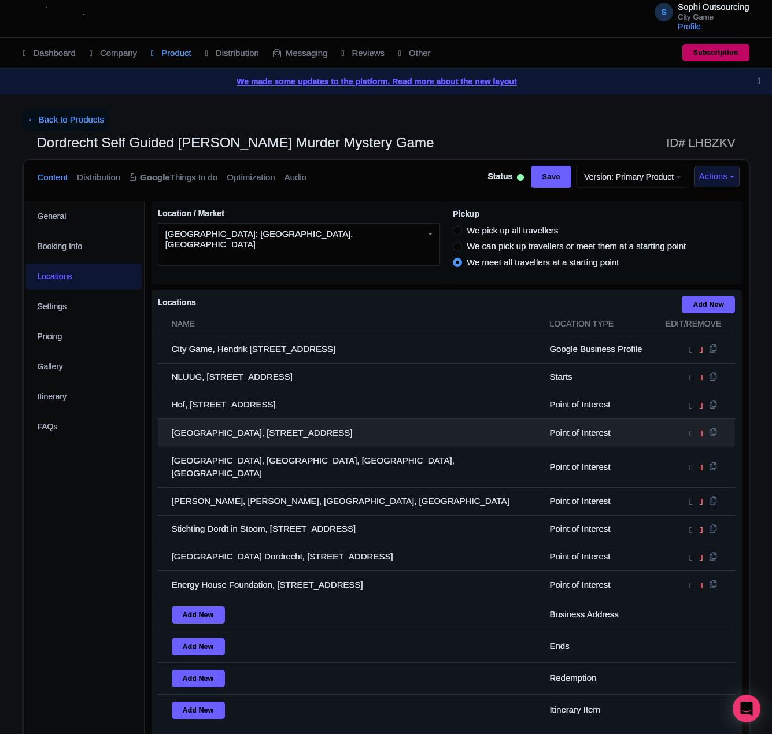
click at [274, 447] on td "Dordrechts Museum, Museumstraat 40, 3311 XP Dordrecht, Netherlands" at bounding box center [350, 433] width 385 height 28
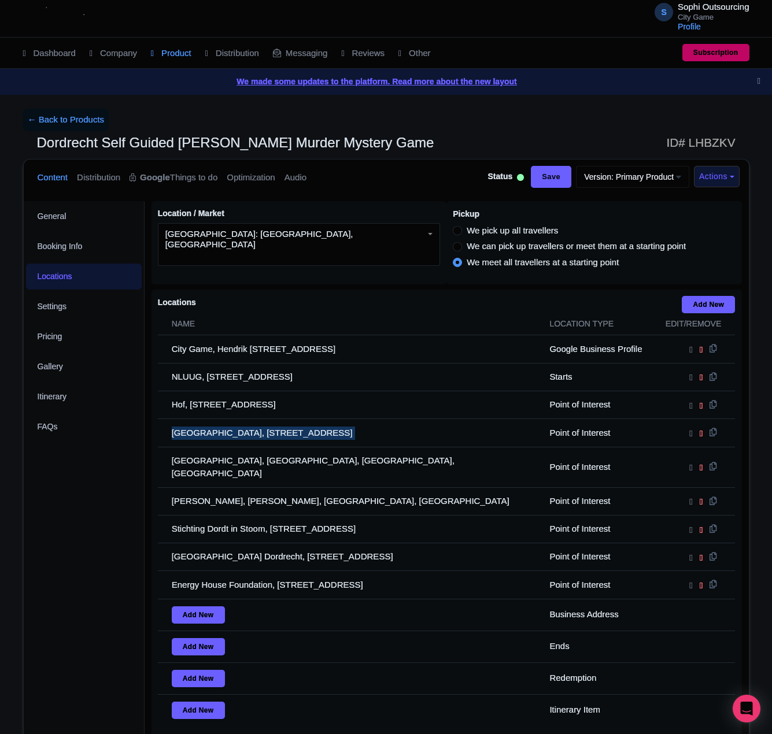
copy tr "Dordrechts Museum, Museumstraat 40, 3311 XP Dordrecht, Netherlands"
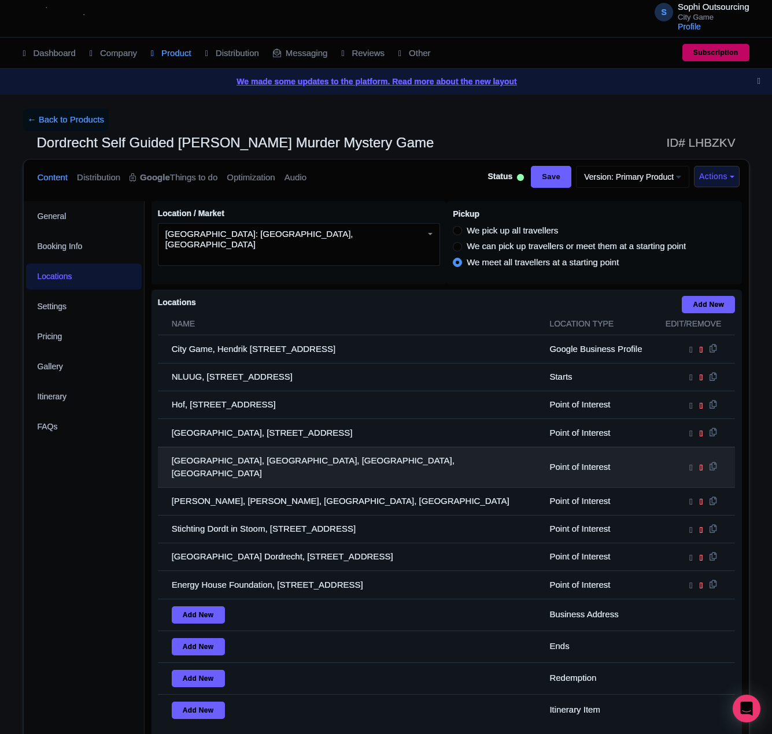
click at [304, 475] on td "Stadhuis Dordrecht, Stadhuisplein, Dordrecht, Netherlands" at bounding box center [350, 467] width 385 height 40
click at [304, 474] on td "Stadhuis Dordrecht, Stadhuisplein, Dordrecht, Netherlands" at bounding box center [350, 467] width 385 height 40
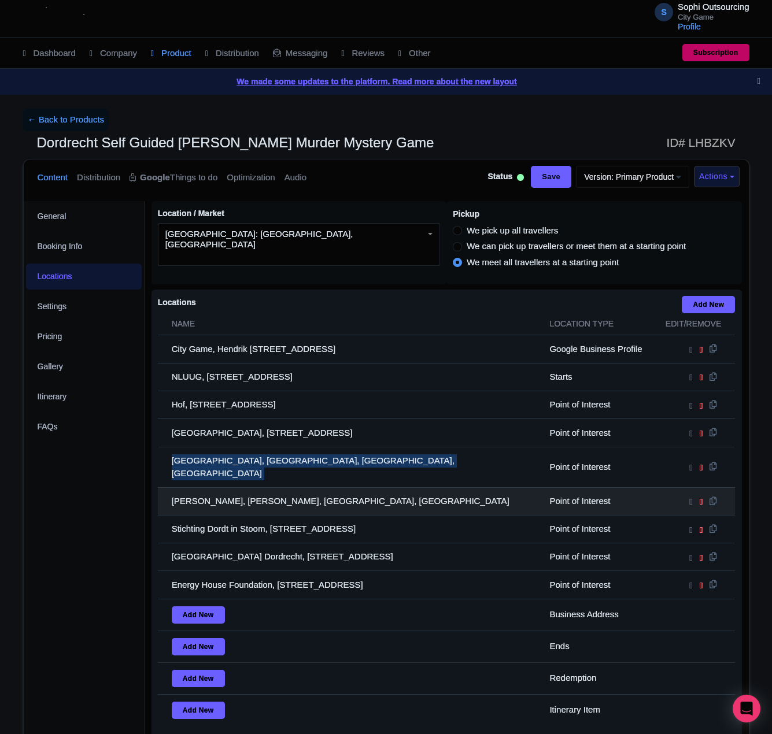
copy tr "Stadhuis Dordrecht, Stadhuisplein, Dordrecht, Netherlands"
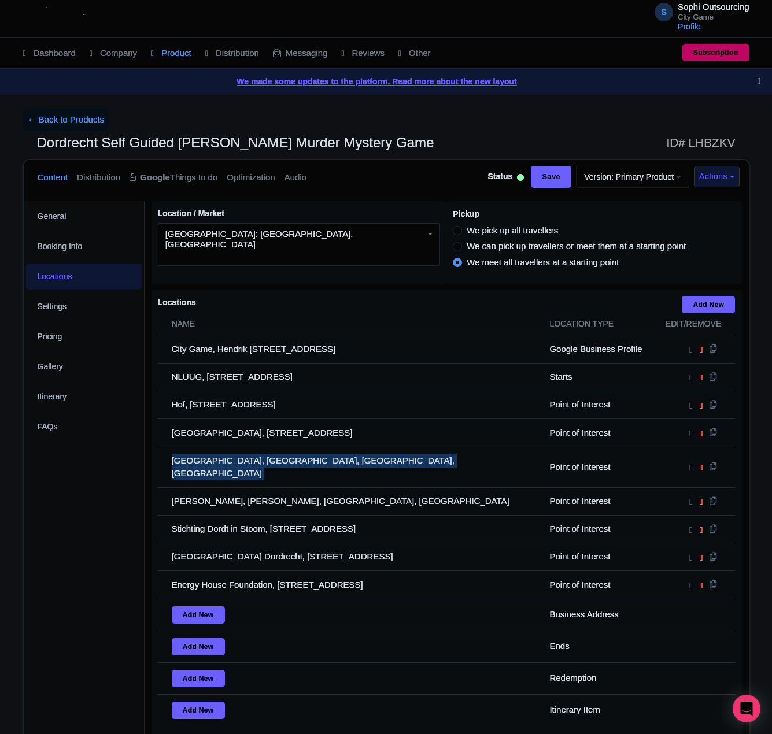
copy tr "Stadhuis Dordrecht, Stadhuisplein, Dordrecht, Netherlands"
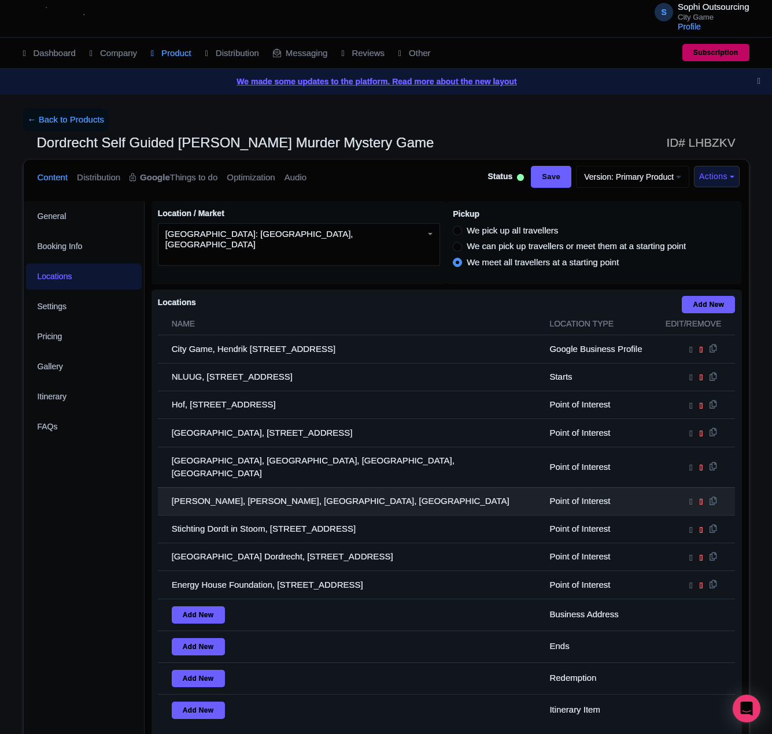
click at [363, 498] on td "Arend Maartenshof, Arend Maartenshof, Dordrecht, Netherlands" at bounding box center [350, 501] width 385 height 28
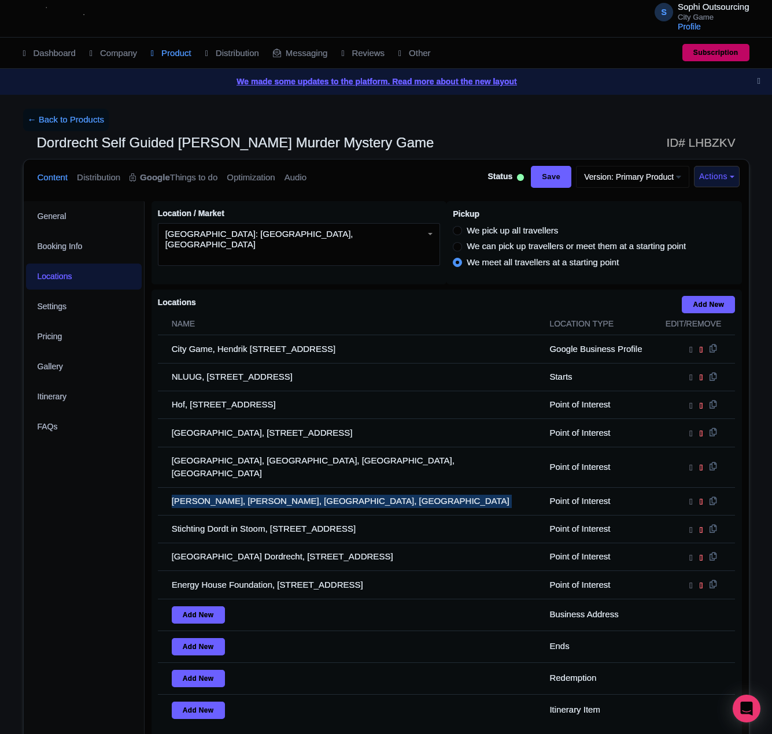
copy tr "Arend Maartenshof, Arend Maartenshof, Dordrecht, Netherlands"
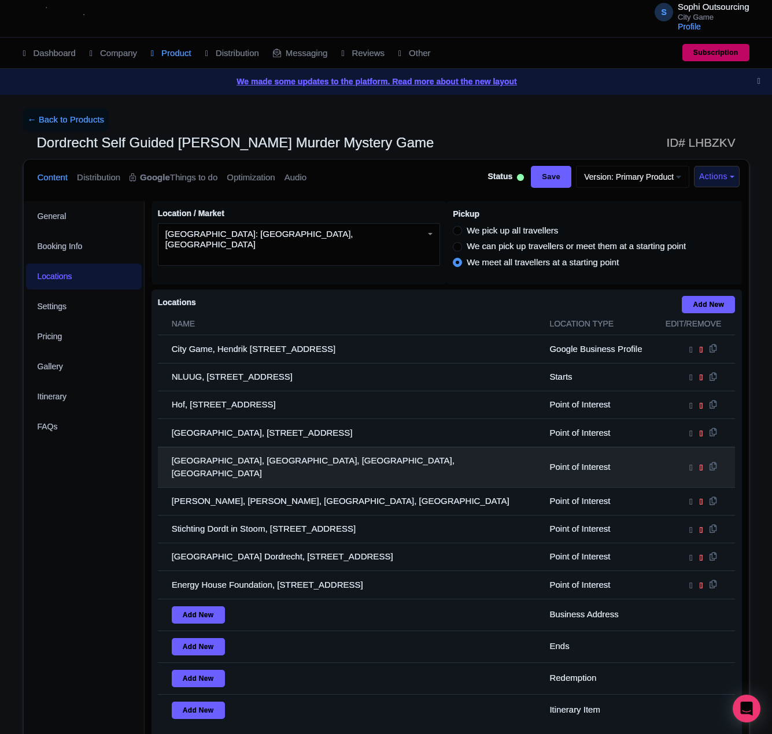
click at [258, 465] on td "Stadhuis Dordrecht, Stadhuisplein, Dordrecht, Netherlands" at bounding box center [350, 467] width 385 height 40
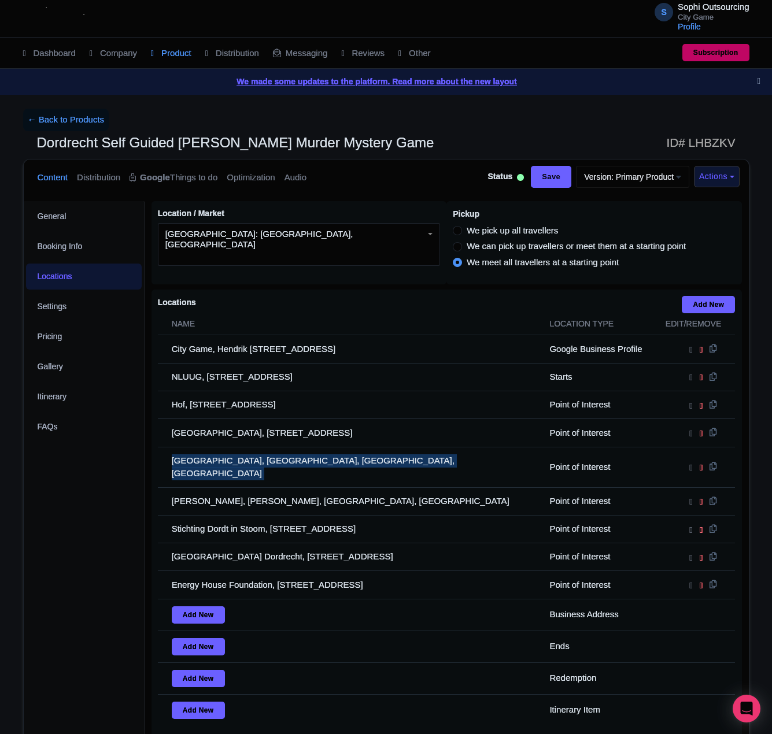
copy tr "Stadhuis Dordrecht, Stadhuisplein, Dordrecht, Netherlands"
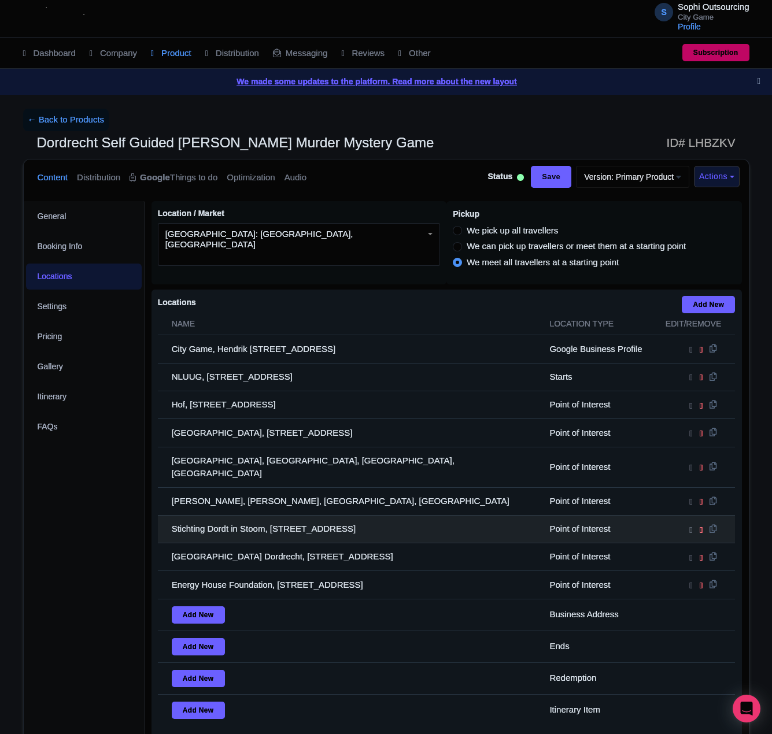
click at [287, 533] on td "Stichting Dordt in Stoom, Spuiboulevard 99, 3311 GN Dordrecht, Netherlands" at bounding box center [350, 529] width 385 height 28
click at [285, 534] on td "Stichting Dordt in Stoom, Spuiboulevard 99, 3311 GN Dordrecht, Netherlands" at bounding box center [350, 529] width 385 height 28
click at [265, 528] on td "Stichting Dordt in Stoom, Spuiboulevard 99, 3311 GN Dordrecht, Netherlands" at bounding box center [350, 529] width 385 height 28
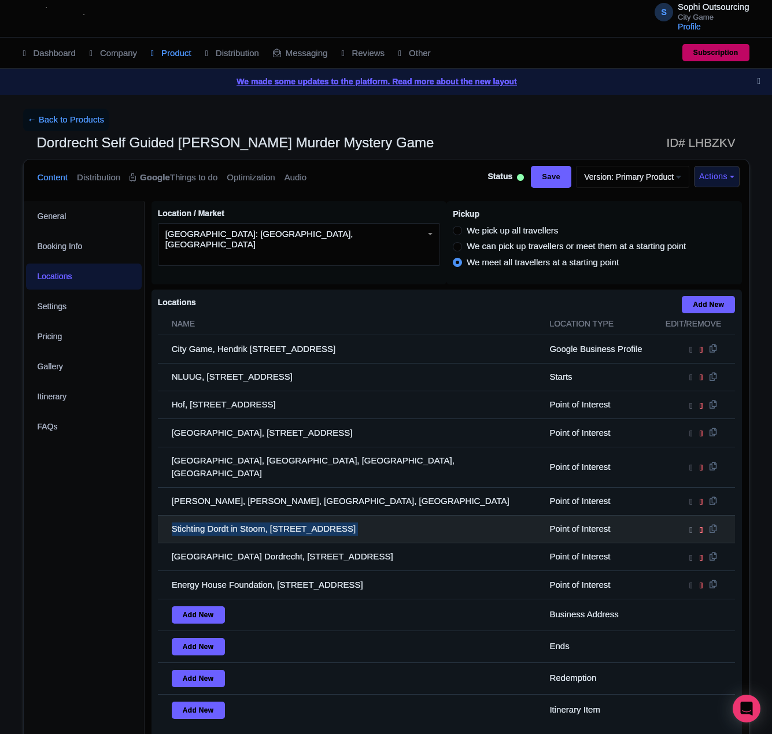
click at [265, 528] on td "Stichting Dordt in Stoom, Spuiboulevard 99, 3311 GN Dordrecht, Netherlands" at bounding box center [350, 529] width 385 height 28
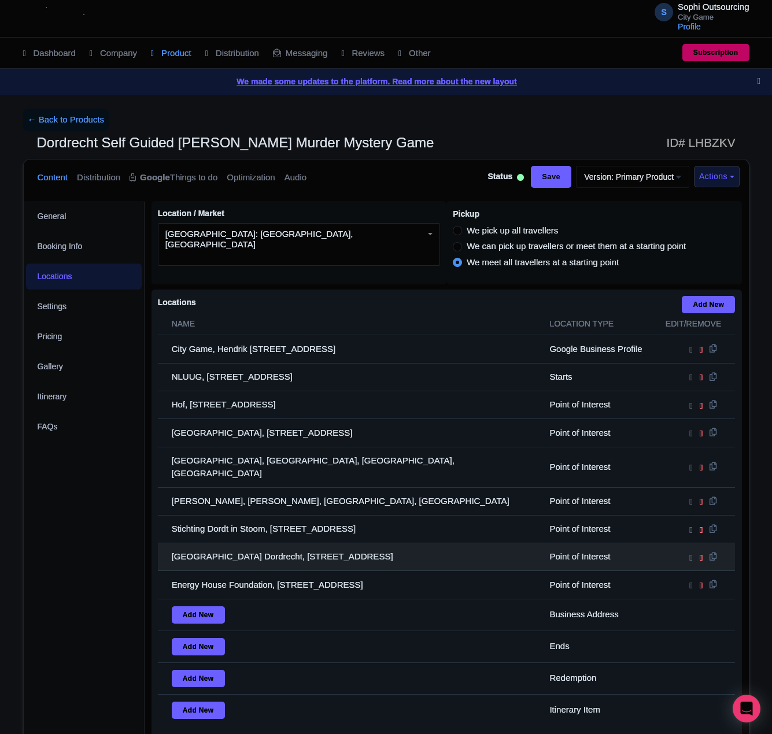
click at [198, 551] on td "Villa Augustus – Hotel Restaurant Dordrecht, Oranjelaan 7, 3311 DH Dordrecht, N…" at bounding box center [350, 557] width 385 height 28
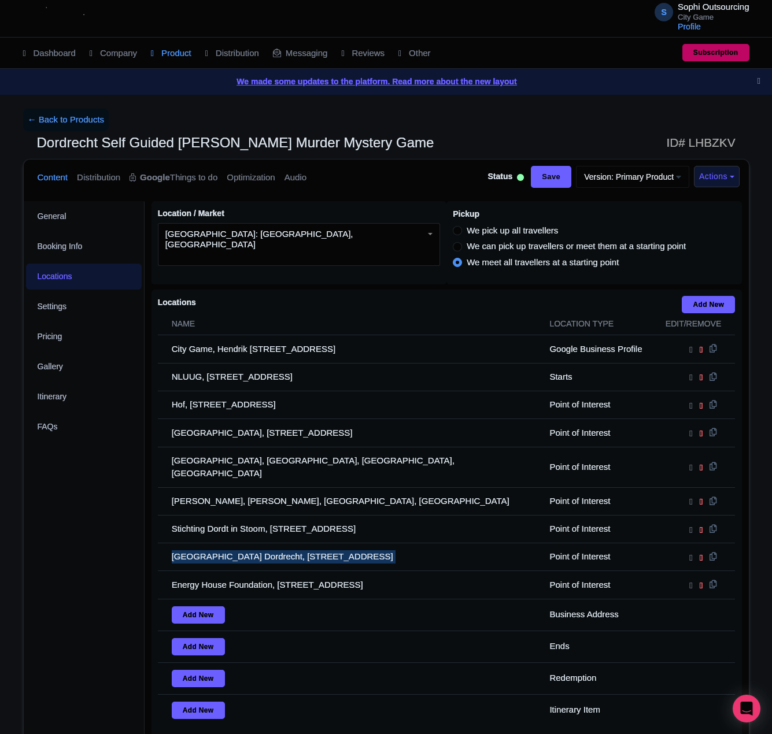
copy tr "Villa Augustus – Hotel Restaurant Dordrecht, Oranjelaan 7, 3311 DH Dordrecht, N…"
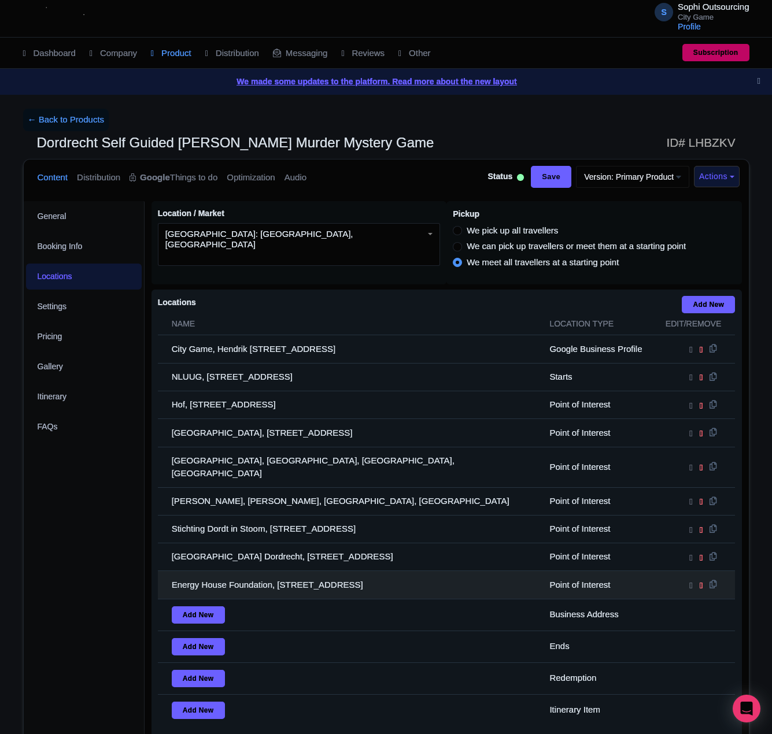
click at [316, 581] on td "Energy House Foundation, Noordendijk 148, 3311 RR Dordrecht, Netherlands" at bounding box center [350, 585] width 385 height 28
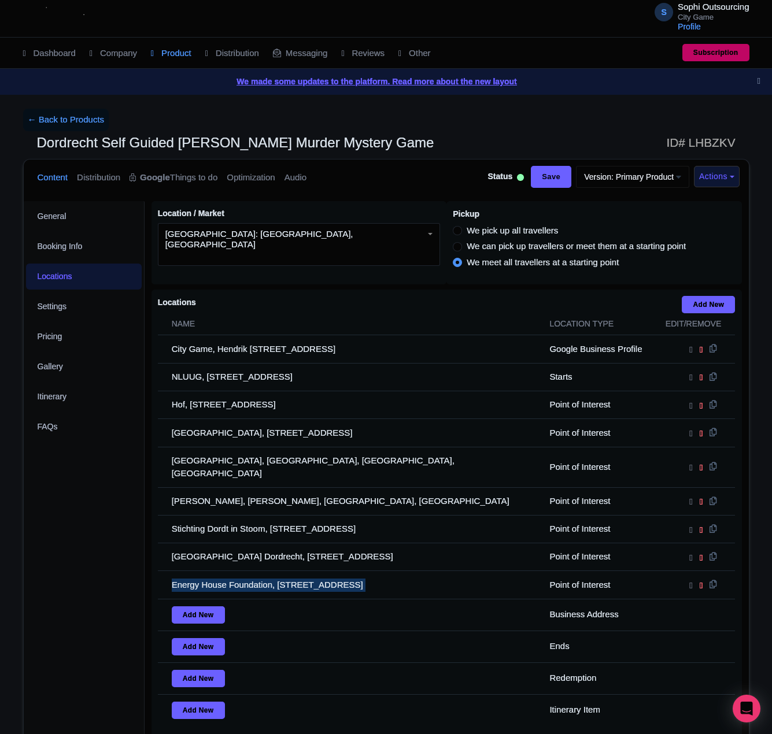
copy tr "Energy House Foundation, Noordendijk 148, 3311 RR Dordrecht, Netherlands"
click at [73, 127] on link "← Back to Products" at bounding box center [66, 120] width 86 height 23
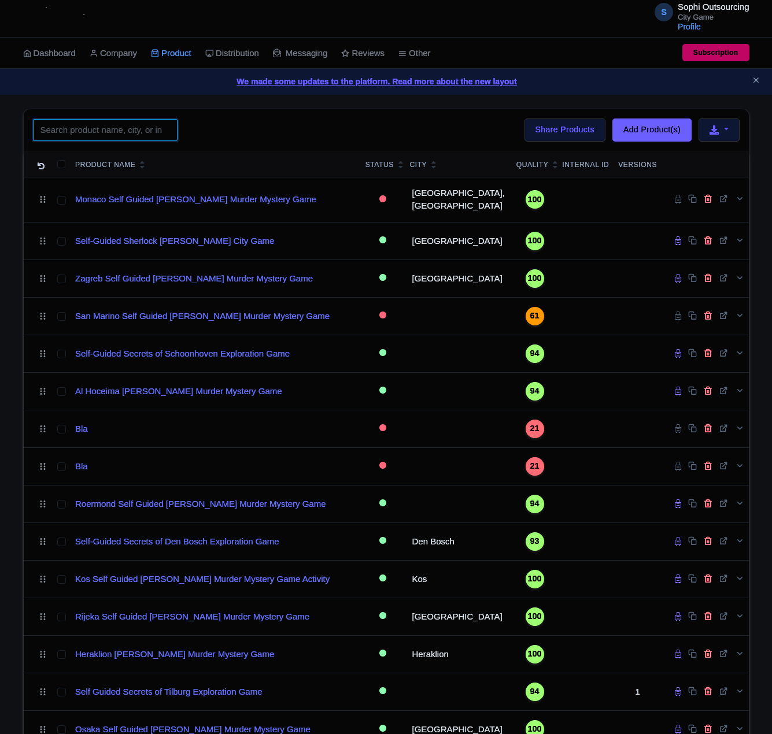
drag, startPoint x: 0, startPoint y: 0, endPoint x: 131, endPoint y: 139, distance: 190.5
click at [131, 139] on input "search" at bounding box center [105, 130] width 145 height 22
paste input "[GEOGRAPHIC_DATA]"
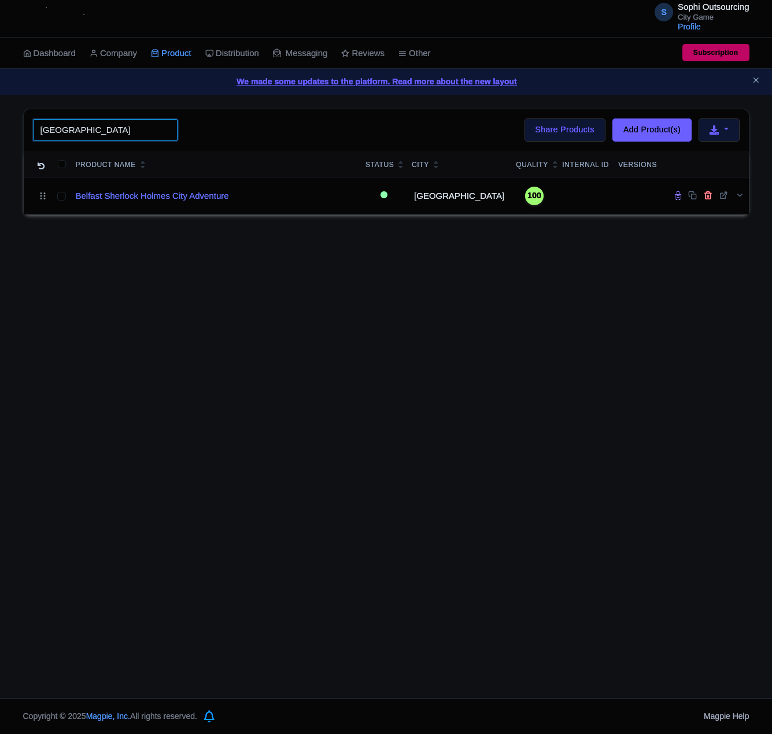
type input "[GEOGRAPHIC_DATA]"
click button "Search" at bounding box center [0, 0] width 0 height 0
click at [285, 360] on div "S Sophi Outsourcing City Game Profile Users Settings Sign out Dashboard Company…" at bounding box center [386, 349] width 772 height 698
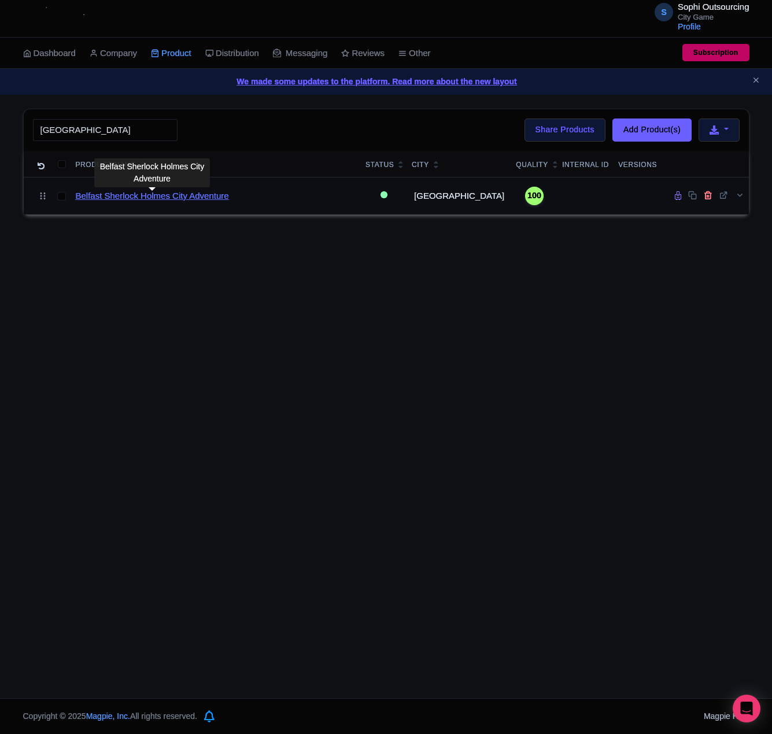
click at [153, 203] on link "Belfast Sherlock Holmes City Adventure" at bounding box center [152, 196] width 153 height 13
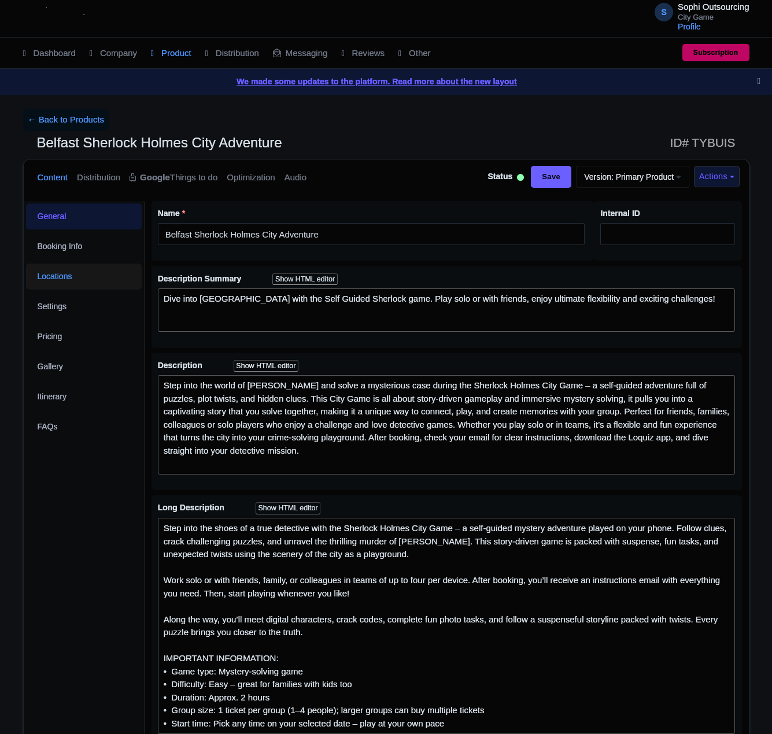
click at [82, 276] on link "Locations" at bounding box center [84, 277] width 116 height 26
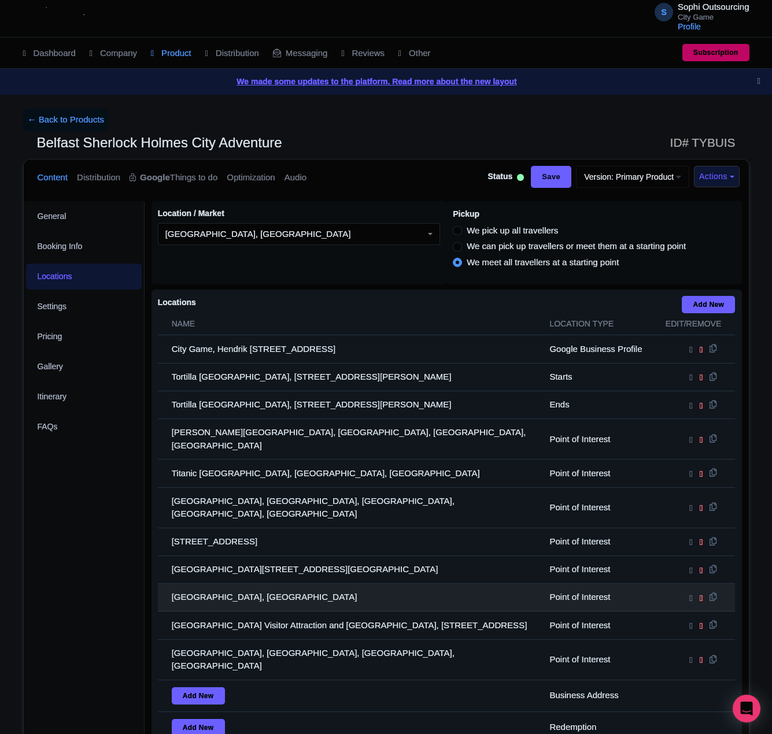
scroll to position [134, 0]
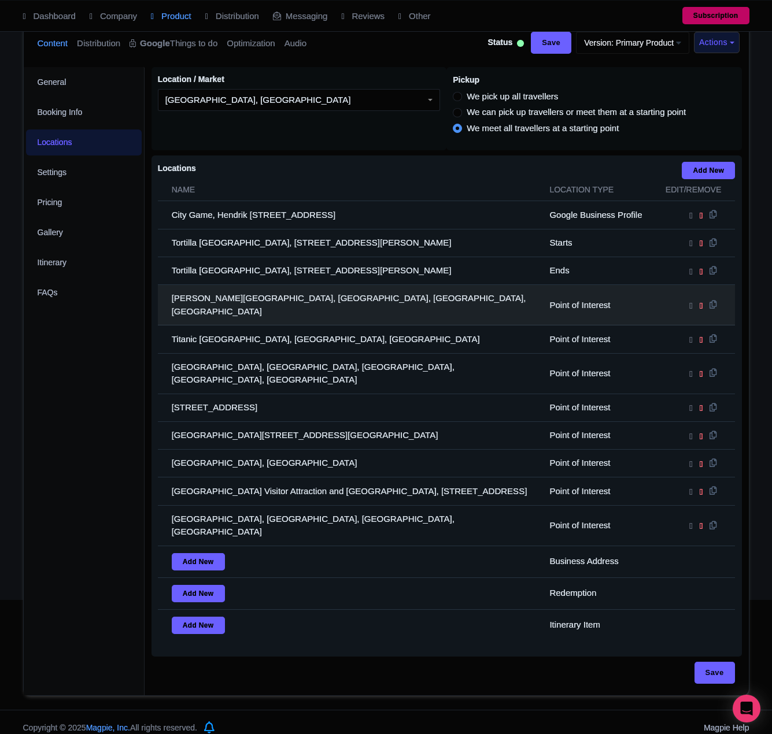
click at [250, 302] on td "Albert Memorial Clock, Queens Square, Belfast, UK" at bounding box center [350, 305] width 385 height 40
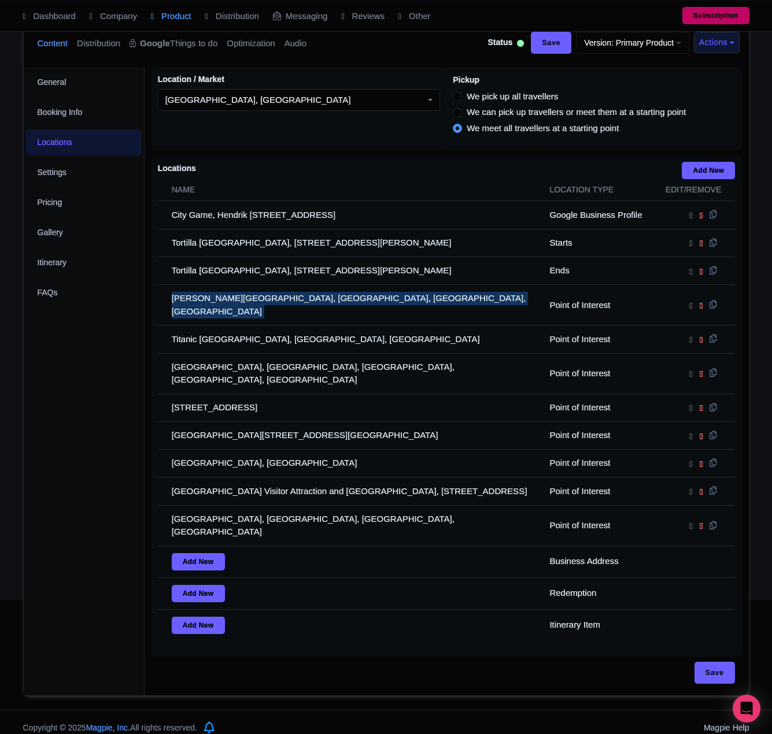
drag, startPoint x: 250, startPoint y: 302, endPoint x: 24, endPoint y: 302, distance: 225.4
click at [238, 302] on td "Albert Memorial Clock, Queens Square, Belfast, UK" at bounding box center [350, 305] width 385 height 40
copy tr "Albert Memorial Clock, Queens Square, Belfast, UK"
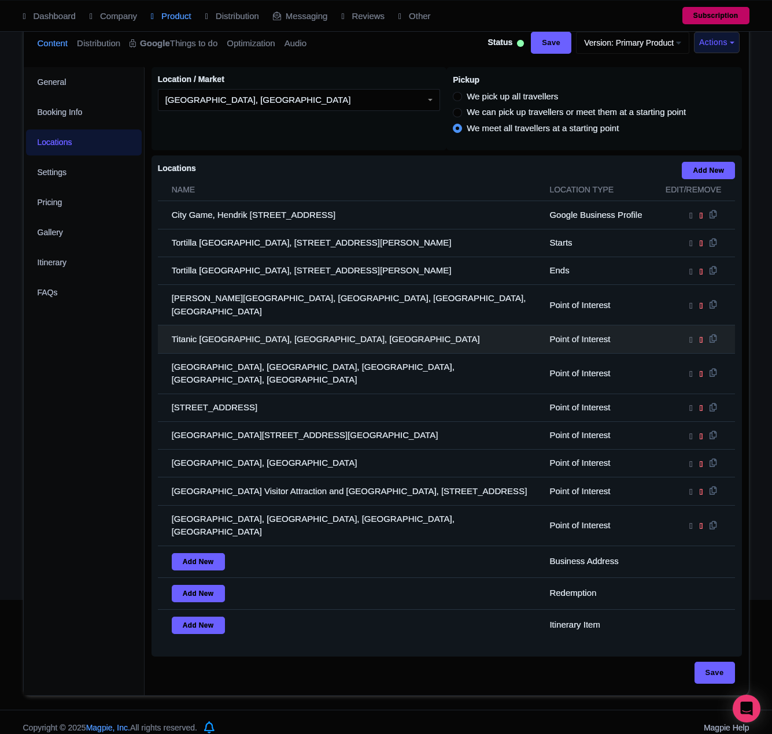
click at [214, 329] on td "Titanic Belfast, Belfast, UK" at bounding box center [350, 339] width 385 height 28
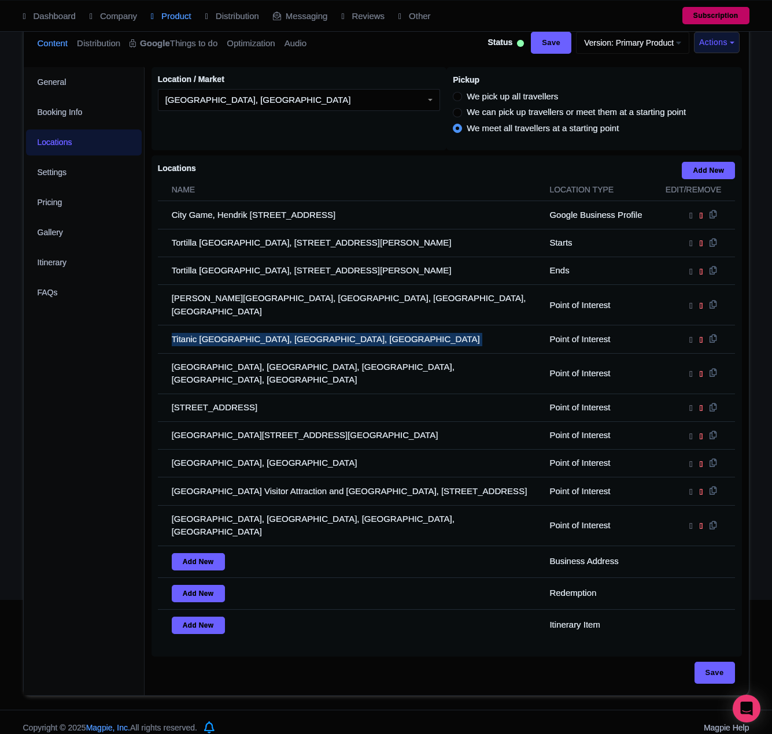
copy tr "Titanic Belfast, Belfast, UK"
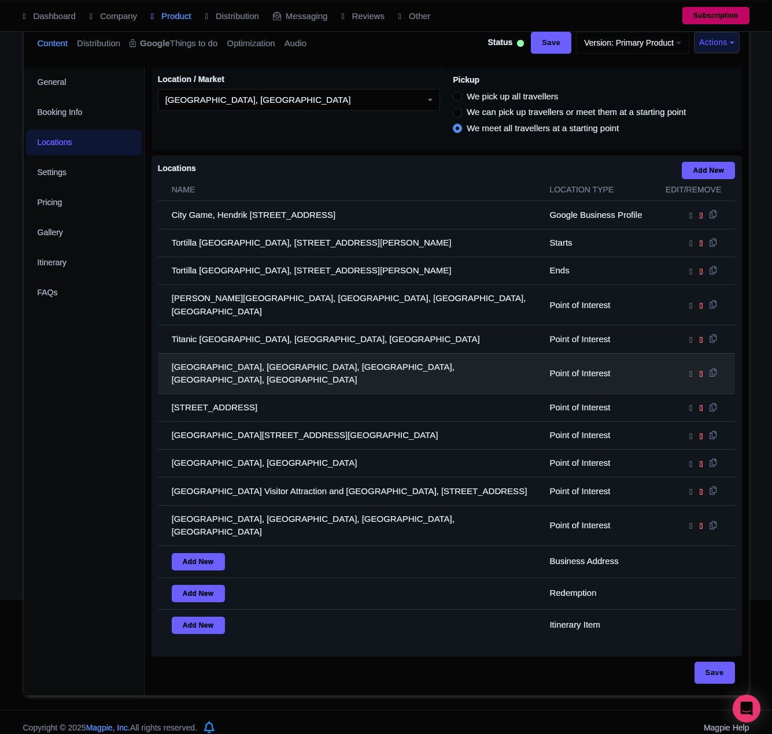
click at [224, 366] on td "St Anne’s Cathedral, Belfast, Donegall Street, Belfast, UK" at bounding box center [350, 373] width 385 height 40
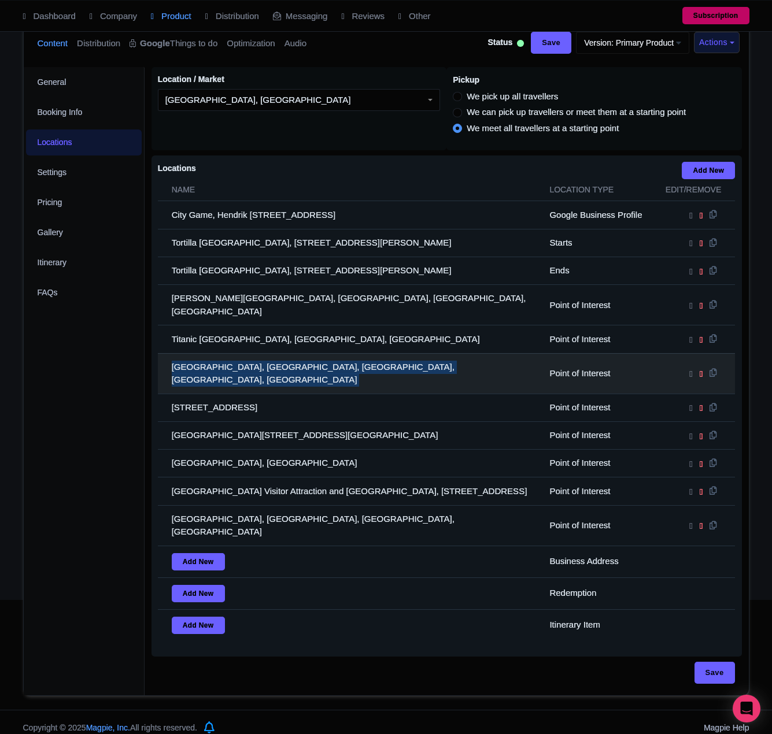
click at [224, 366] on td "St Anne’s Cathedral, Belfast, Donegall Street, Belfast, UK" at bounding box center [350, 373] width 385 height 40
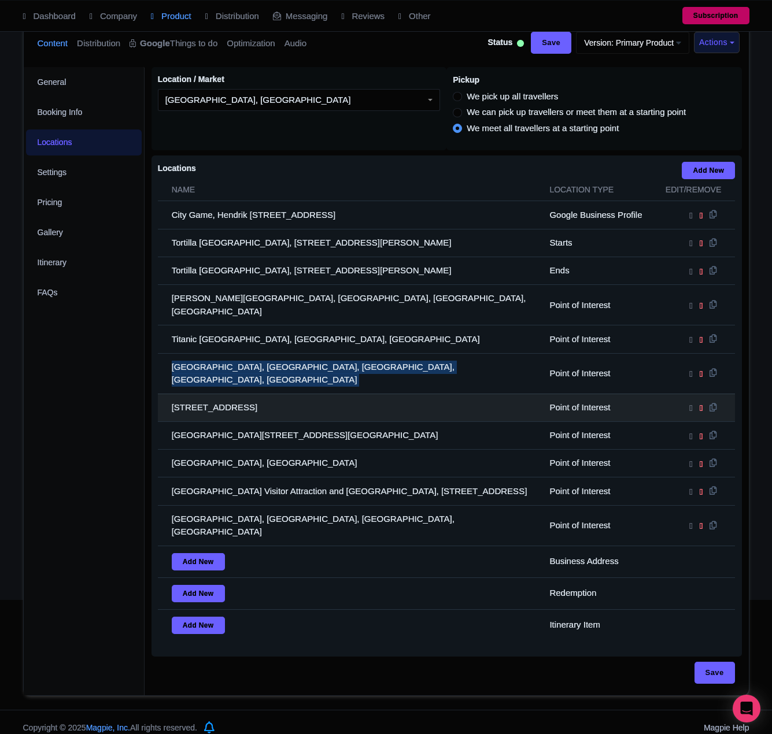
copy tr "St Anne’s Cathedral, Belfast, Donegall Street, Belfast, UK"
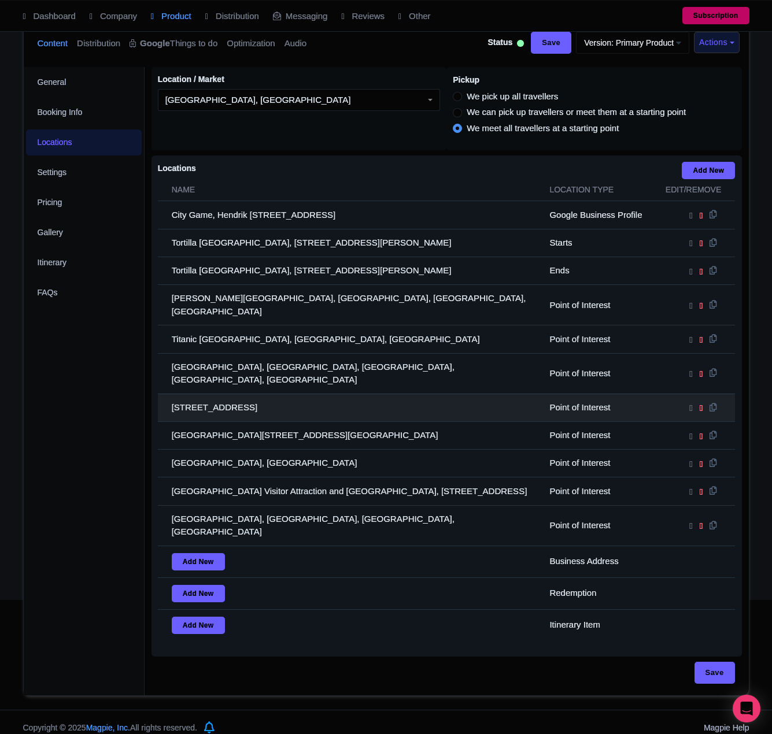
click at [219, 396] on td "Stormont Estate, Stormont Ct, Belfast BT4 3LP, UK" at bounding box center [350, 408] width 385 height 28
drag, startPoint x: 219, startPoint y: 396, endPoint x: 167, endPoint y: 396, distance: 52.0
click at [217, 396] on td "Stormont Estate, Stormont Ct, Belfast BT4 3LP, UK" at bounding box center [350, 408] width 385 height 28
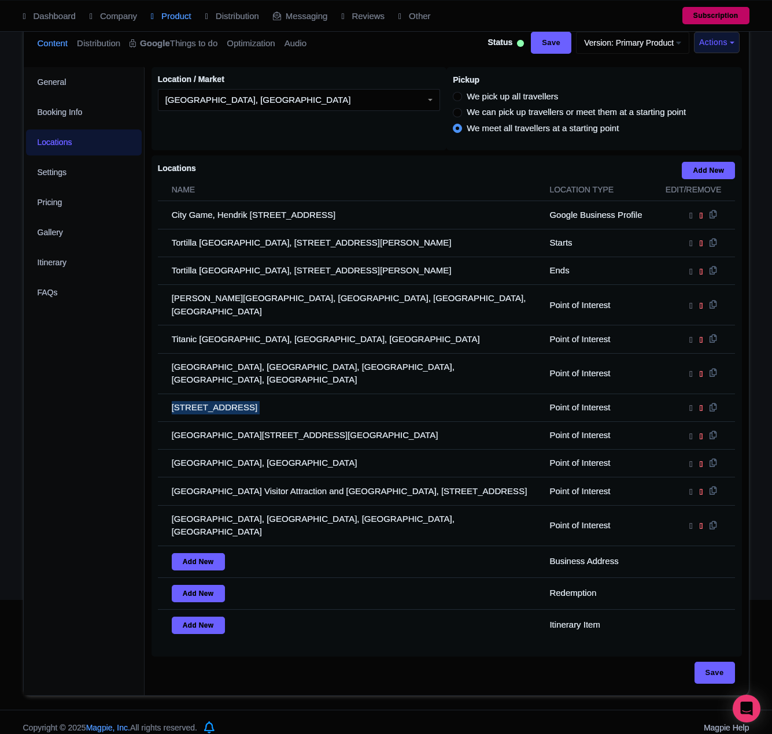
copy tr "Stormont Estate, Stormont Ct, Belfast BT4 3LP, UK"
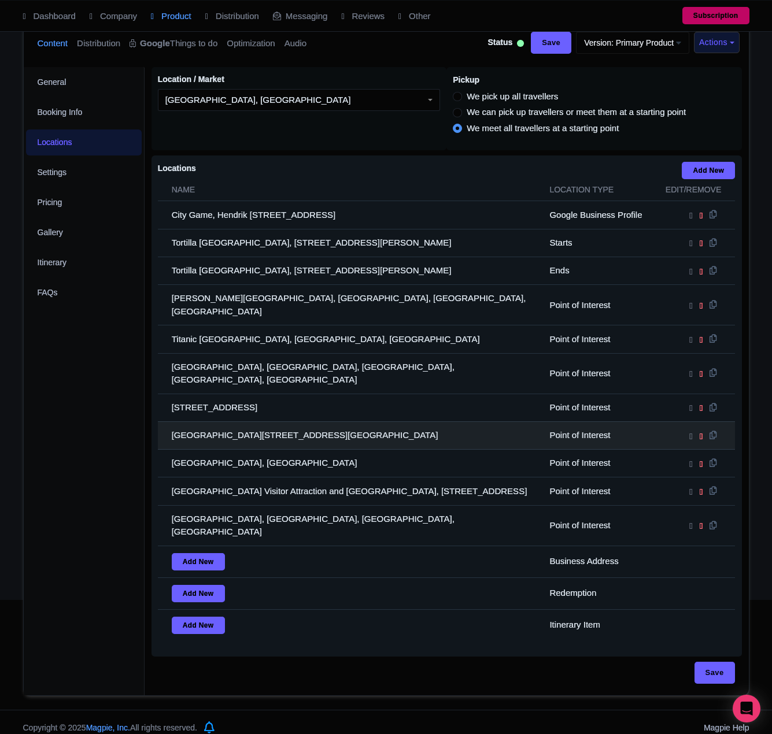
click at [233, 425] on td "Belfast Castle, Antrim Rd, Belfast BT15 5GR, UK" at bounding box center [350, 435] width 385 height 28
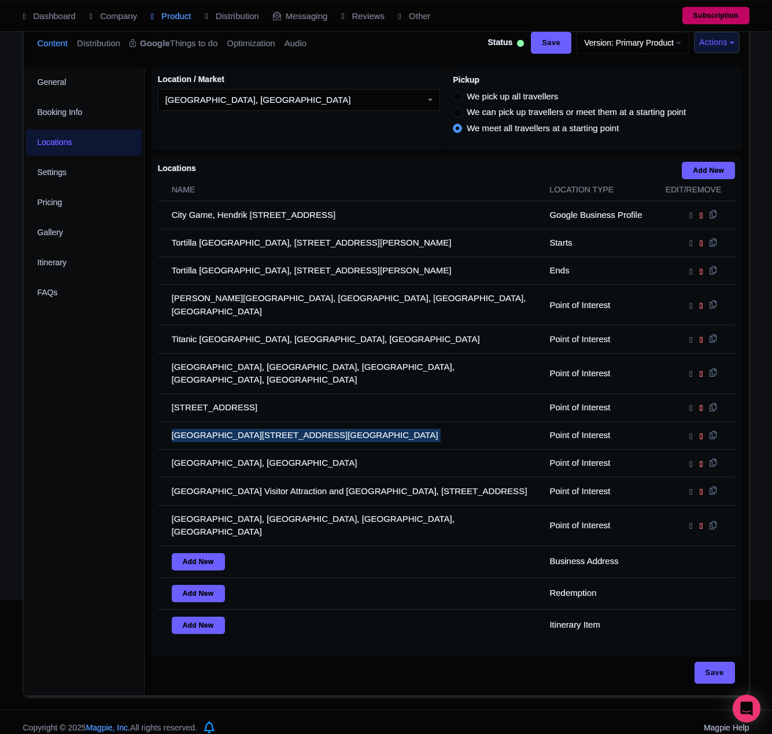
copy tr "Belfast Castle, Antrim Rd, Belfast BT15 5GR, UK"
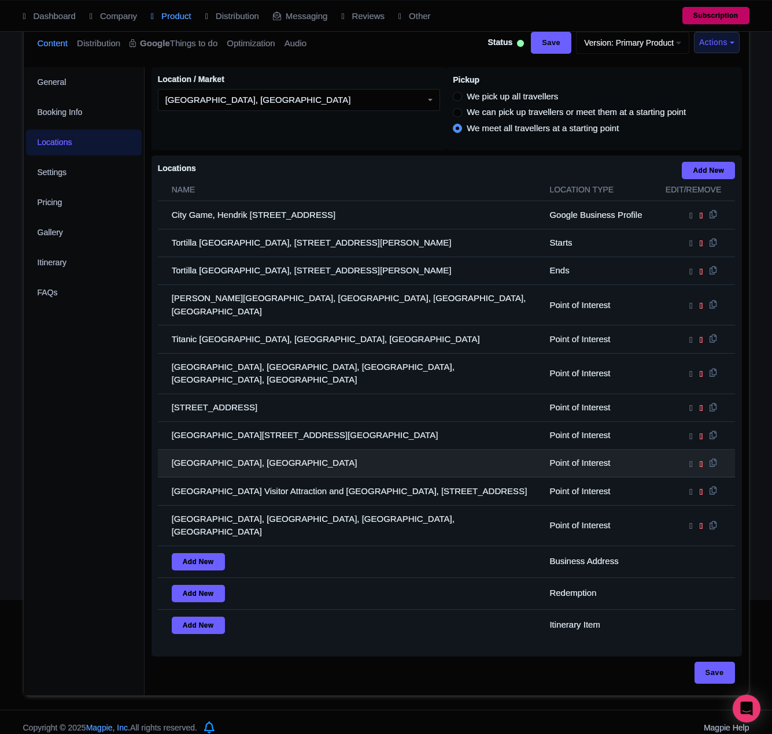
click at [229, 450] on td "Ulster Museum, Belfast BT9 5AB, UK" at bounding box center [350, 464] width 385 height 28
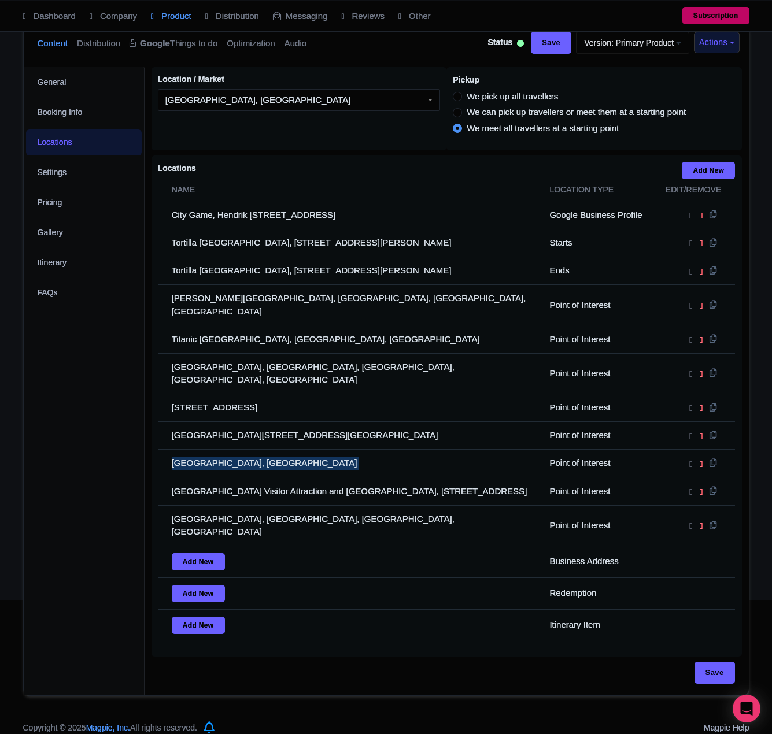
copy tr "Ulster Museum, Belfast BT9 5AB, UK"
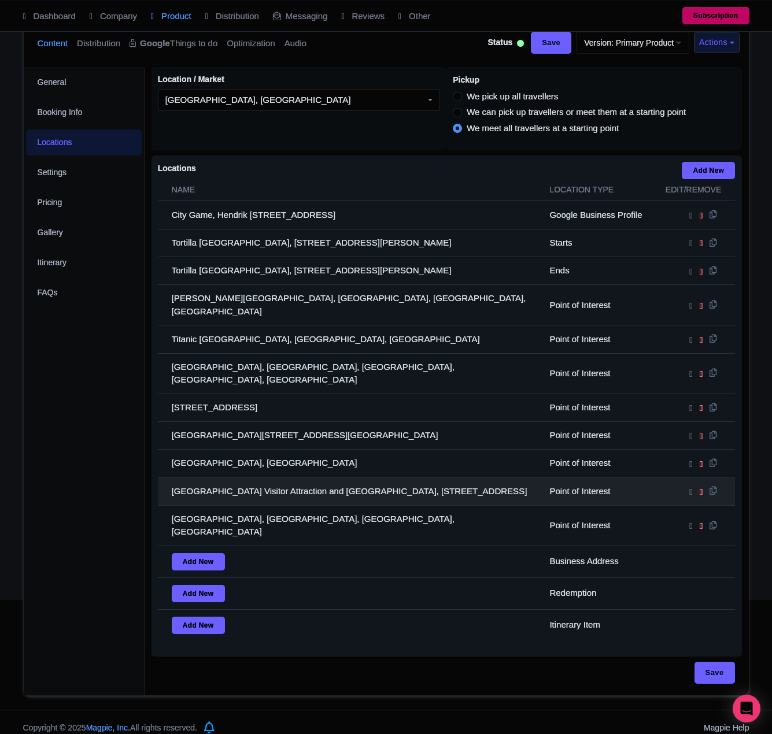
click at [210, 477] on td "Crumlin Road Gaol Visitor Attraction and Conference Centre, 53-55 Crumlin Rd, B…" at bounding box center [350, 491] width 385 height 28
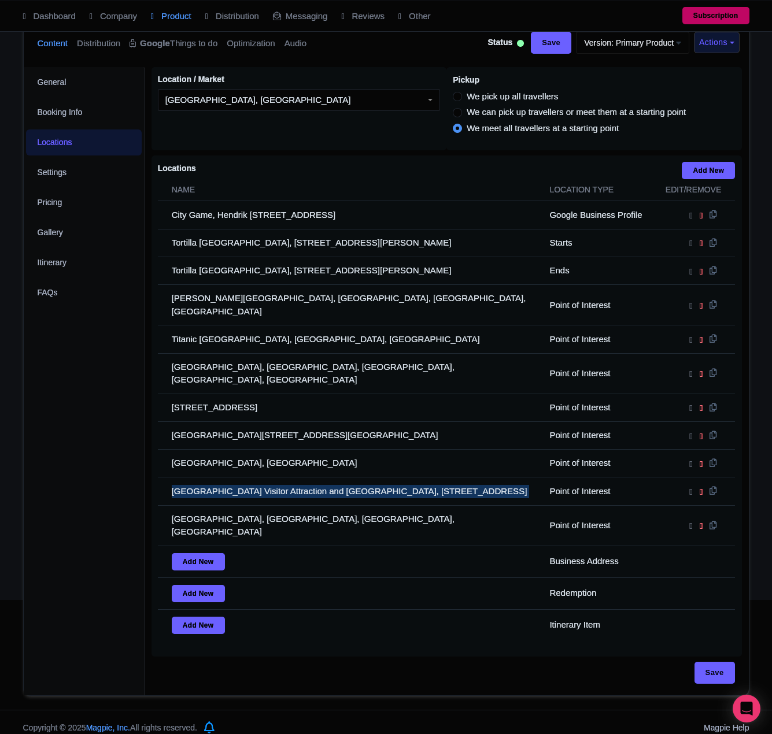
copy tr "Crumlin Road Gaol Visitor Attraction and Conference Centre, 53-55 Crumlin Rd, B…"
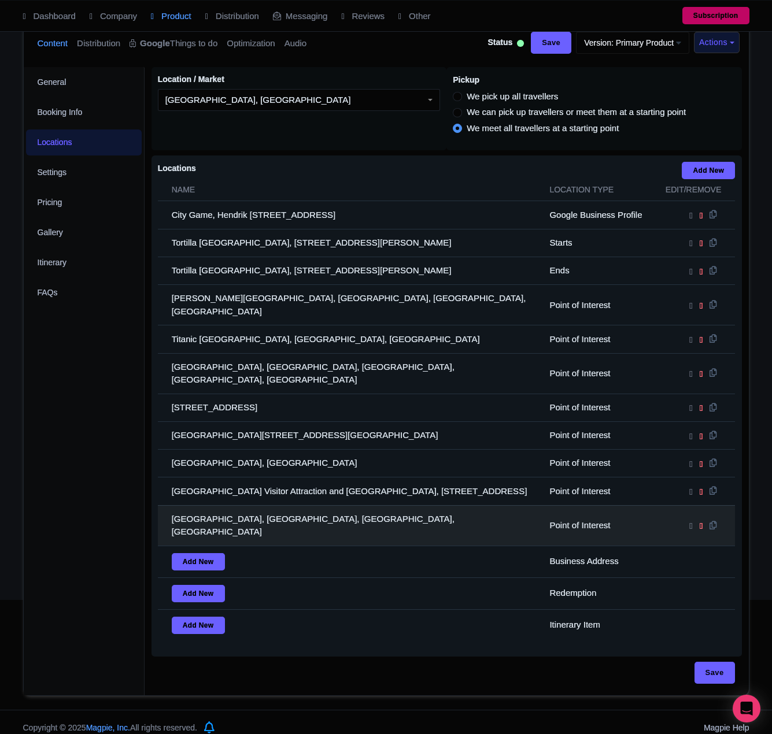
click at [316, 518] on td "Belfast City Hall, Donegall Square North, Belfast, UK" at bounding box center [350, 525] width 385 height 40
copy tr "Belfast City Hall, Donegall Square North, Belfast, UK"
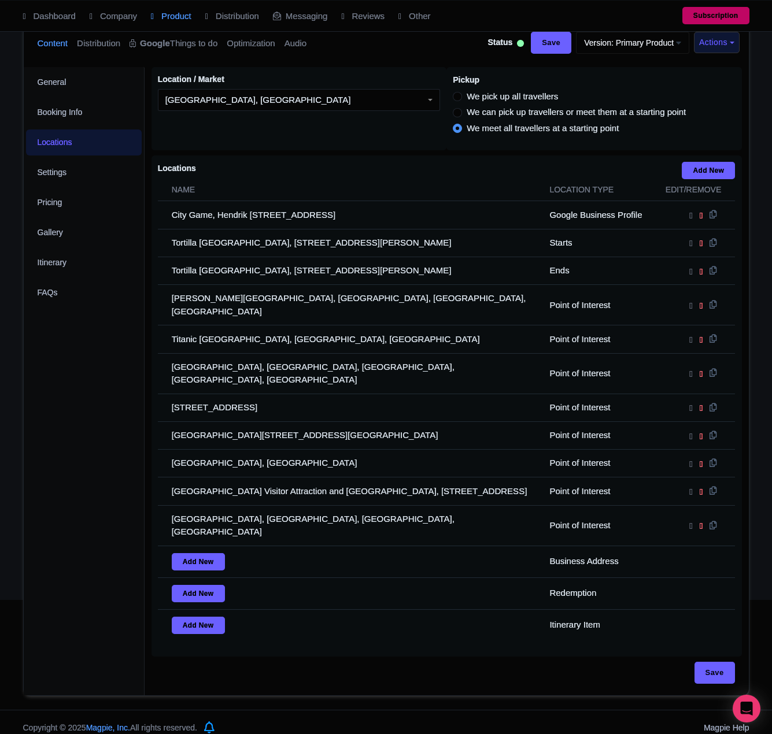
click at [120, 479] on div "General Booking Info Locations Settings Pricing Gallery Itinerary FAQs" at bounding box center [84, 381] width 121 height 628
